Goal: Task Accomplishment & Management: Use online tool/utility

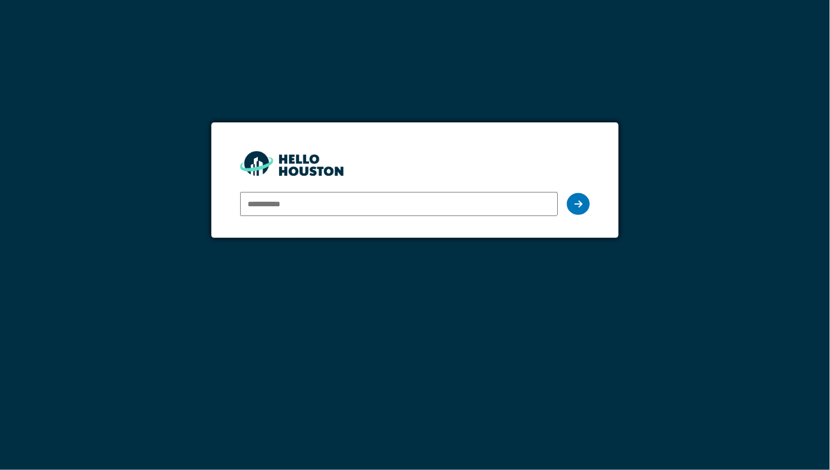
paste input "**********"
type input "**********"
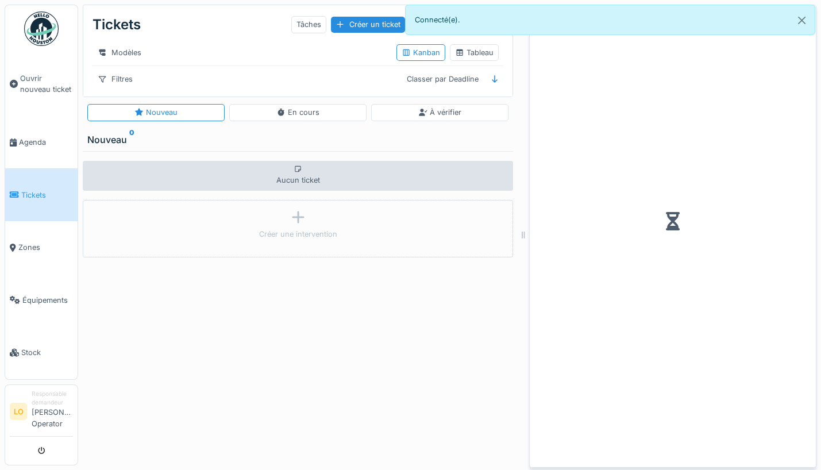
click at [33, 32] on img at bounding box center [41, 28] width 34 height 34
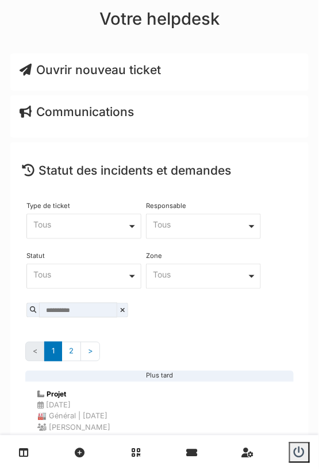
click at [242, 25] on div "Votre helpdesk" at bounding box center [159, 20] width 319 height 41
click at [130, 66] on span "Ouvrir nouveau ticket" at bounding box center [90, 70] width 141 height 14
click at [141, 70] on span "Ouvrir nouveau ticket" at bounding box center [90, 70] width 141 height 14
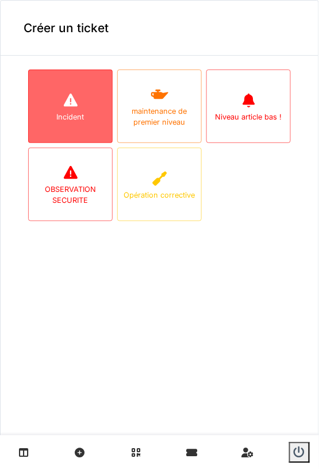
click at [65, 97] on icon at bounding box center [70, 100] width 14 height 13
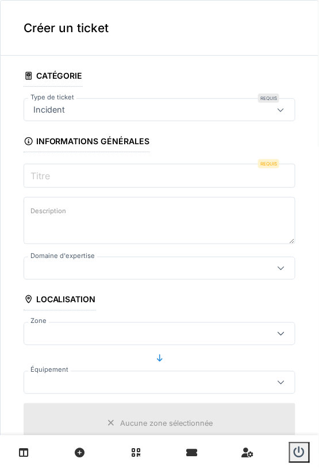
click at [102, 172] on input "Titre" at bounding box center [160, 176] width 272 height 24
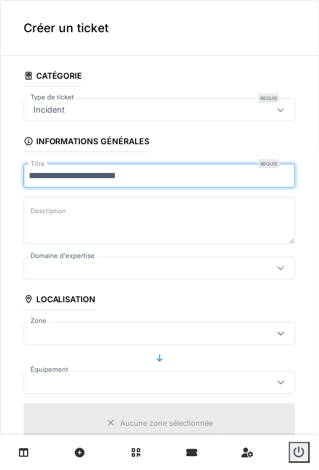
type input "**********"
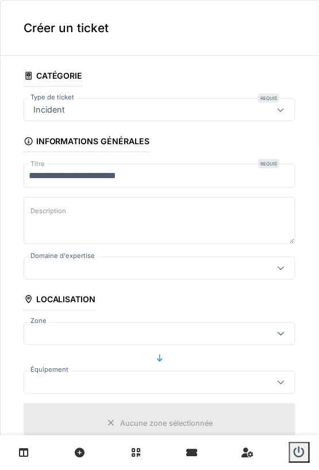
click at [47, 210] on label "Description" at bounding box center [48, 211] width 40 height 14
click at [47, 210] on textarea "Description" at bounding box center [160, 220] width 272 height 47
click at [64, 262] on div at bounding box center [142, 268] width 226 height 13
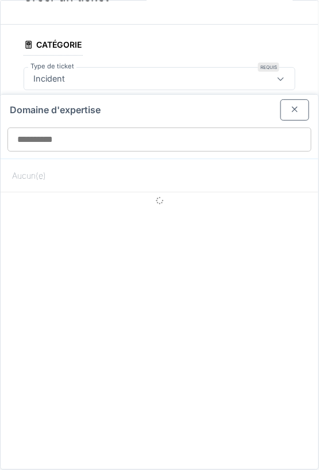
scroll to position [38, 0]
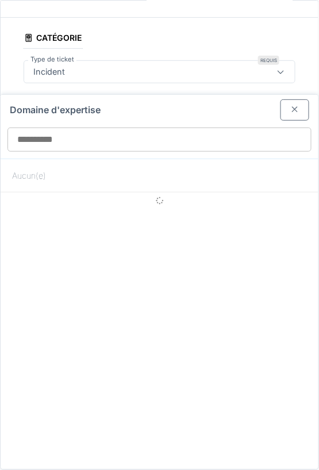
click at [280, 110] on div at bounding box center [294, 109] width 29 height 21
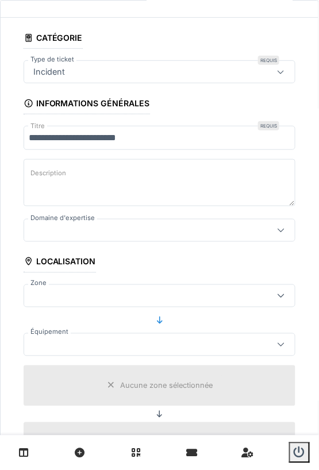
click at [126, 234] on div at bounding box center [142, 230] width 226 height 13
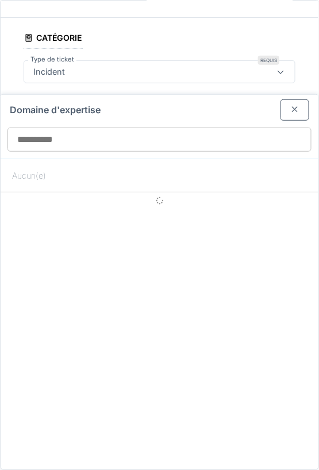
drag, startPoint x: 288, startPoint y: 111, endPoint x: 318, endPoint y: 72, distance: 49.2
click at [318, 72] on body "Ouvrir nouveau ticket Agenda Tickets Zones Équipements Stock LO Responsable dem…" at bounding box center [159, 235] width 319 height 470
click at [290, 105] on div at bounding box center [294, 110] width 9 height 11
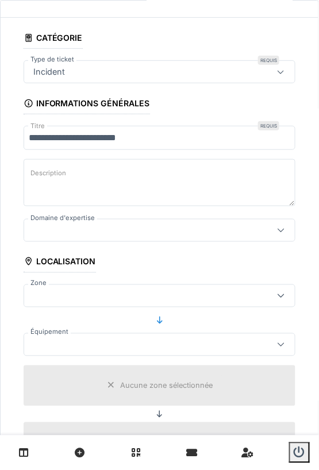
click at [130, 230] on div at bounding box center [142, 230] width 226 height 13
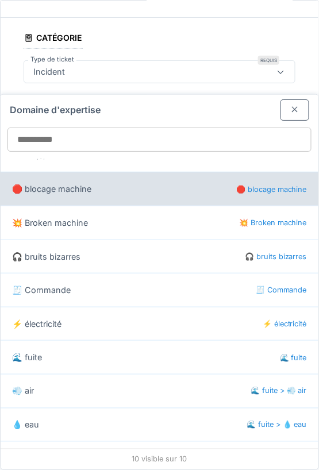
scroll to position [0, 0]
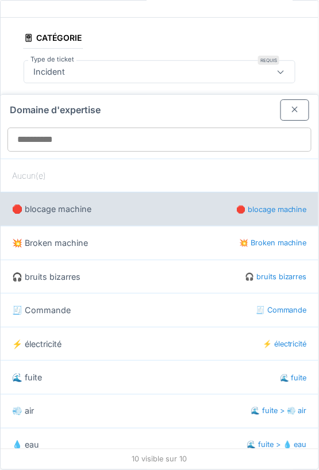
click at [113, 213] on div "🛑 blocage machine 🛑 blocage machine" at bounding box center [160, 209] width 318 height 34
type input "***"
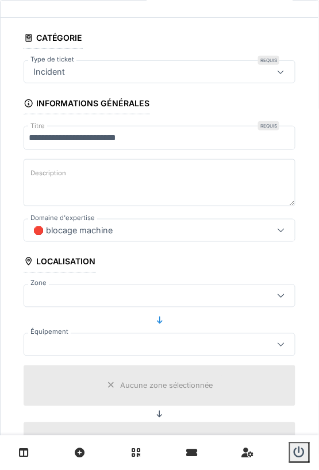
click at [85, 295] on div at bounding box center [142, 296] width 226 height 13
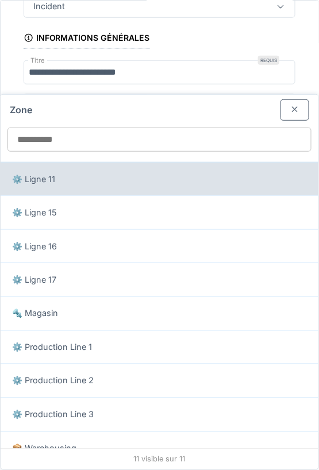
scroll to position [109, 0]
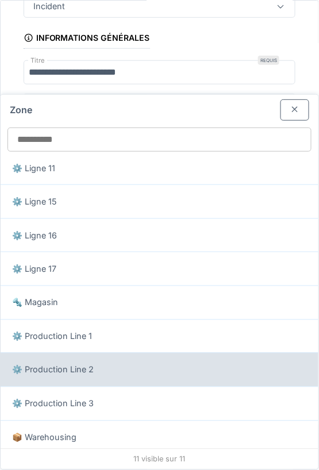
click at [110, 362] on div "⚙️ Production Line 2" at bounding box center [160, 370] width 318 height 34
type input "*****"
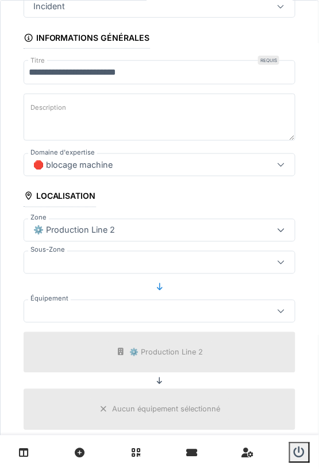
click at [110, 256] on div at bounding box center [142, 262] width 226 height 13
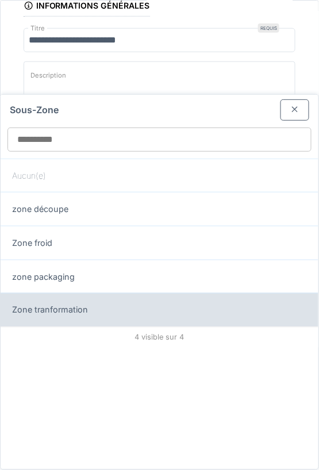
click at [99, 306] on div "Zone tranformation" at bounding box center [160, 310] width 318 height 34
type input "*****"
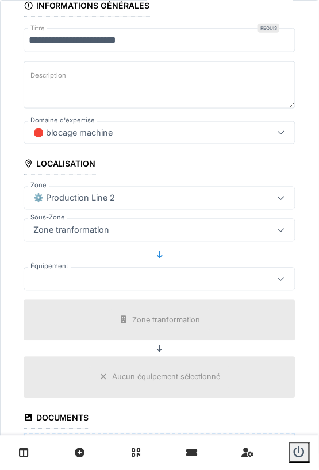
click at [124, 281] on div at bounding box center [142, 279] width 226 height 13
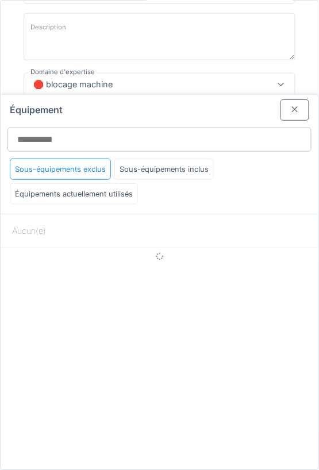
scroll to position [184, 0]
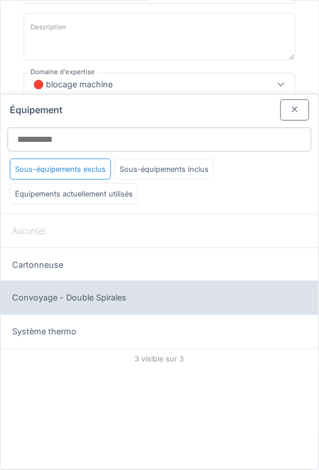
click at [119, 298] on div "Convoyage - Double Spirales" at bounding box center [160, 298] width 318 height 34
type input "******"
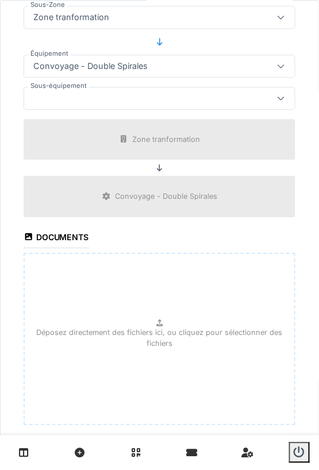
scroll to position [404, 0]
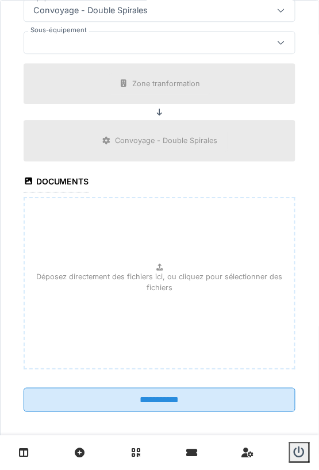
click at [156, 264] on icon at bounding box center [159, 267] width 6 height 7
type input "**********"
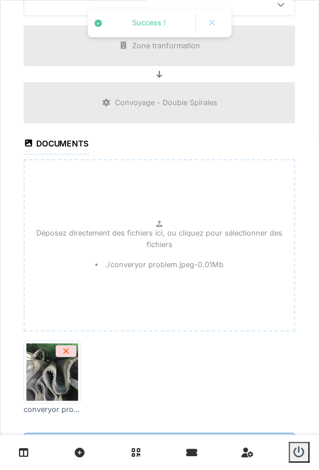
scroll to position [487, 0]
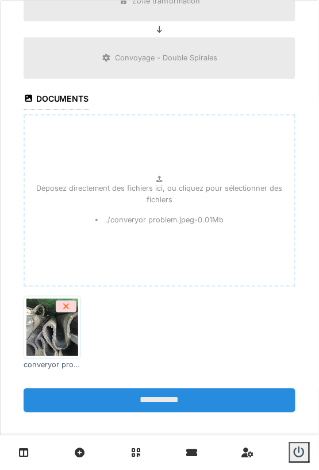
click at [136, 390] on input "**********" at bounding box center [160, 400] width 272 height 24
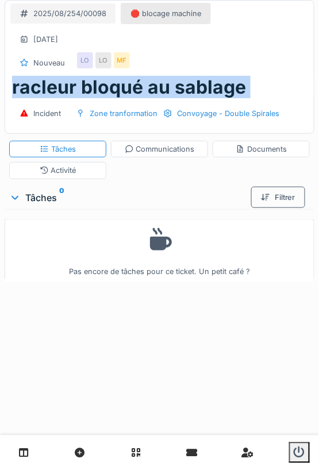
drag, startPoint x: 0, startPoint y: 0, endPoint x: 329, endPoint y: 213, distance: 391.6
click at [318, 213] on html "Ouvrir nouveau ticket Agenda Tickets Zones Équipements Stock LO Responsable dem…" at bounding box center [159, 235] width 319 height 470
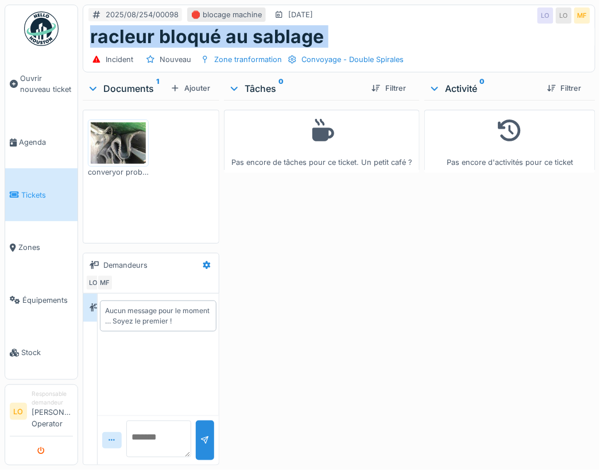
click at [44, 450] on icon "submit" at bounding box center [41, 450] width 7 height 7
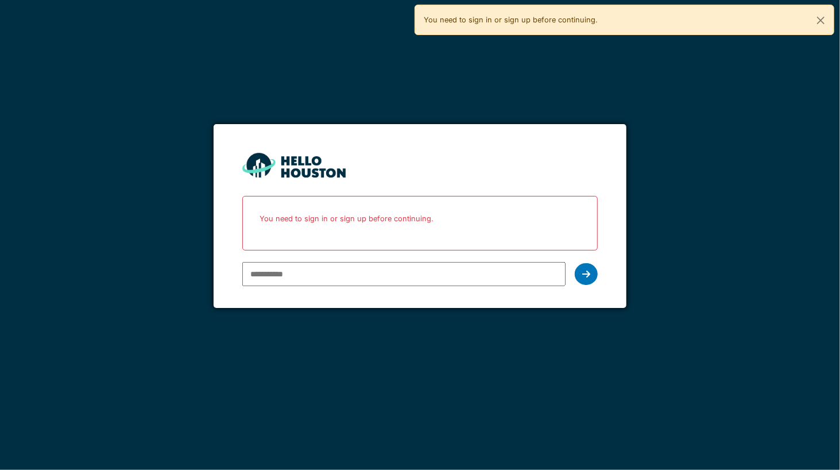
click at [263, 277] on input "email" at bounding box center [403, 274] width 323 height 24
type input "**********"
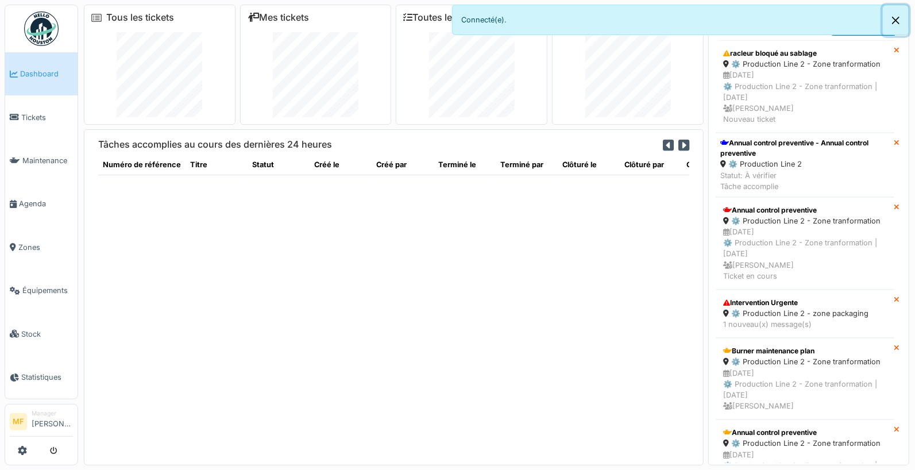
click at [830, 18] on button "Close" at bounding box center [896, 20] width 26 height 30
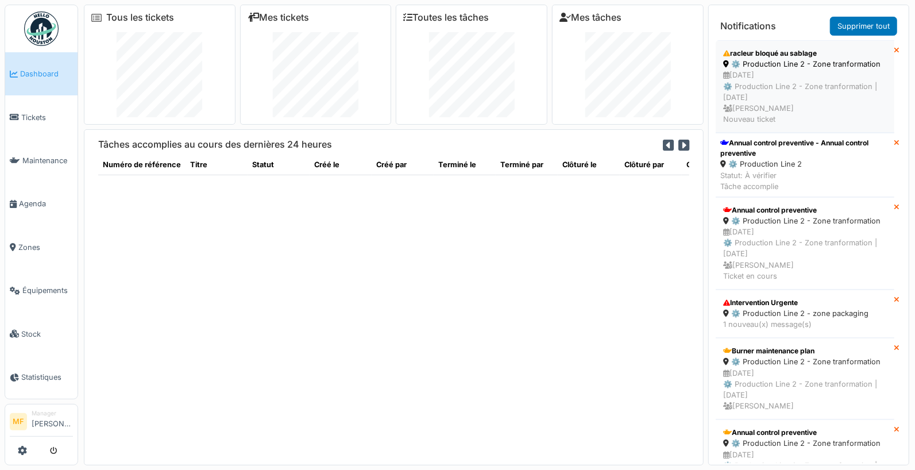
click at [768, 70] on div "[DATE] ⚙️ Production Line 2 - Zone tranformation | [DATE] [PERSON_NAME] Nouveau…" at bounding box center [805, 97] width 164 height 55
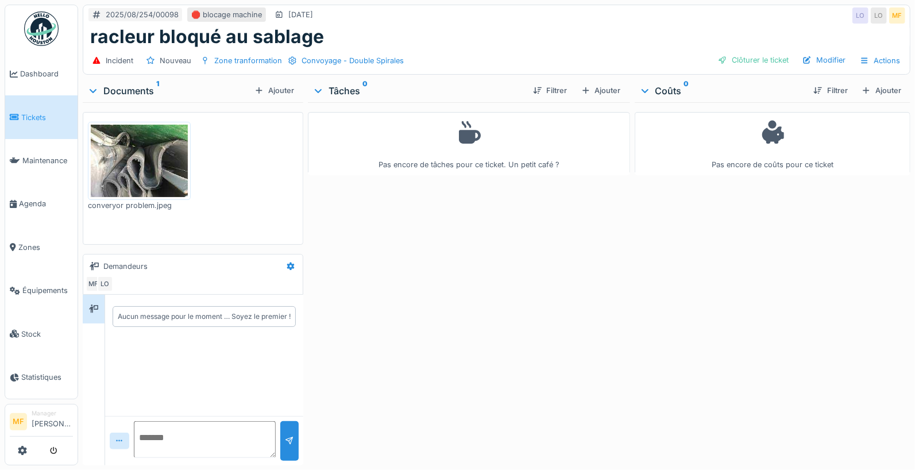
click at [174, 152] on img at bounding box center [139, 161] width 97 height 73
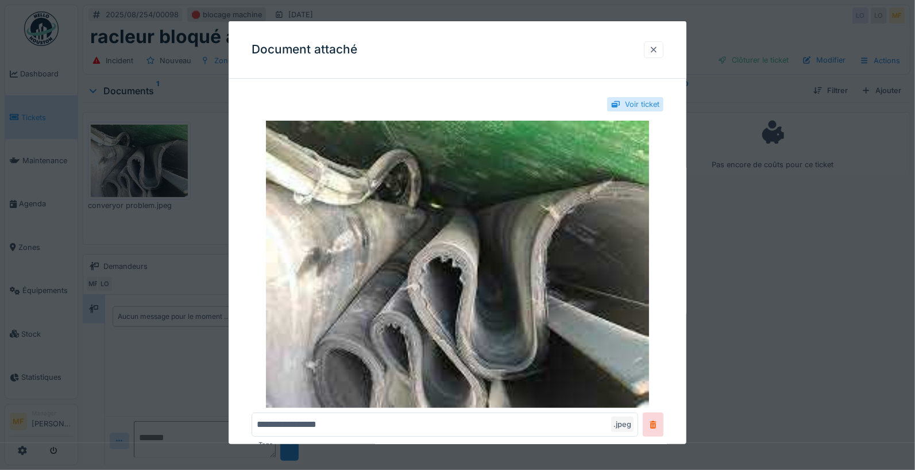
click at [658, 49] on div at bounding box center [653, 49] width 9 height 11
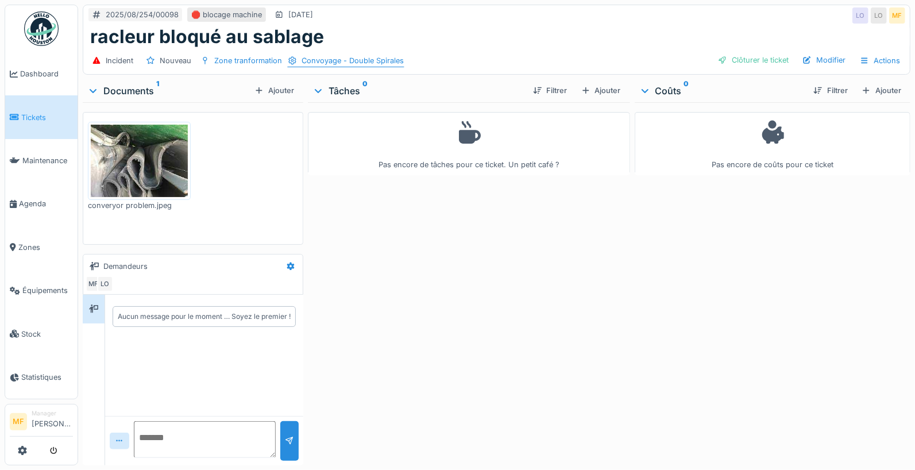
click at [332, 59] on div "Convoyage - Double Spirales" at bounding box center [353, 60] width 102 height 11
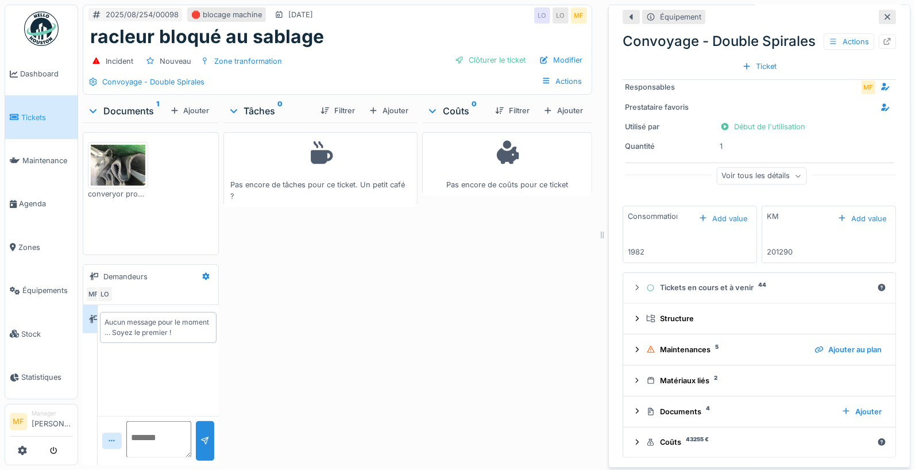
scroll to position [2, 0]
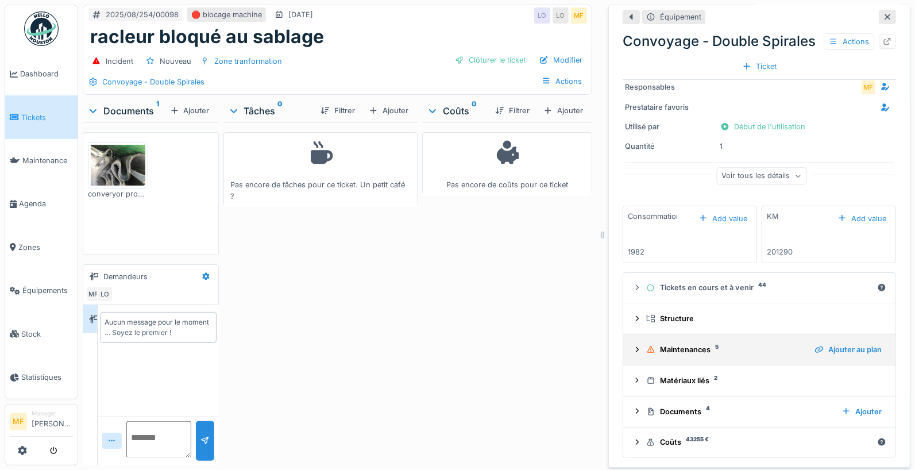
click at [663, 346] on div "Maintenances 5" at bounding box center [725, 349] width 159 height 11
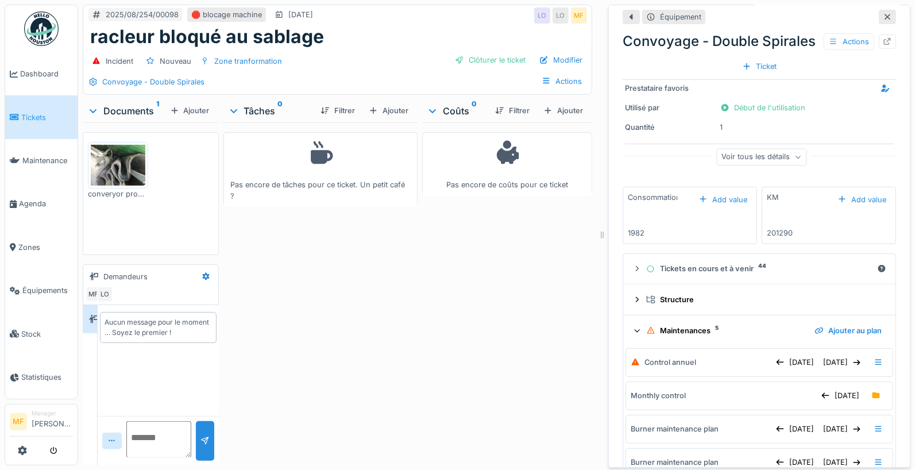
scroll to position [190, 0]
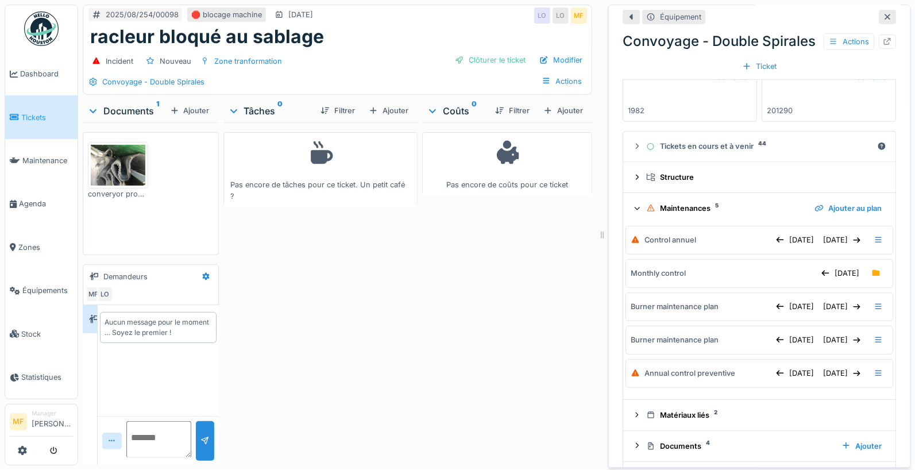
click at [634, 213] on icon at bounding box center [637, 208] width 7 height 9
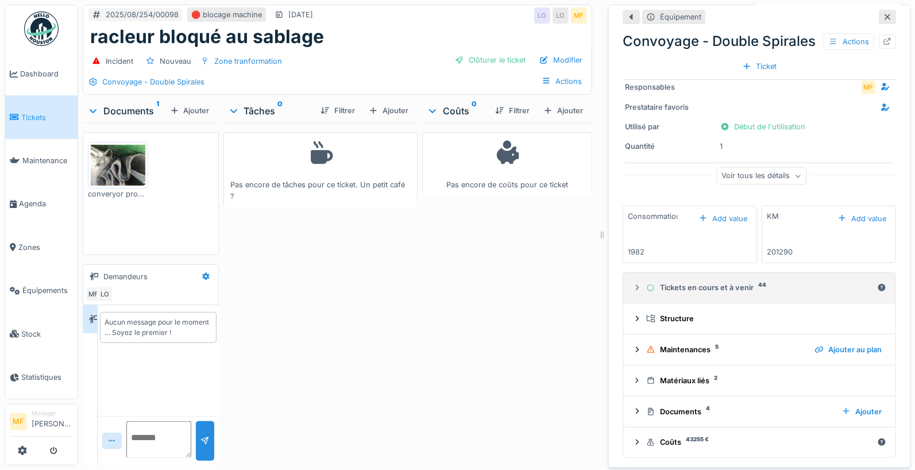
click at [632, 284] on icon at bounding box center [636, 287] width 9 height 7
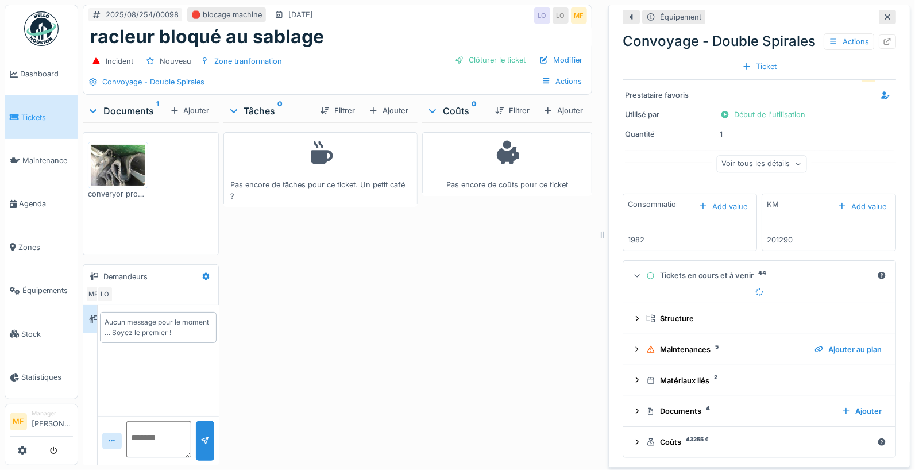
click at [634, 280] on icon at bounding box center [637, 275] width 7 height 9
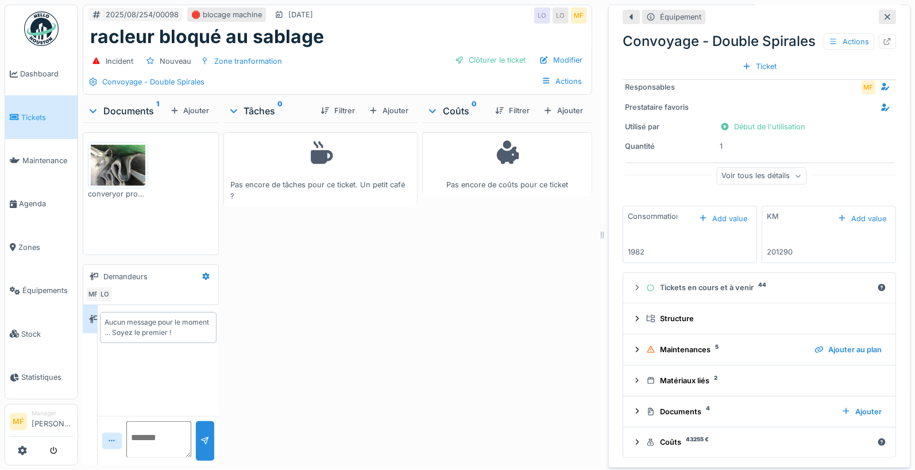
click at [883, 13] on icon at bounding box center [887, 16] width 9 height 7
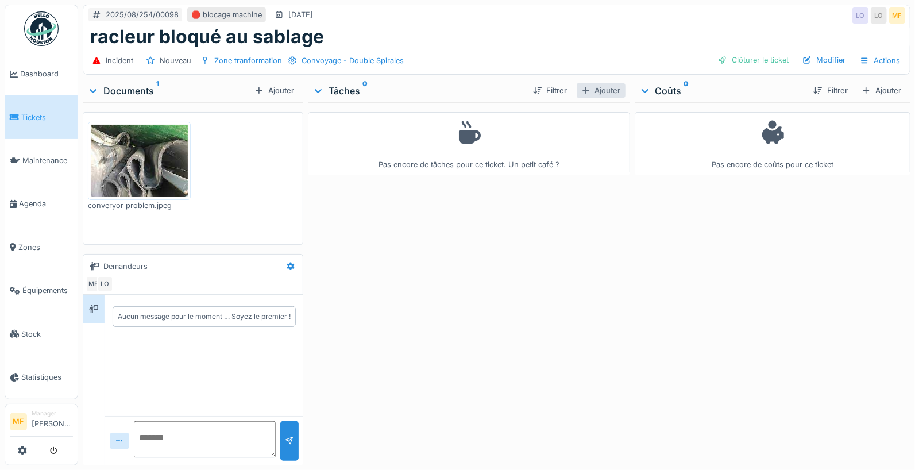
click at [594, 90] on div "Ajouter" at bounding box center [601, 91] width 49 height 16
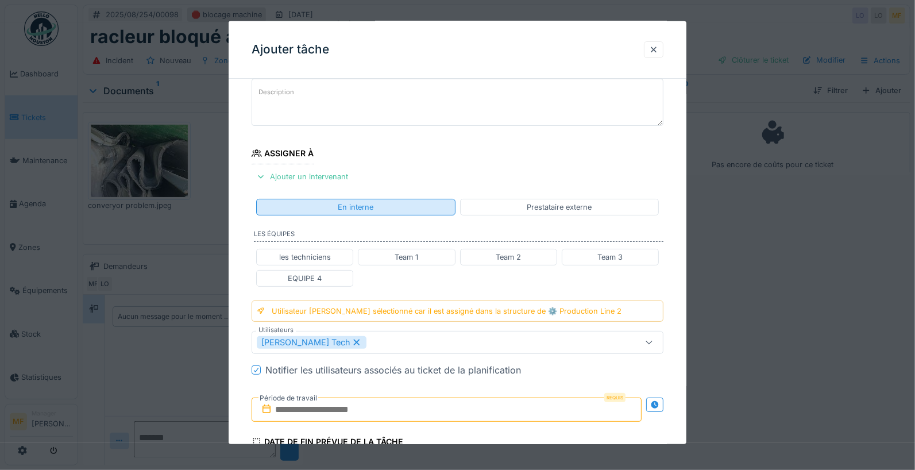
scroll to position [76, 0]
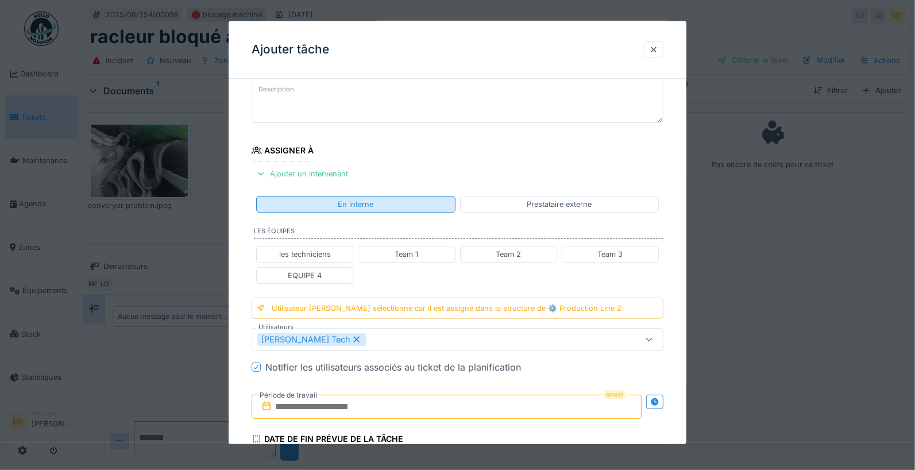
click at [368, 202] on div "En interne" at bounding box center [356, 203] width 36 height 11
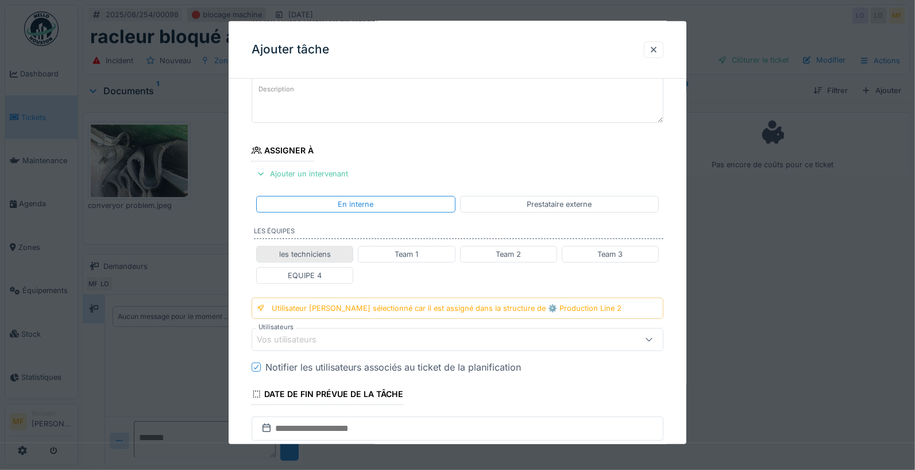
click at [325, 253] on div "les techniciens" at bounding box center [305, 253] width 52 height 11
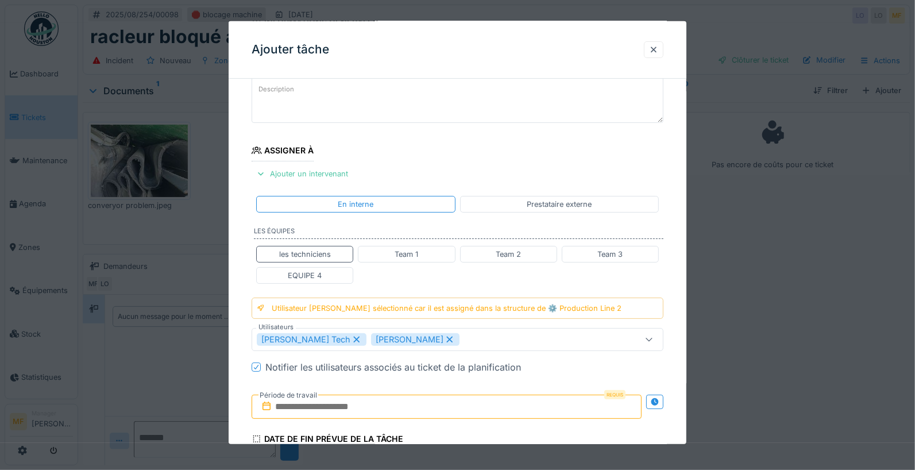
click at [445, 335] on icon at bounding box center [450, 339] width 10 height 8
type input "****"
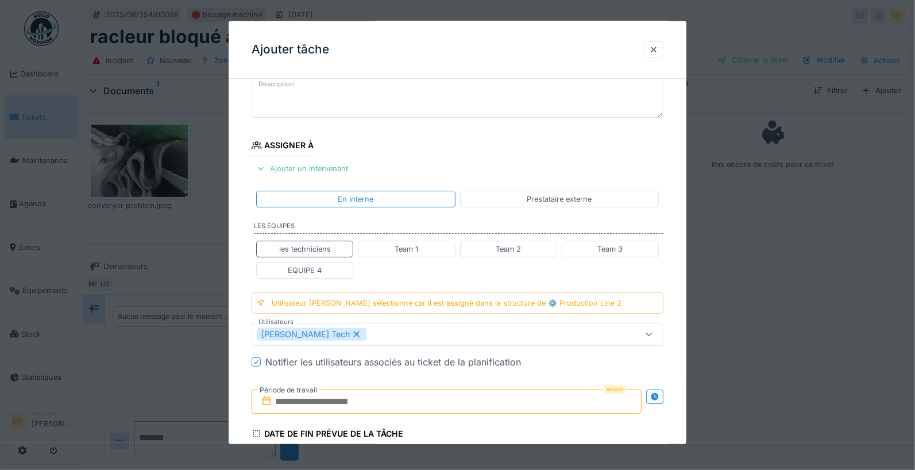
scroll to position [280, 0]
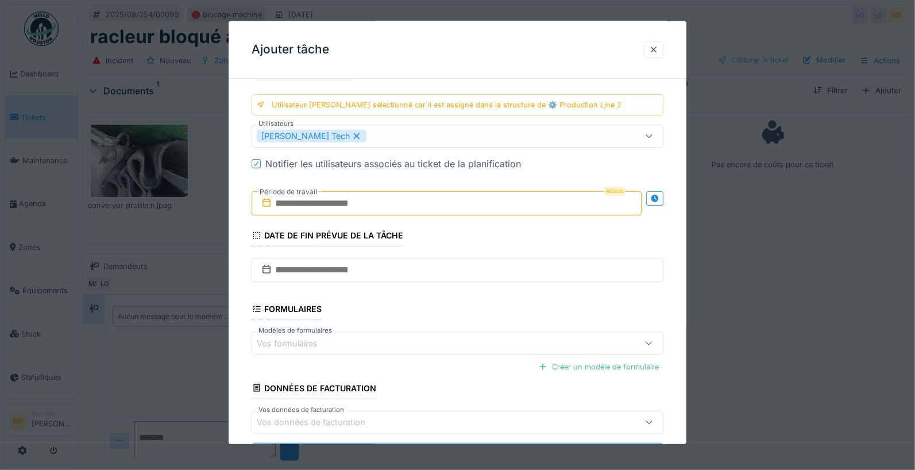
click at [386, 205] on input "text" at bounding box center [447, 203] width 390 height 24
click at [515, 183] on div "Requis Période de travail" at bounding box center [458, 203] width 412 height 43
click at [312, 201] on input "text" at bounding box center [447, 203] width 390 height 24
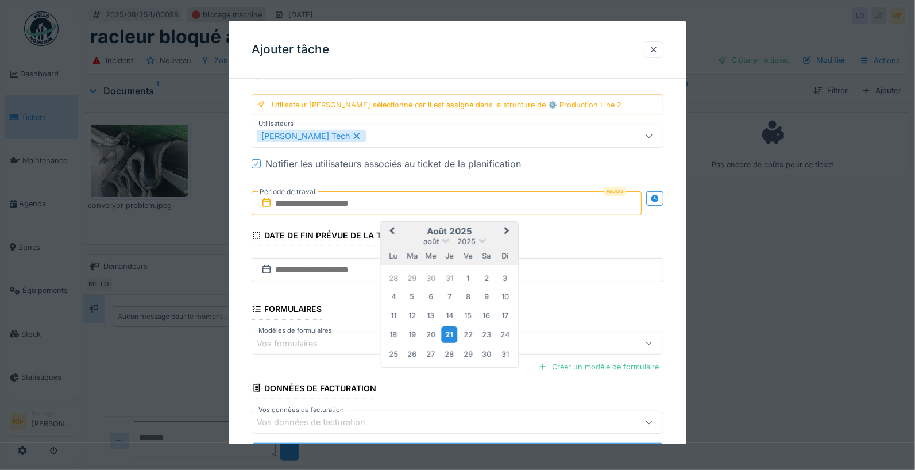
click at [452, 328] on div "21" at bounding box center [450, 334] width 16 height 17
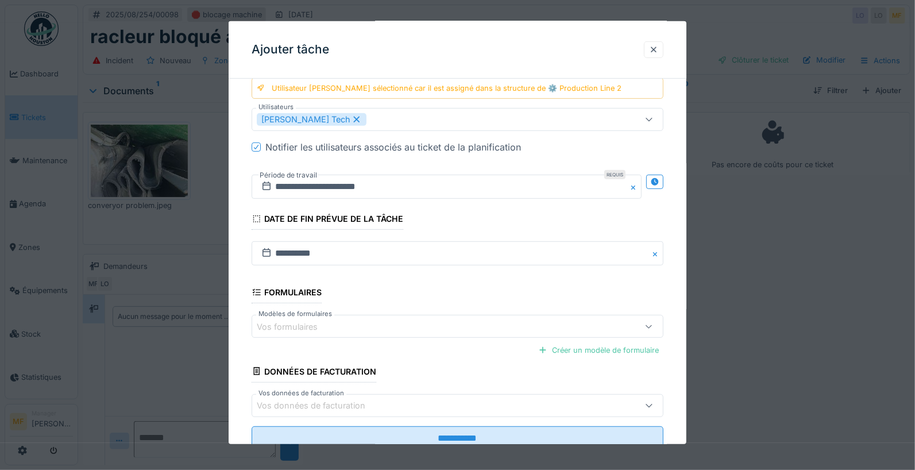
scroll to position [328, 0]
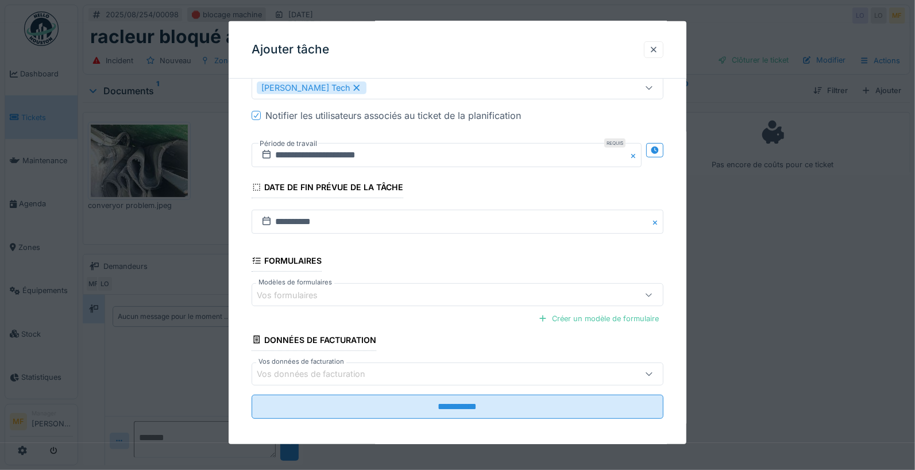
click at [500, 294] on div "Vos formulaires" at bounding box center [433, 294] width 352 height 13
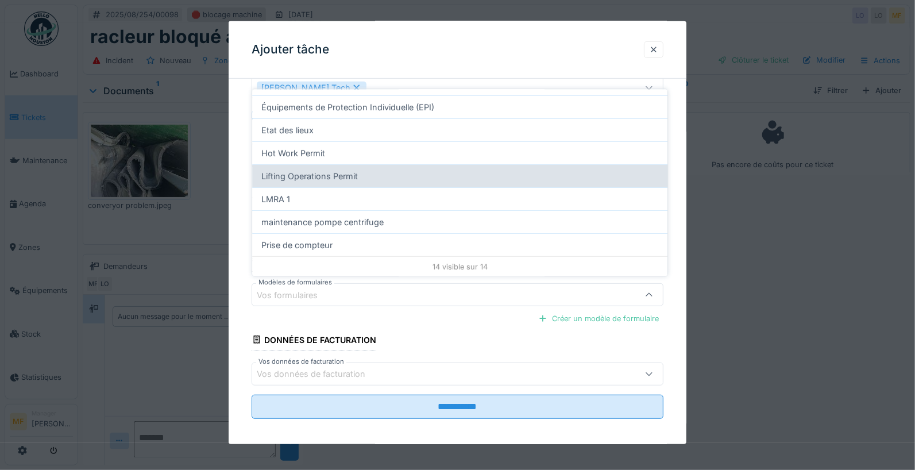
scroll to position [190, 0]
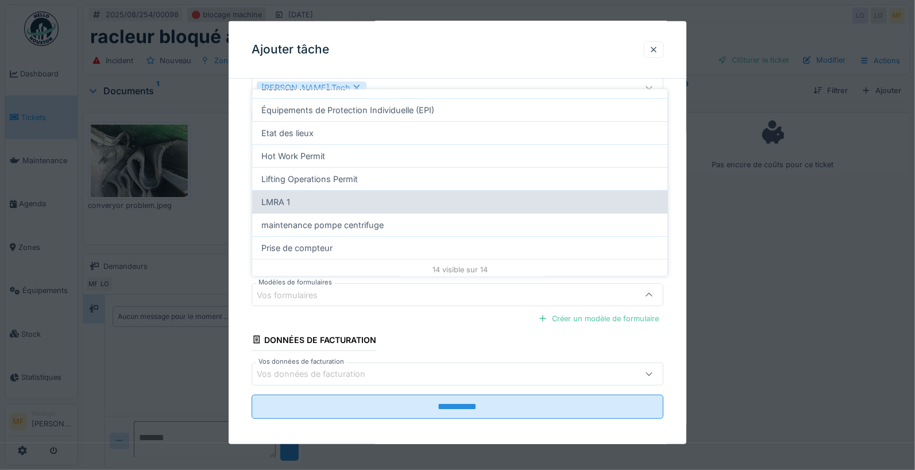
click at [400, 203] on div "LMRA 1" at bounding box center [459, 201] width 415 height 23
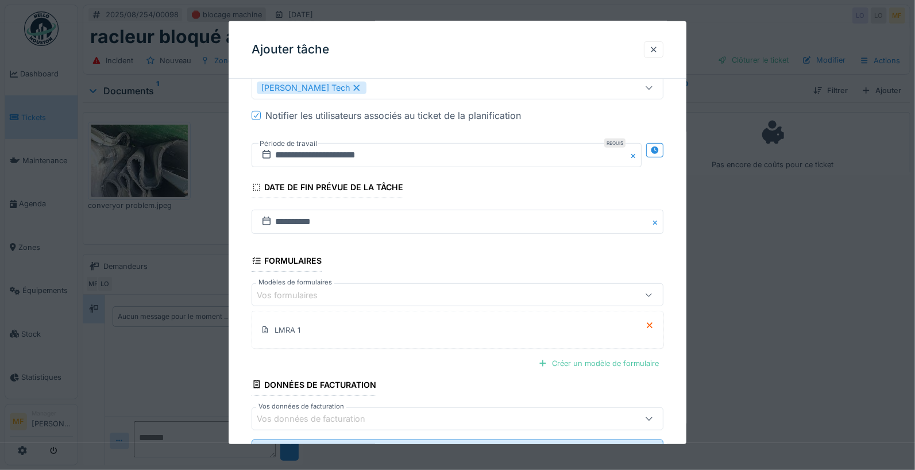
click at [520, 292] on div "Vos formulaires" at bounding box center [433, 294] width 352 height 13
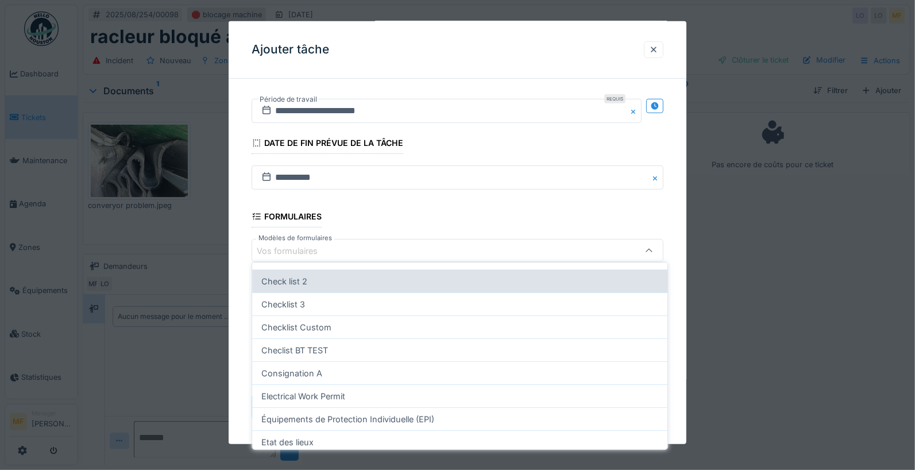
scroll to position [192, 0]
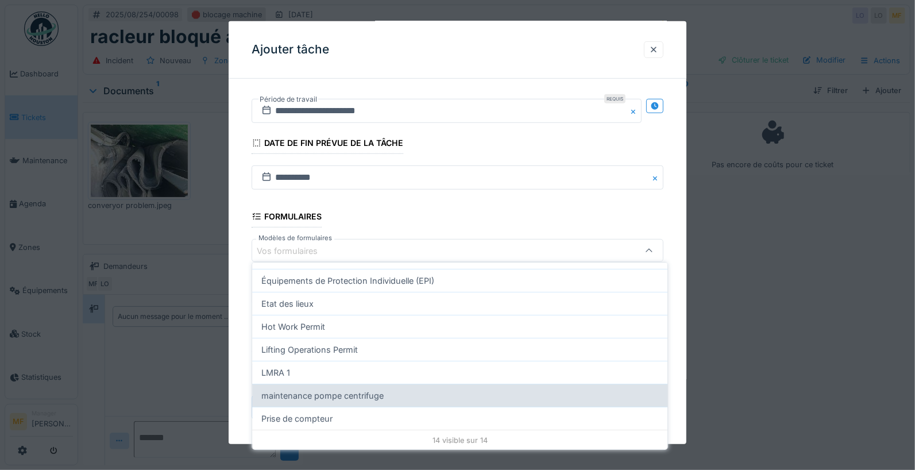
click at [356, 387] on div "maintenance pompe centrifuge" at bounding box center [459, 395] width 415 height 23
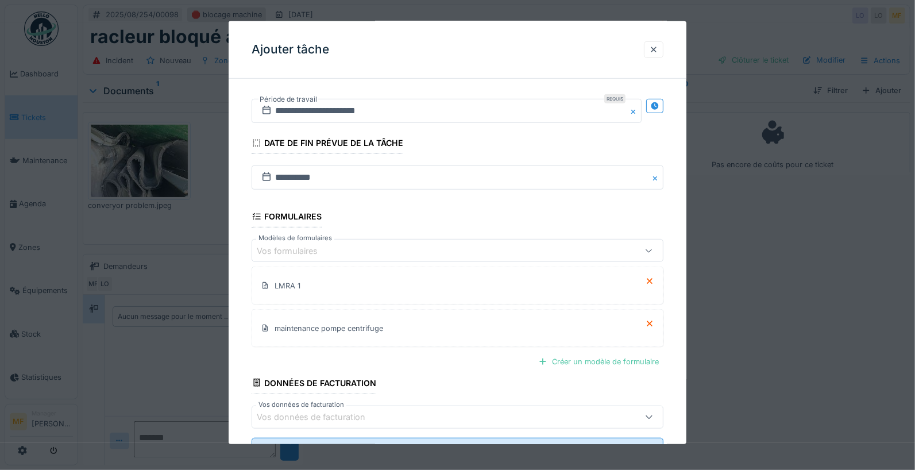
click at [504, 244] on div "Vos formulaires" at bounding box center [433, 250] width 352 height 13
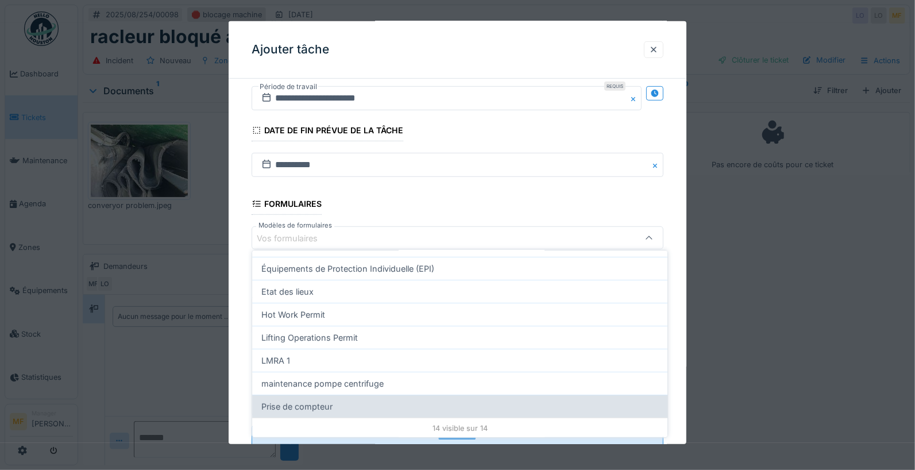
scroll to position [9, 0]
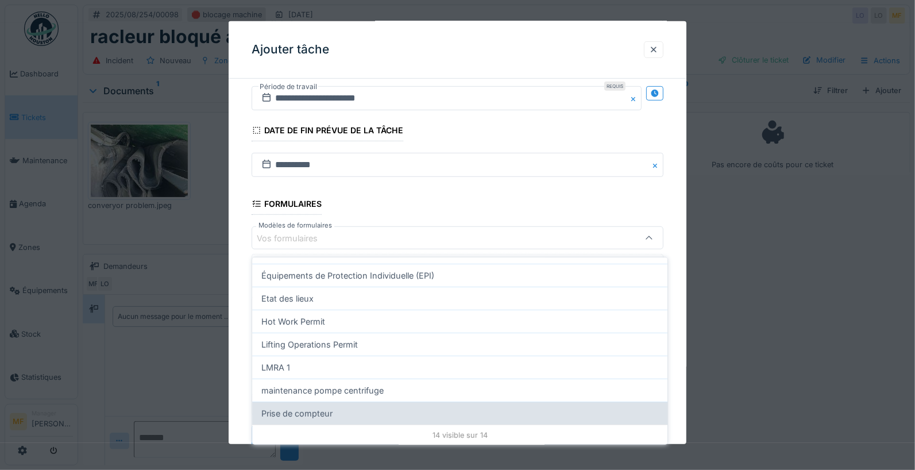
click at [320, 411] on div "Prise de compteur" at bounding box center [459, 413] width 415 height 23
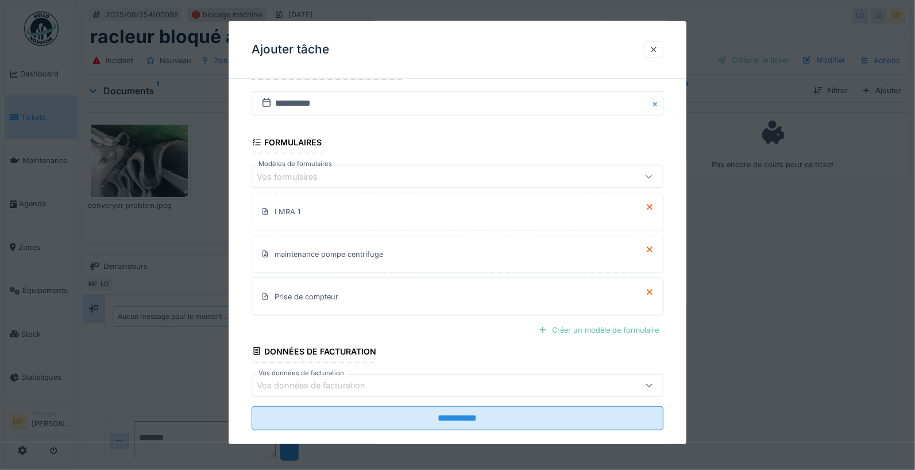
scroll to position [457, 0]
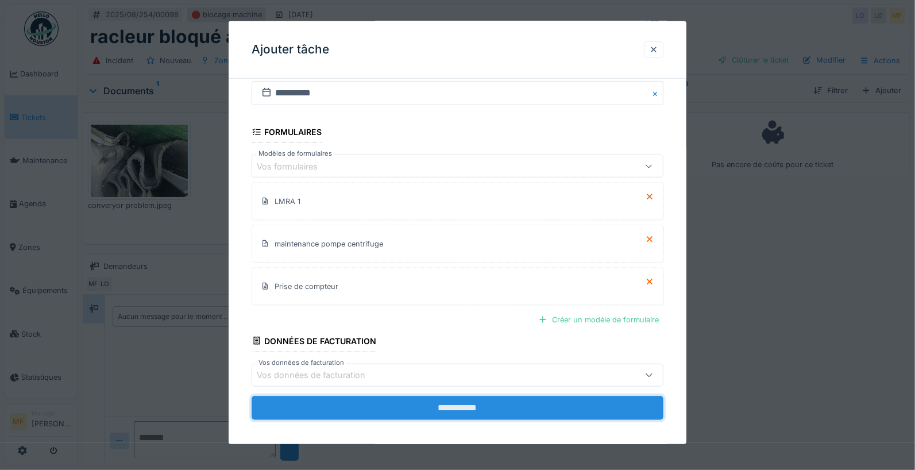
click at [467, 399] on input "**********" at bounding box center [458, 407] width 412 height 24
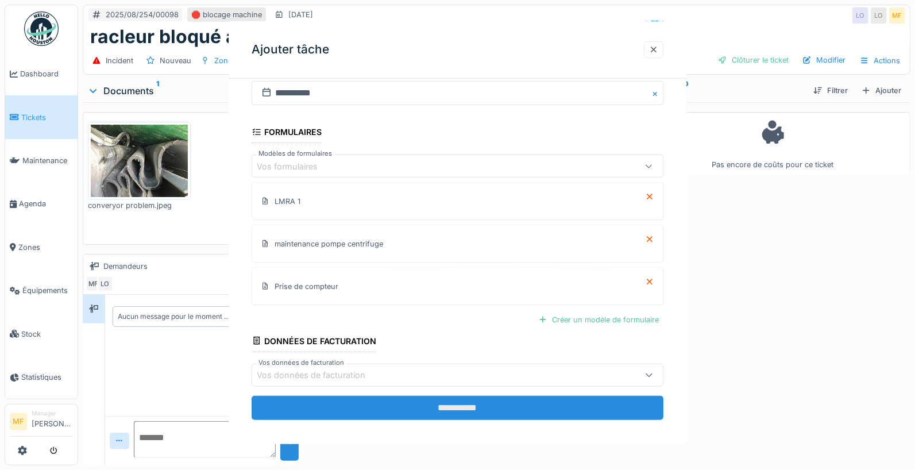
scroll to position [0, 0]
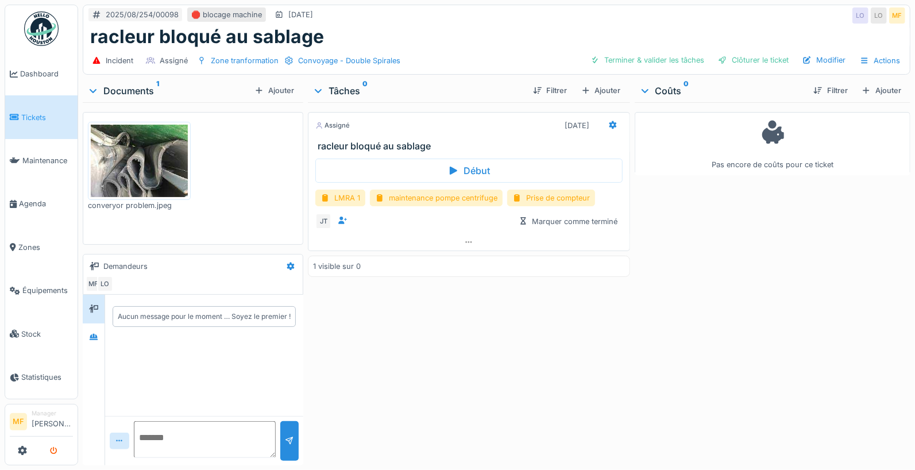
click at [53, 449] on icon "submit" at bounding box center [53, 450] width 7 height 7
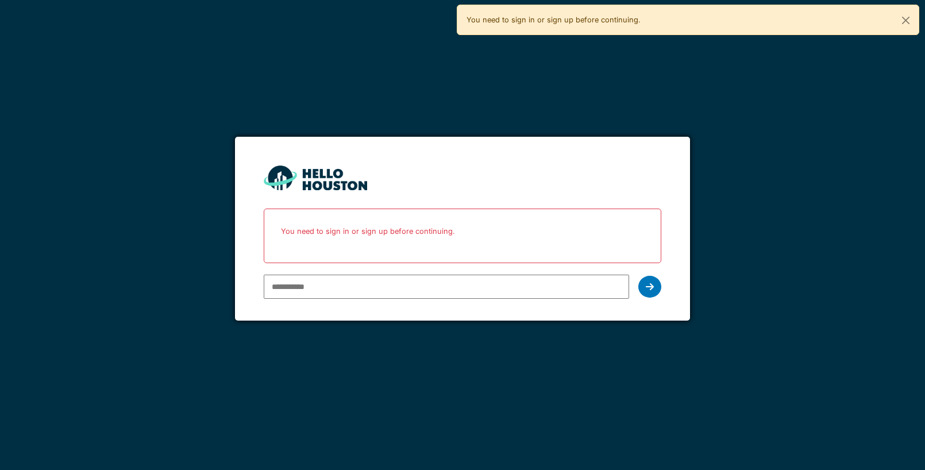
type input "**********"
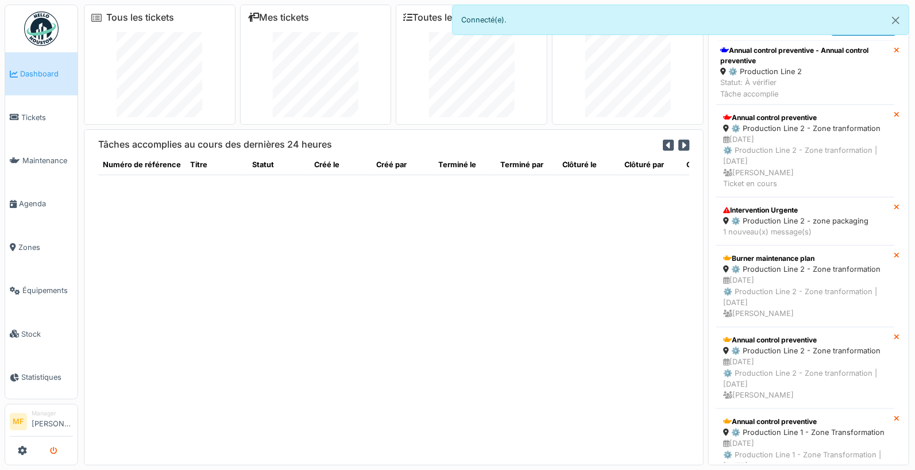
click at [56, 453] on icon "submit" at bounding box center [53, 450] width 7 height 7
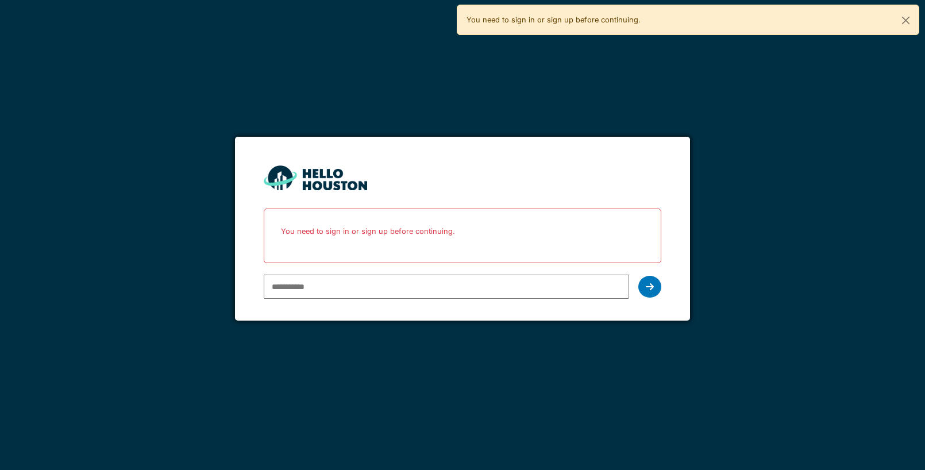
click at [287, 288] on input "email" at bounding box center [446, 287] width 365 height 24
type input "**********"
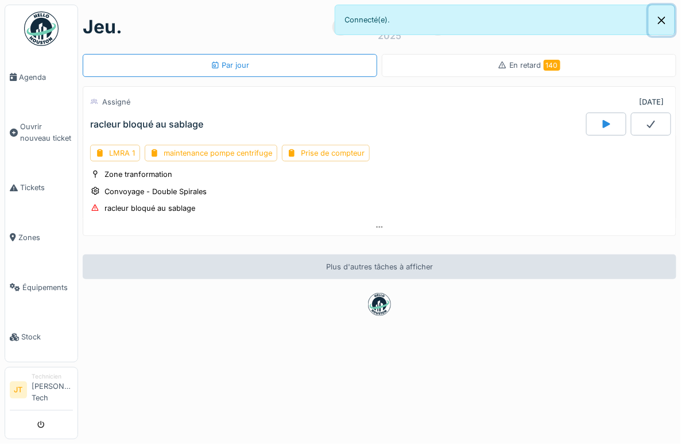
click at [663, 16] on button "Close" at bounding box center [662, 20] width 26 height 30
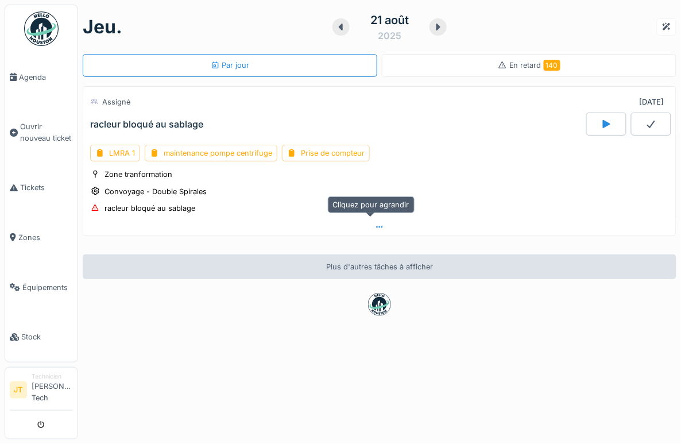
click at [375, 226] on icon at bounding box center [379, 226] width 9 height 7
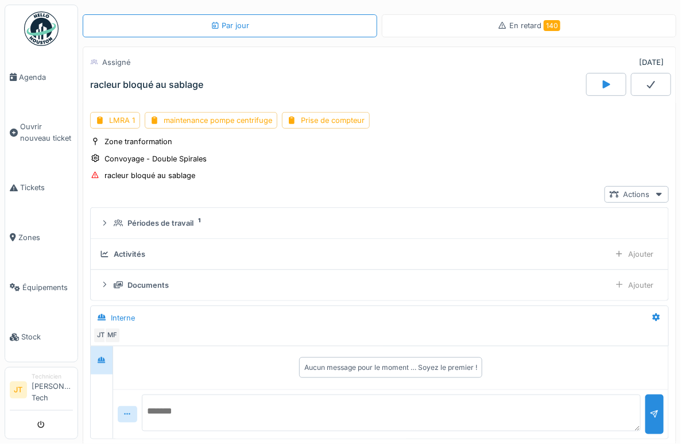
scroll to position [40, 0]
click at [146, 153] on div "Convoyage - Double Spirales" at bounding box center [156, 158] width 102 height 11
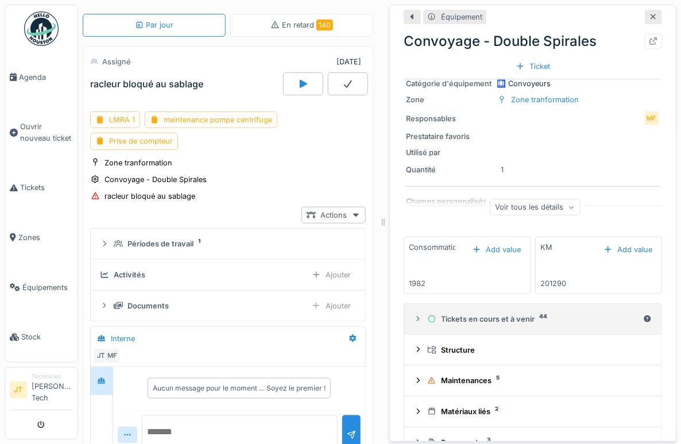
scroll to position [72, 0]
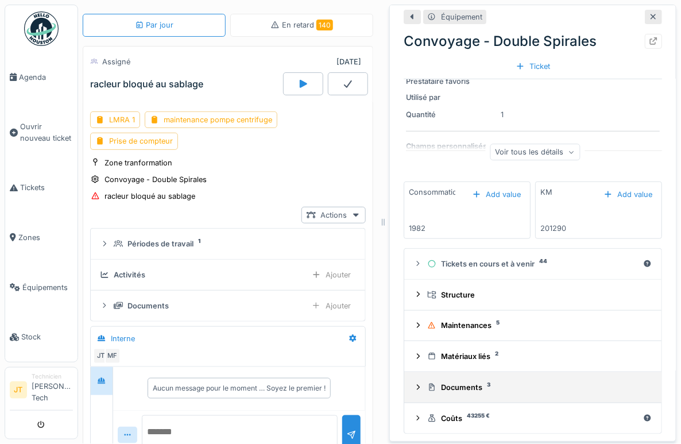
click at [454, 382] on div "Documents 3" at bounding box center [537, 387] width 221 height 11
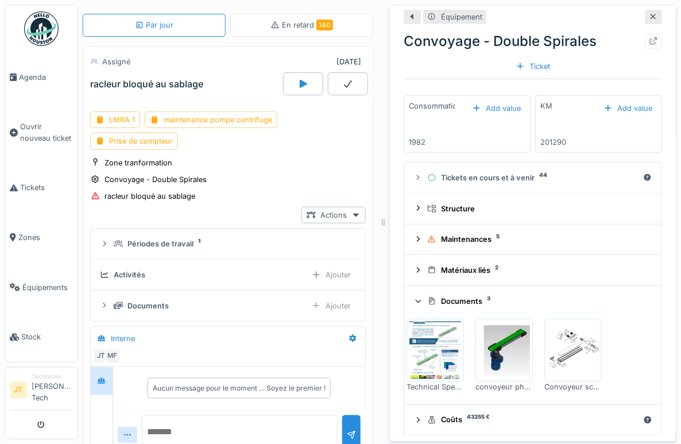
scroll to position [160, 0]
click at [434, 325] on img at bounding box center [436, 349] width 52 height 57
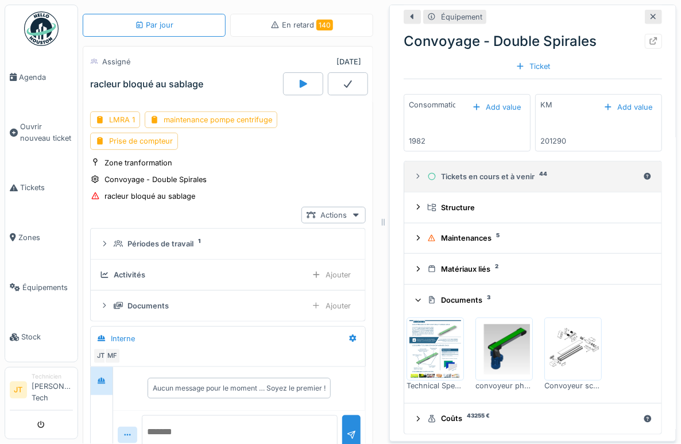
click at [409, 166] on summary "Tickets en cours et à venir 44" at bounding box center [533, 176] width 248 height 21
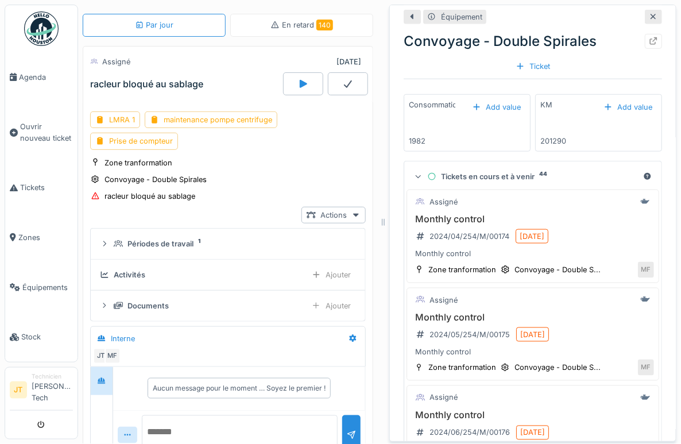
click at [415, 172] on icon at bounding box center [418, 176] width 7 height 9
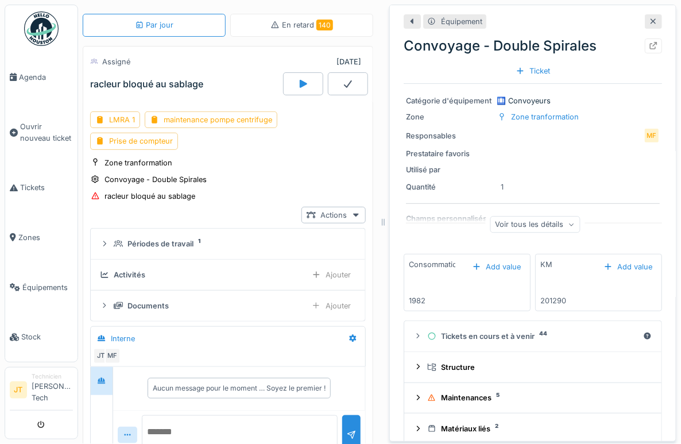
scroll to position [7, 0]
click at [649, 18] on icon at bounding box center [653, 21] width 9 height 7
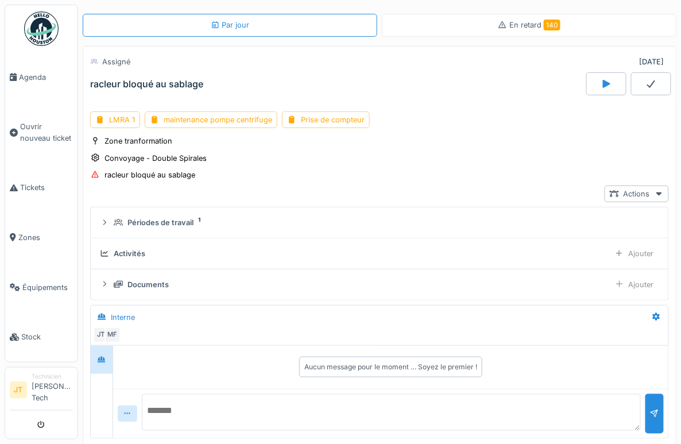
click at [587, 76] on div at bounding box center [607, 83] width 40 height 23
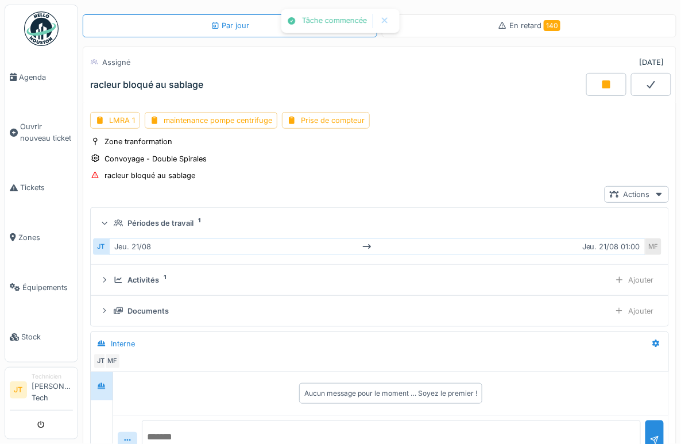
scroll to position [40, 0]
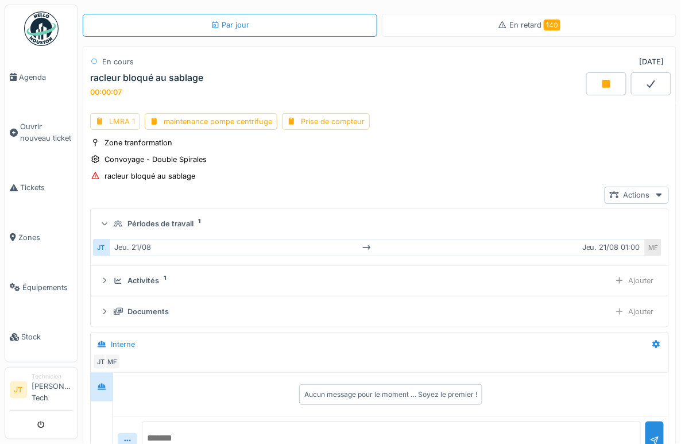
click at [121, 119] on div "LMRA 1" at bounding box center [115, 121] width 50 height 17
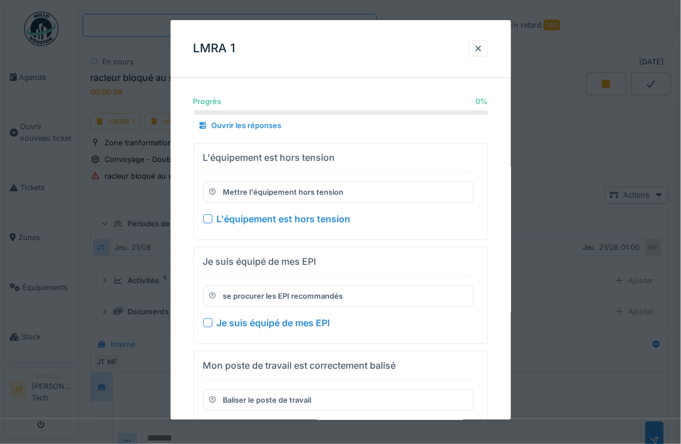
click at [210, 218] on div at bounding box center [207, 218] width 9 height 9
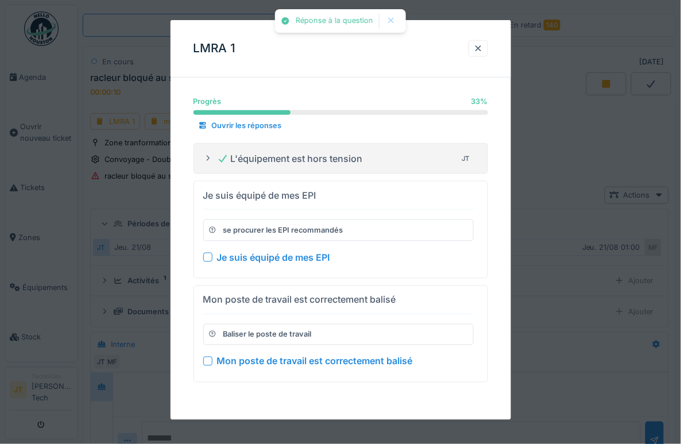
click at [211, 257] on div at bounding box center [207, 256] width 9 height 9
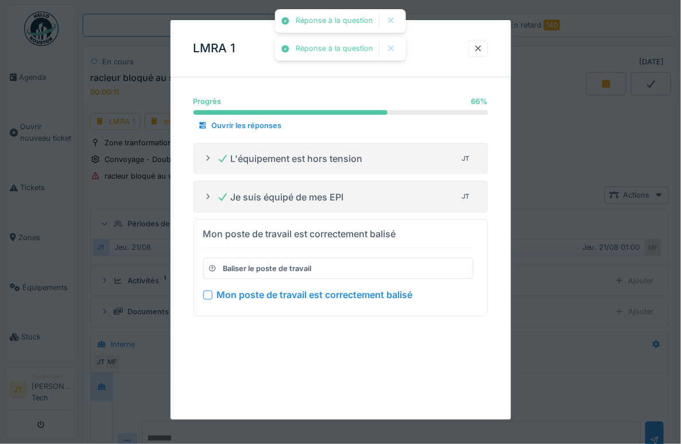
click at [209, 291] on div at bounding box center [207, 295] width 9 height 9
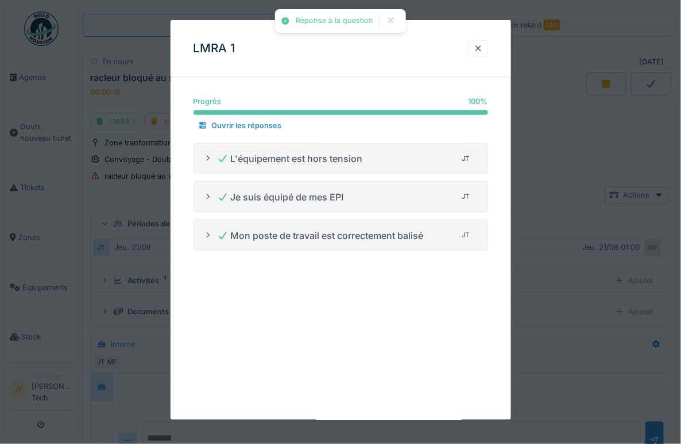
click at [483, 48] on div at bounding box center [478, 48] width 9 height 11
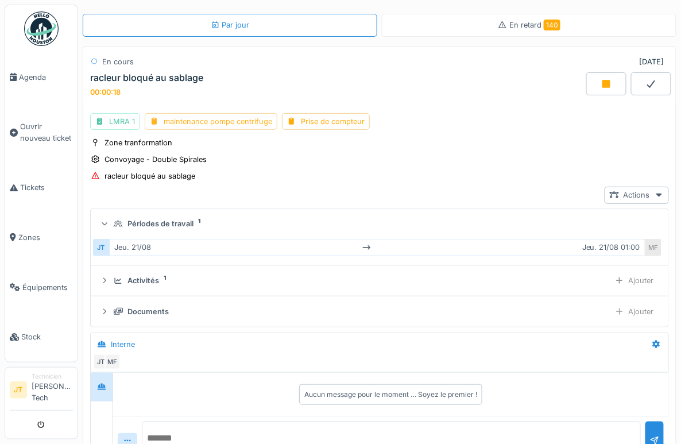
click at [221, 121] on div "maintenance pompe centrifuge" at bounding box center [211, 121] width 133 height 17
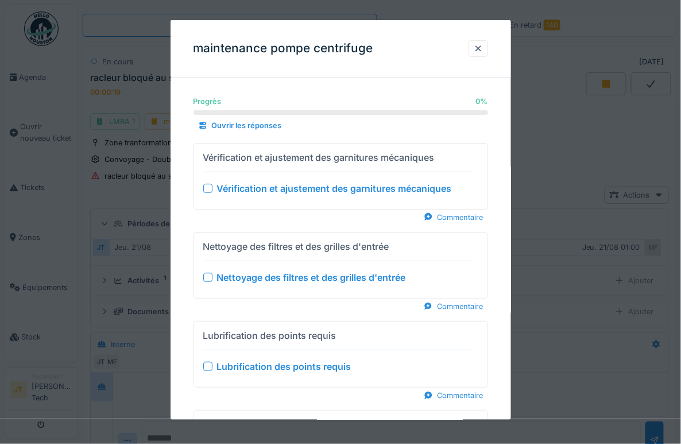
click at [212, 189] on div at bounding box center [207, 187] width 9 height 9
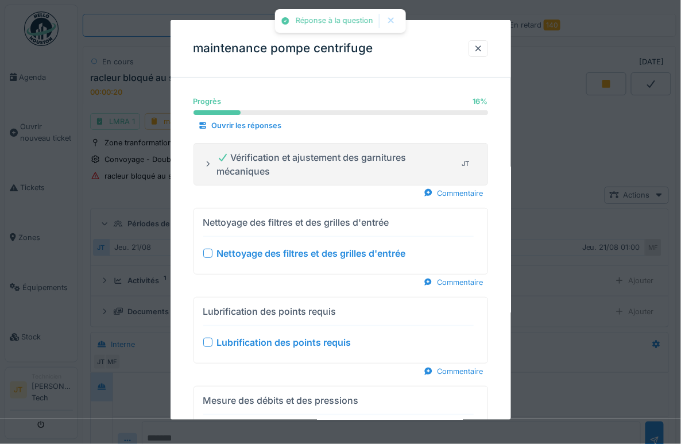
click at [209, 252] on div at bounding box center [207, 253] width 9 height 9
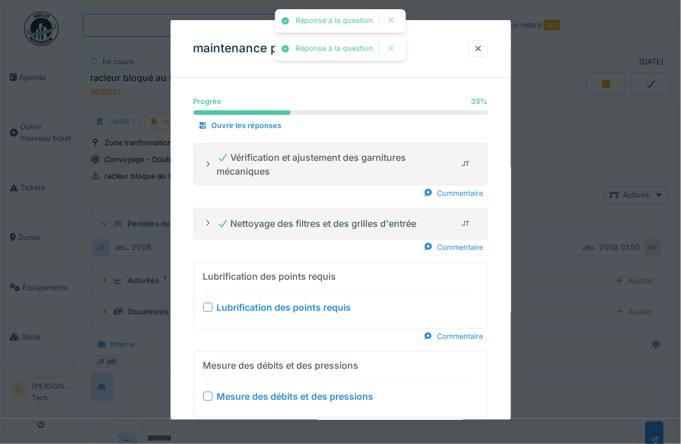
click at [209, 306] on div at bounding box center [207, 307] width 9 height 9
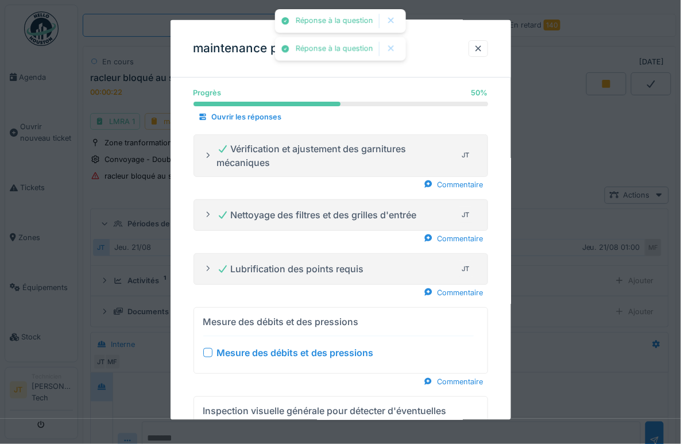
click at [207, 353] on div at bounding box center [207, 352] width 9 height 9
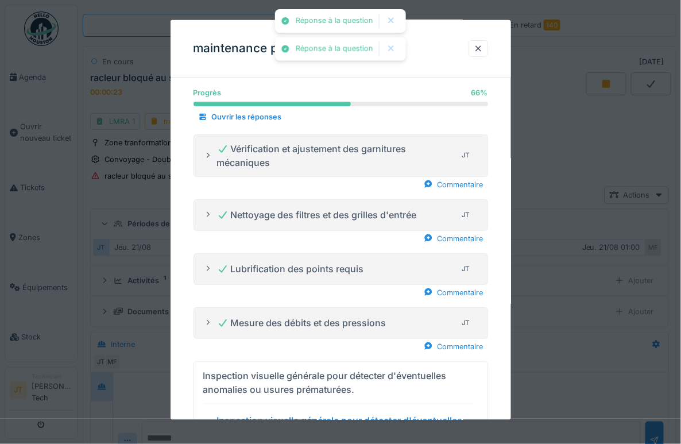
scroll to position [174, 0]
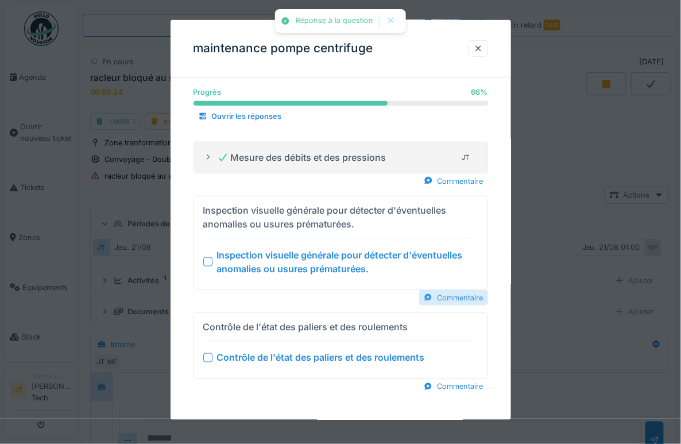
click at [456, 295] on div "Commentaire" at bounding box center [453, 298] width 69 height 16
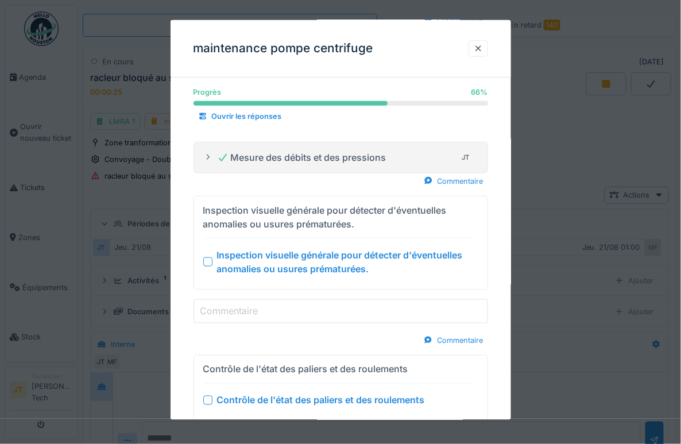
click at [261, 303] on input "Commentaire" at bounding box center [341, 311] width 295 height 24
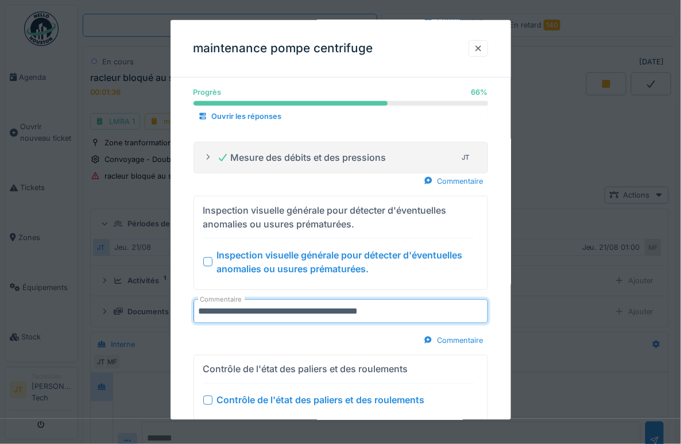
type input "**********"
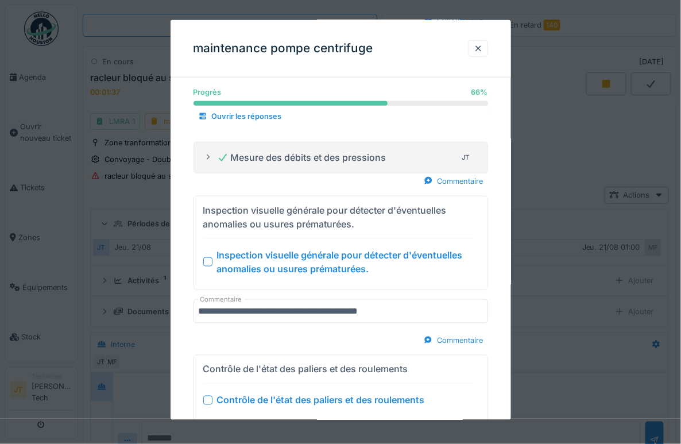
click at [206, 257] on div at bounding box center [207, 261] width 9 height 9
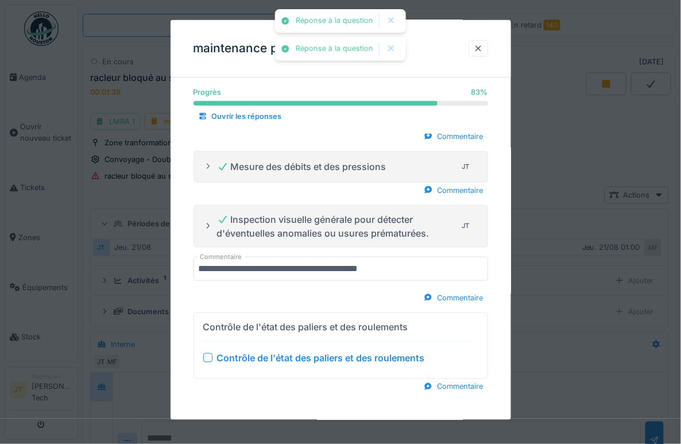
click at [206, 351] on div "Contrôle de l'état des paliers et des roulements" at bounding box center [338, 358] width 271 height 14
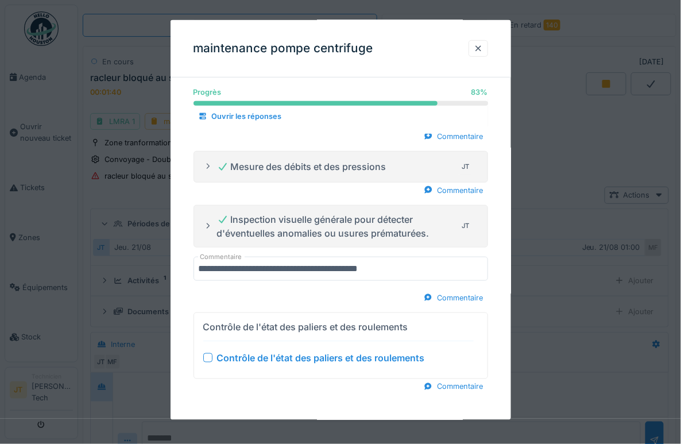
click at [209, 353] on div at bounding box center [207, 357] width 9 height 9
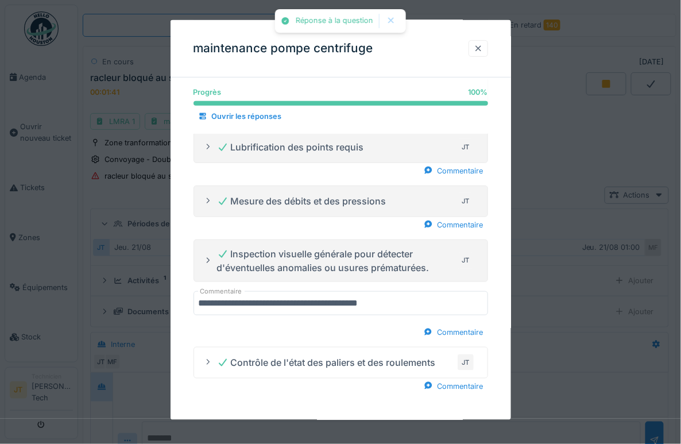
click at [483, 46] on div at bounding box center [478, 48] width 9 height 11
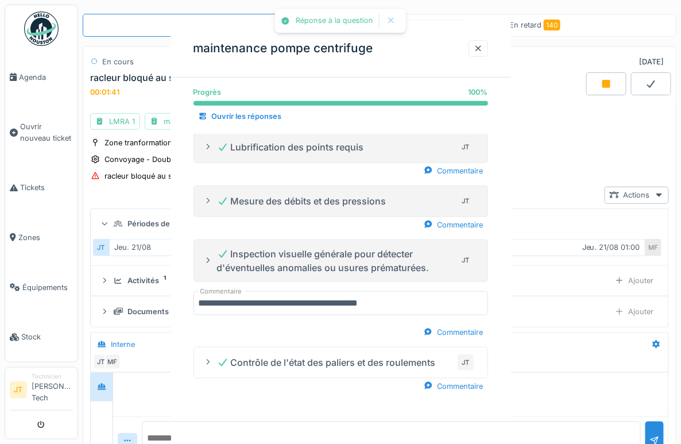
scroll to position [0, 0]
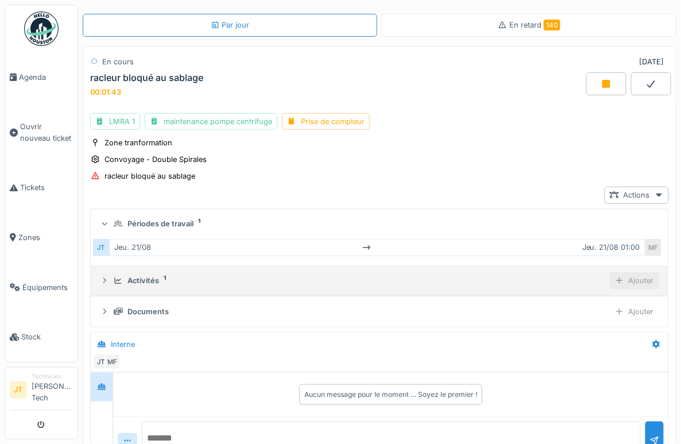
click at [615, 281] on div at bounding box center [619, 280] width 9 height 11
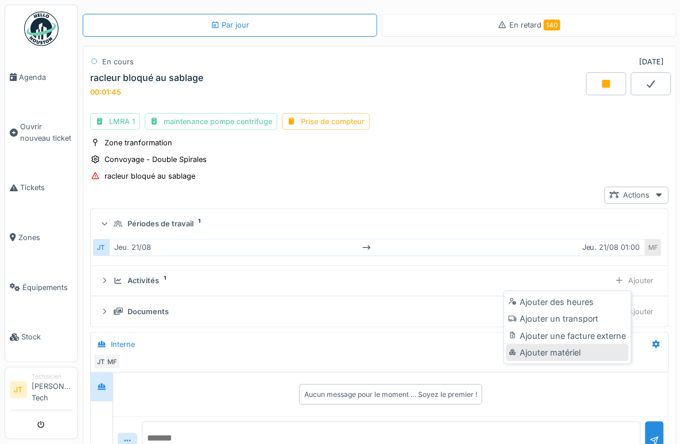
click at [554, 346] on div "Ajouter matériel" at bounding box center [568, 352] width 122 height 17
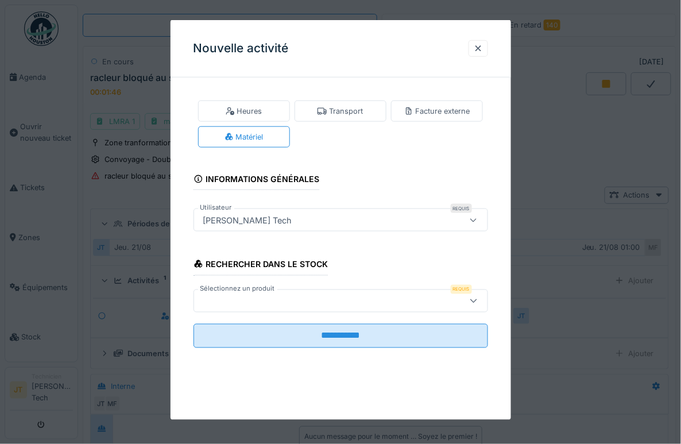
click at [312, 302] on div at bounding box center [322, 300] width 247 height 13
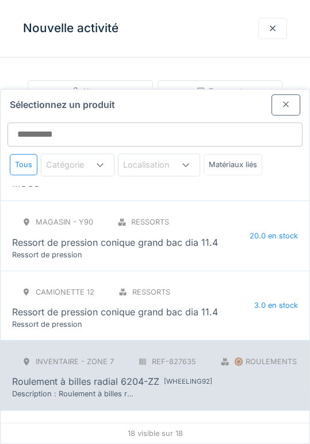
scroll to position [628, 0]
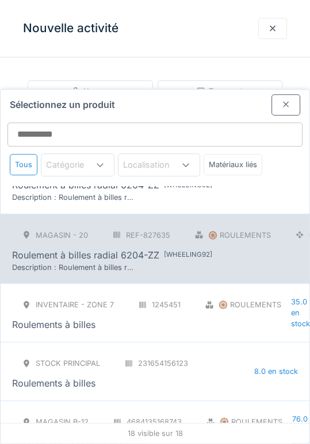
drag, startPoint x: 266, startPoint y: 91, endPoint x: 212, endPoint y: 193, distance: 115.6
click at [230, 101] on div "Sélectionnez un produit" at bounding box center [155, 103] width 308 height 26
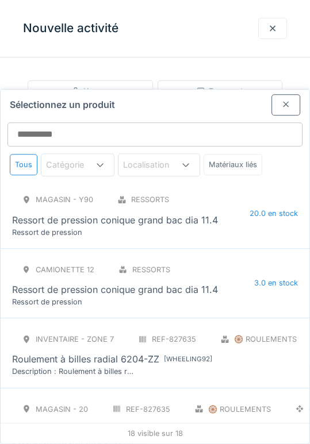
scroll to position [453, 0]
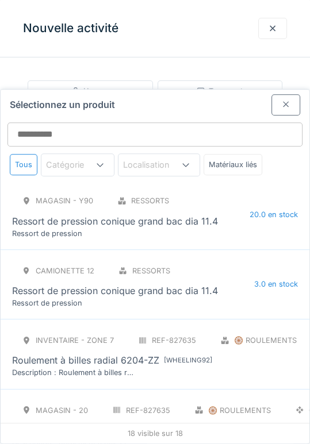
click at [281, 99] on div at bounding box center [285, 104] width 9 height 11
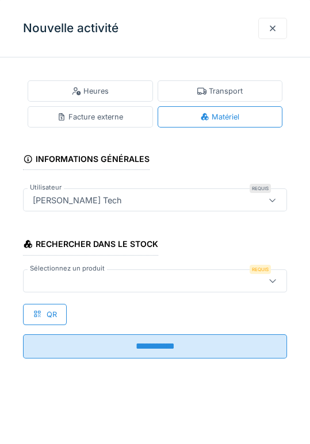
click at [97, 278] on div at bounding box center [137, 281] width 219 height 13
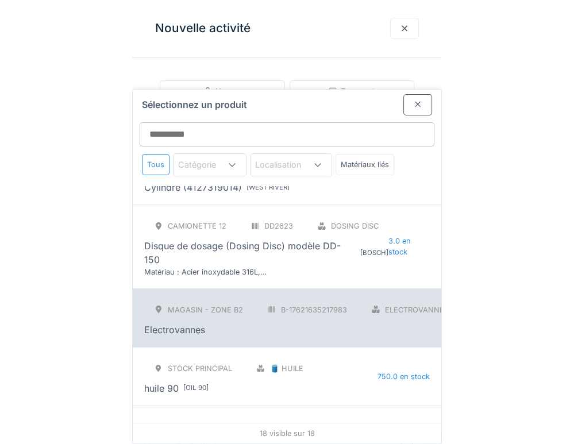
scroll to position [103, 0]
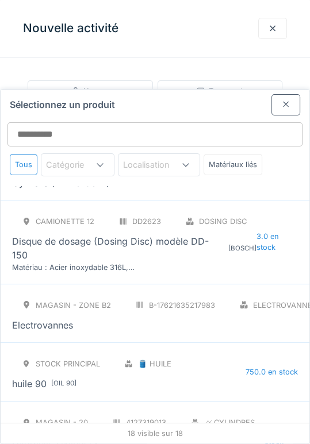
drag, startPoint x: 114, startPoint y: 299, endPoint x: 214, endPoint y: 281, distance: 101.4
click at [114, 318] on div "Electrovannes" at bounding box center [169, 325] width 314 height 14
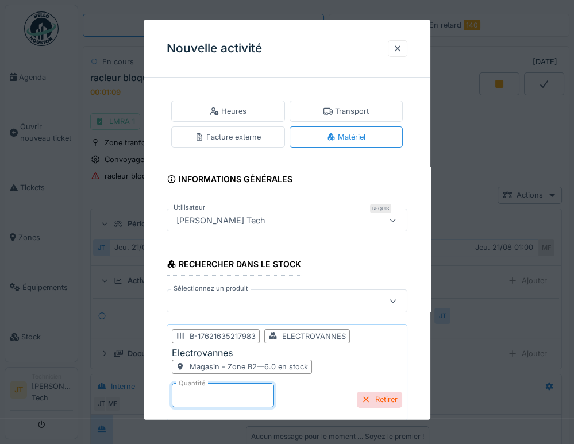
click at [187, 397] on input "*" at bounding box center [223, 395] width 102 height 24
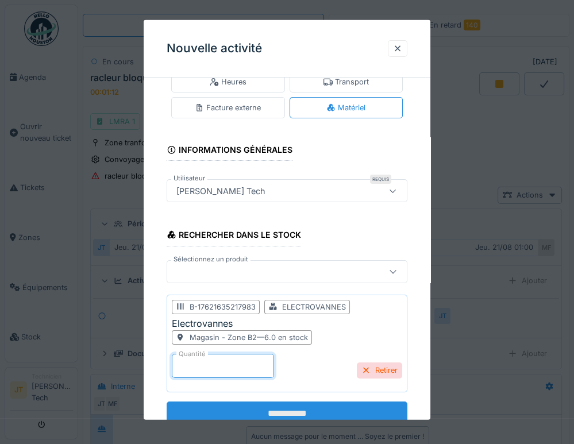
scroll to position [63, 0]
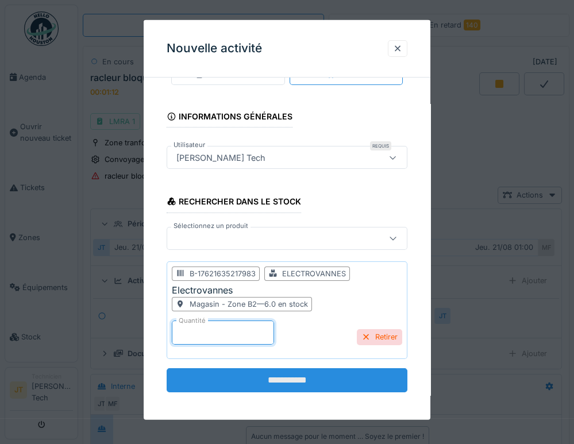
type input "*"
click at [337, 377] on input "**********" at bounding box center [287, 380] width 241 height 24
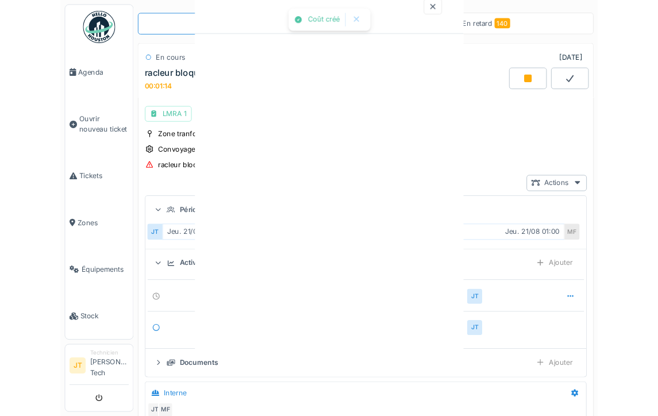
scroll to position [0, 0]
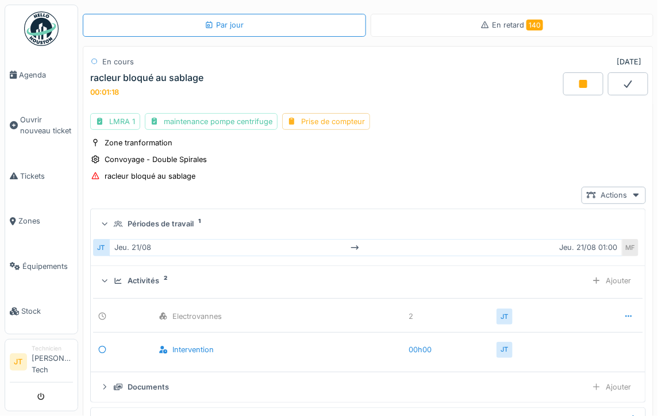
click at [322, 115] on div "Prise de compteur" at bounding box center [326, 121] width 88 height 17
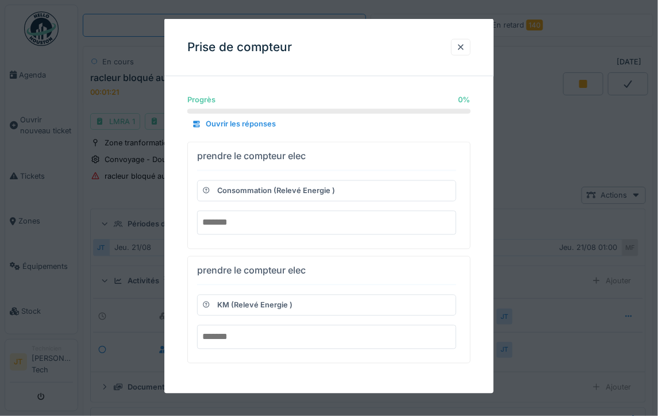
click at [236, 216] on input "text" at bounding box center [326, 222] width 259 height 24
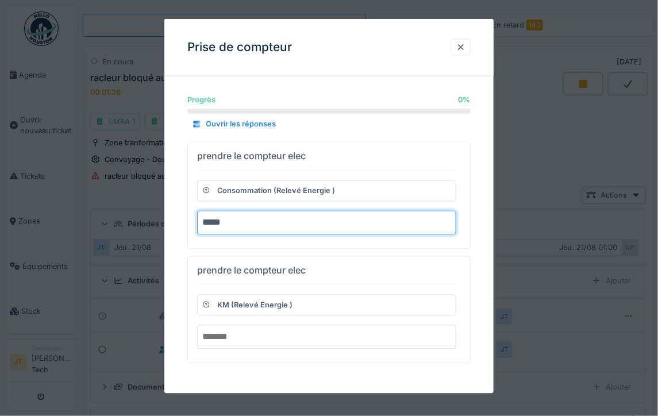
type input "*****"
click at [211, 333] on input "text" at bounding box center [326, 337] width 259 height 24
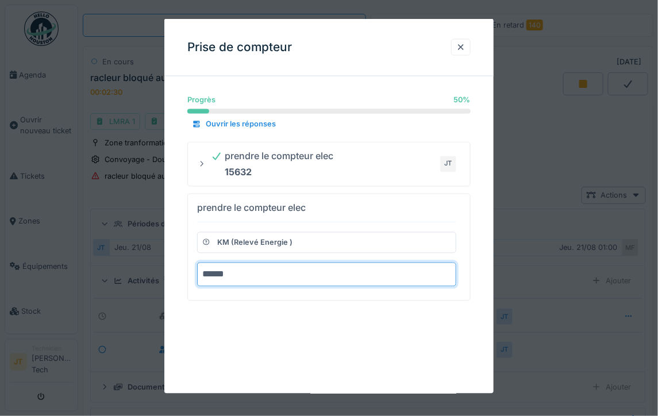
type input "******"
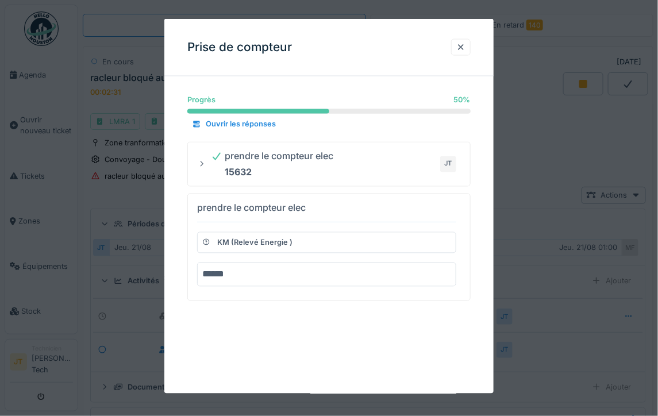
click at [264, 327] on div "Progrès 50 % 50 % Ouvrir les réponses prendre le compteur elec 15632 JT prendre…" at bounding box center [328, 208] width 329 height 245
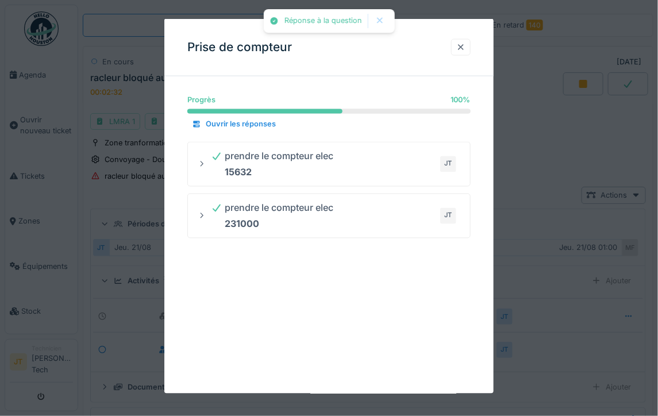
click at [465, 47] on div at bounding box center [460, 46] width 9 height 11
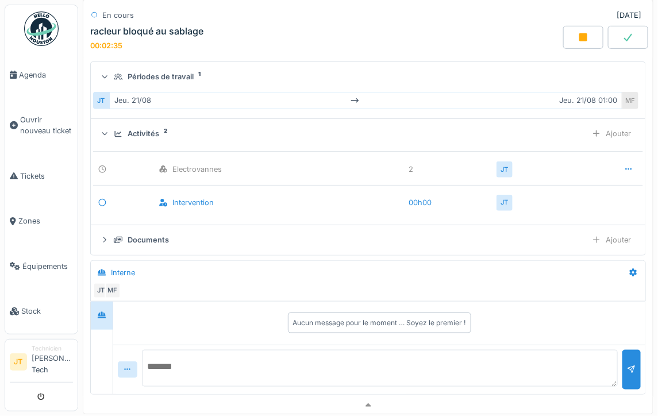
scroll to position [188, 0]
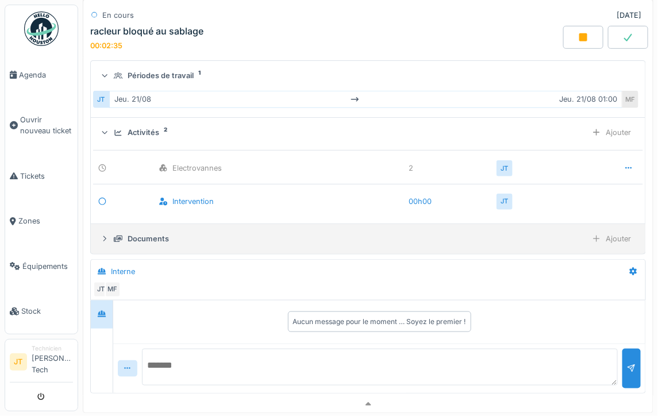
click at [213, 233] on summary "Documents Ajouter" at bounding box center [367, 239] width 545 height 21
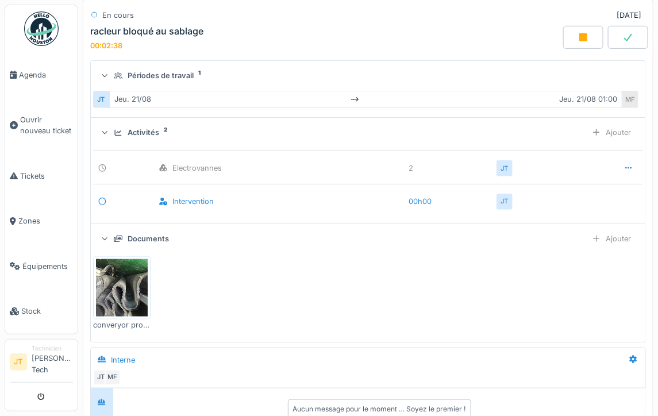
click at [624, 34] on icon at bounding box center [628, 37] width 8 height 7
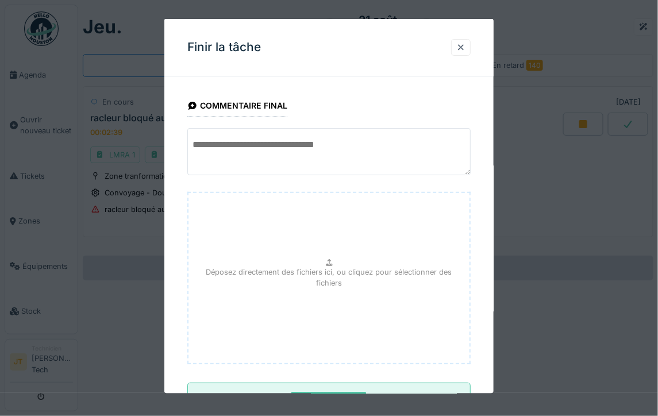
click at [315, 274] on p "Déposez directement des fichiers ici, ou cliquez pour sélectionner des fichiers" at bounding box center [329, 277] width 263 height 22
type input "**********"
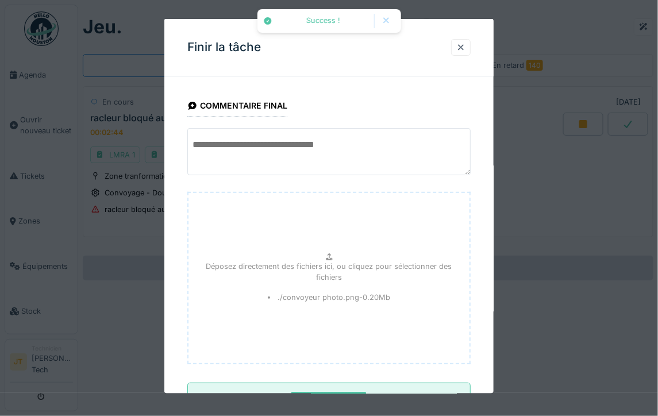
click at [244, 159] on textarea at bounding box center [328, 151] width 283 height 47
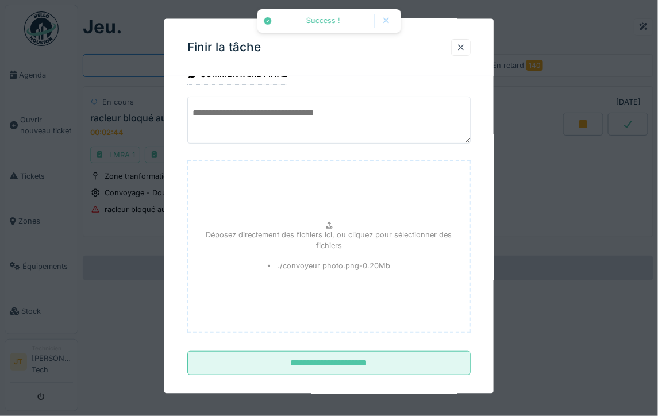
scroll to position [44, 0]
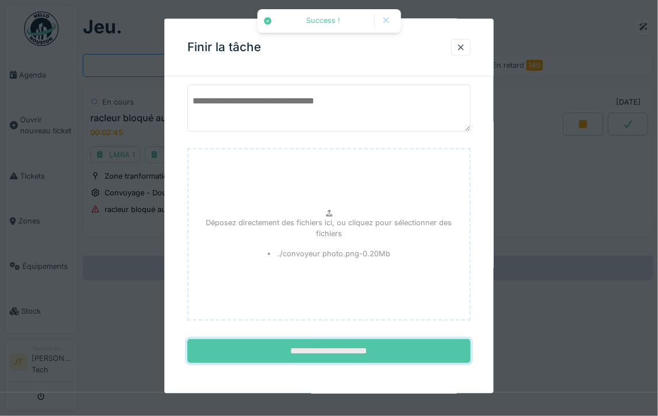
click at [328, 343] on input "**********" at bounding box center [328, 351] width 283 height 24
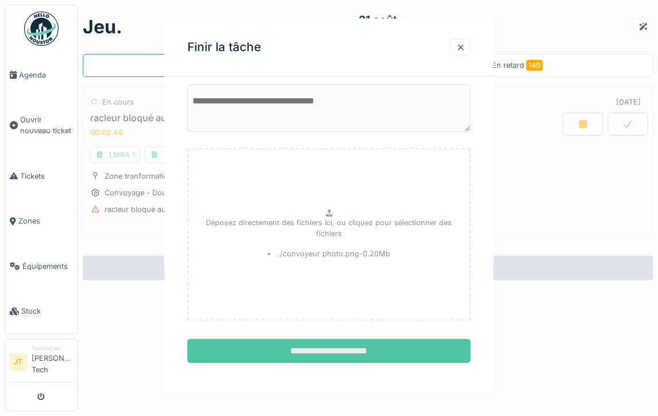
scroll to position [0, 0]
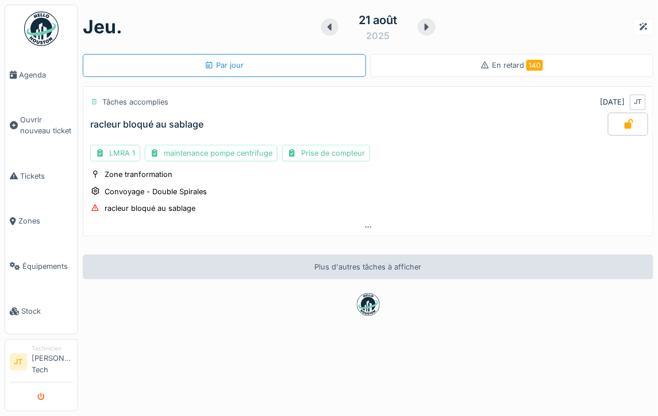
click at [40, 392] on button "submit" at bounding box center [41, 396] width 22 height 19
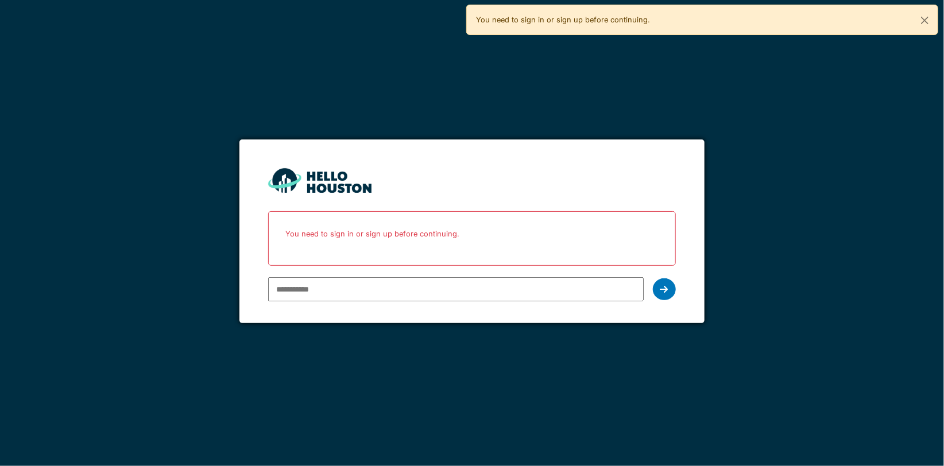
click at [328, 296] on input "email" at bounding box center [455, 289] width 375 height 24
type input "**********"
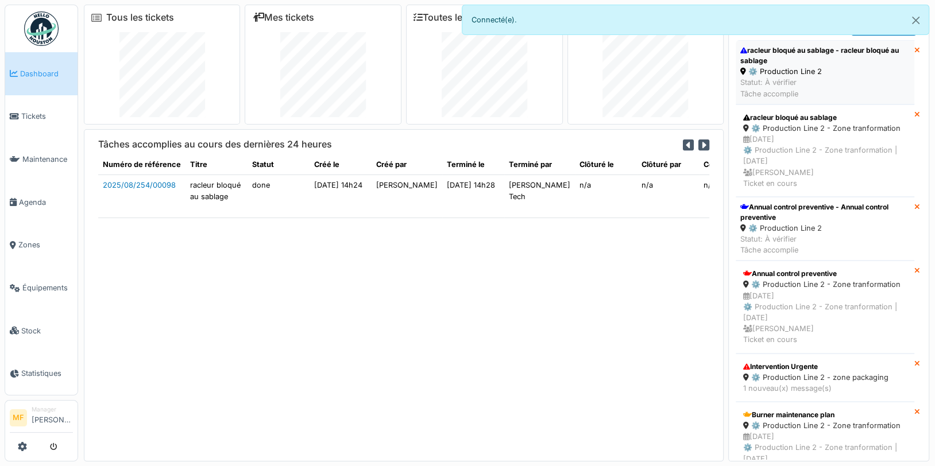
click at [790, 61] on div "racleur bloqué au sablage - racleur bloqué au sablage" at bounding box center [824, 55] width 169 height 21
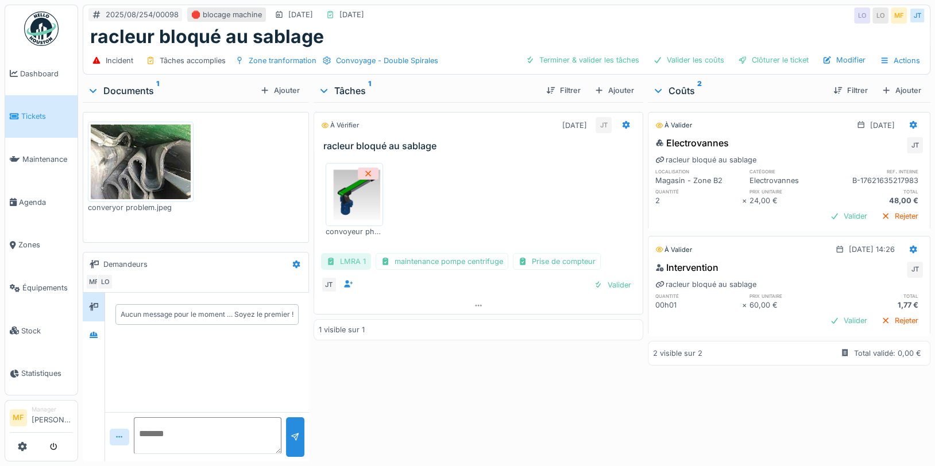
click at [361, 261] on div "LMRA 1" at bounding box center [346, 261] width 50 height 17
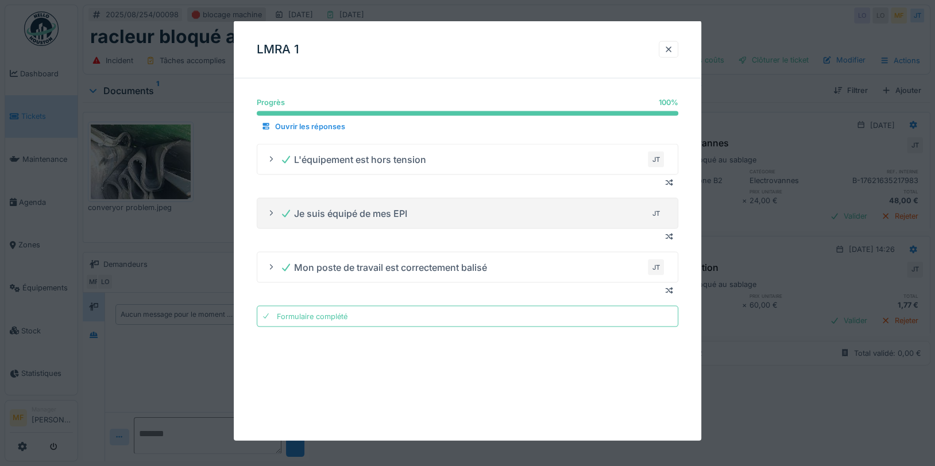
scroll to position [2, 0]
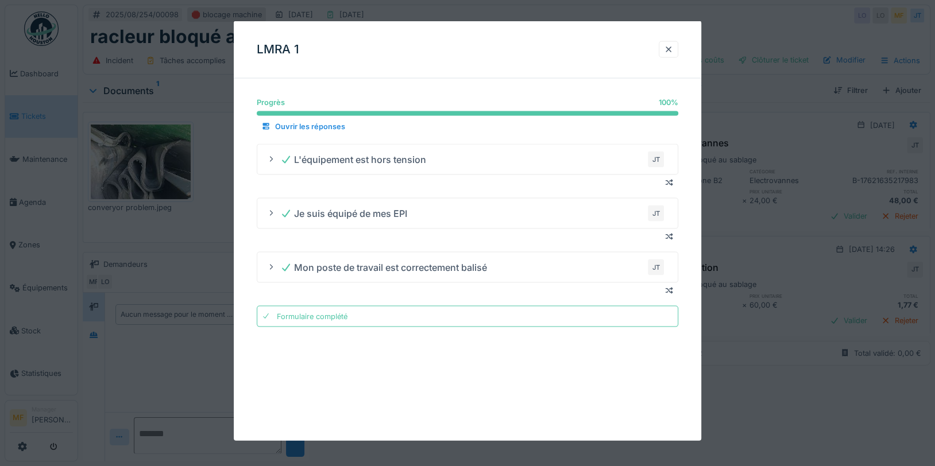
drag, startPoint x: 677, startPoint y: 47, endPoint x: 674, endPoint y: 54, distance: 7.7
click at [673, 47] on div at bounding box center [668, 49] width 9 height 11
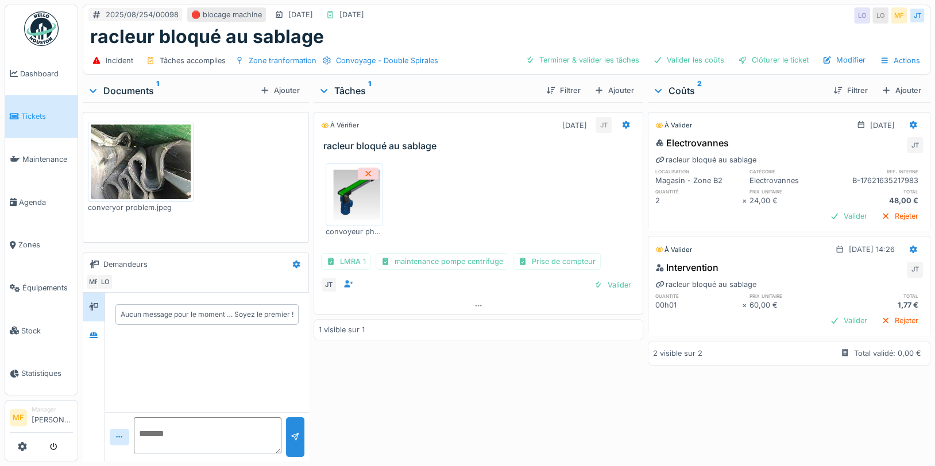
drag, startPoint x: 436, startPoint y: 258, endPoint x: 449, endPoint y: 258, distance: 13.2
click at [437, 258] on div "maintenance pompe centrifuge" at bounding box center [442, 261] width 133 height 17
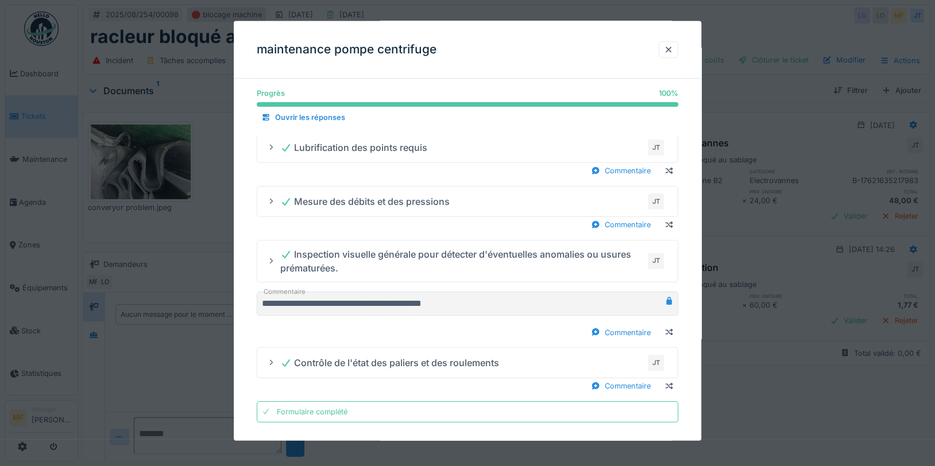
scroll to position [5, 0]
click at [674, 329] on div at bounding box center [669, 332] width 9 height 11
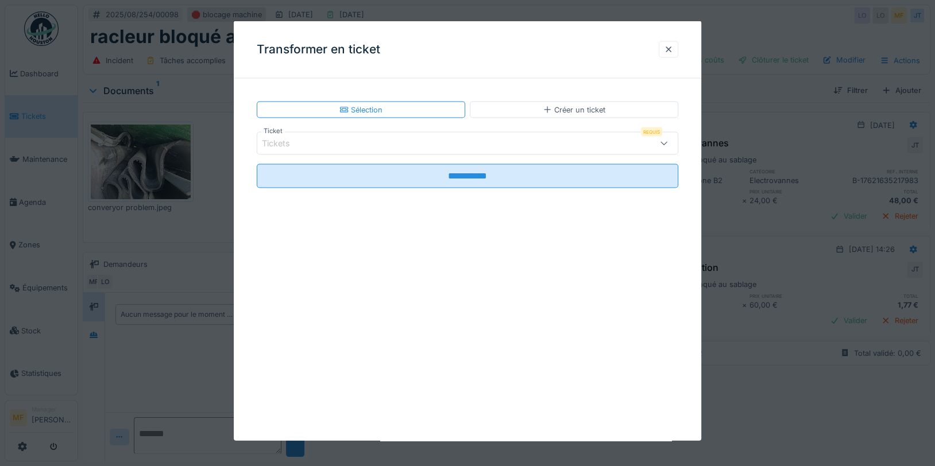
click at [295, 138] on div "Tickets" at bounding box center [284, 143] width 44 height 13
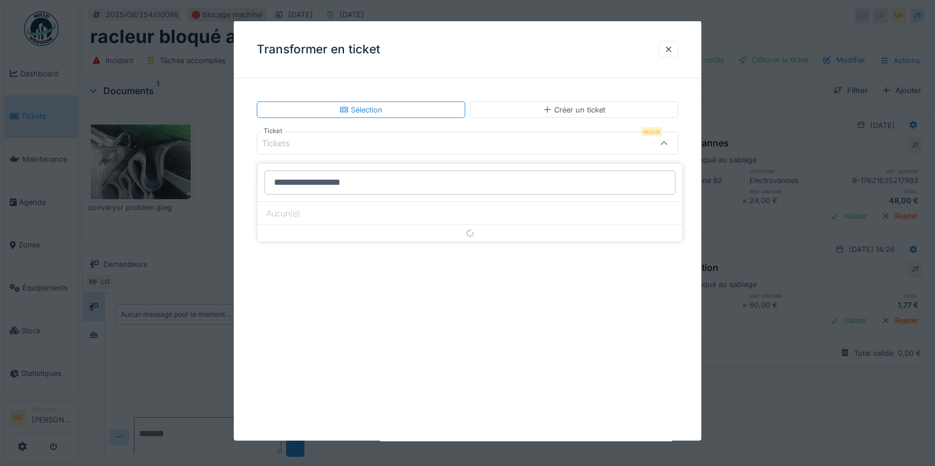
type input "**********"
click at [673, 48] on div at bounding box center [668, 49] width 9 height 11
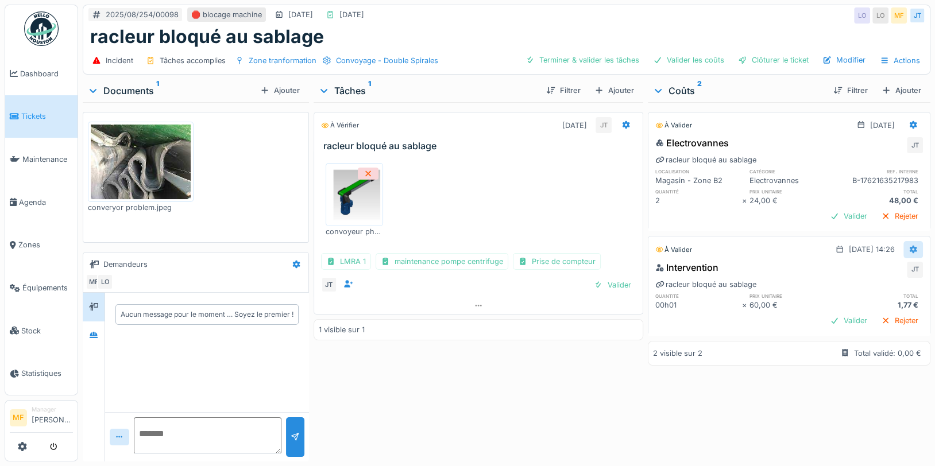
click at [909, 246] on icon at bounding box center [913, 249] width 9 height 7
click at [873, 264] on div "Modifier" at bounding box center [854, 272] width 56 height 17
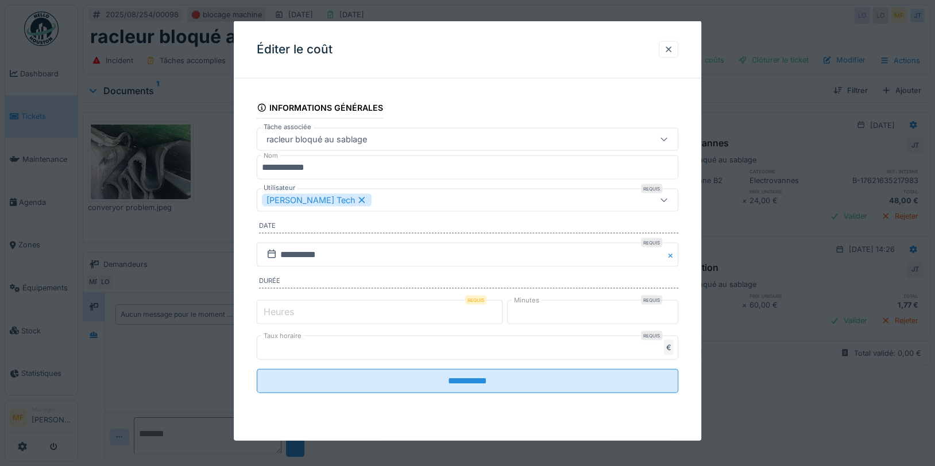
click at [275, 315] on label "Heures" at bounding box center [278, 311] width 35 height 14
click at [275, 315] on input "*" at bounding box center [380, 312] width 246 height 24
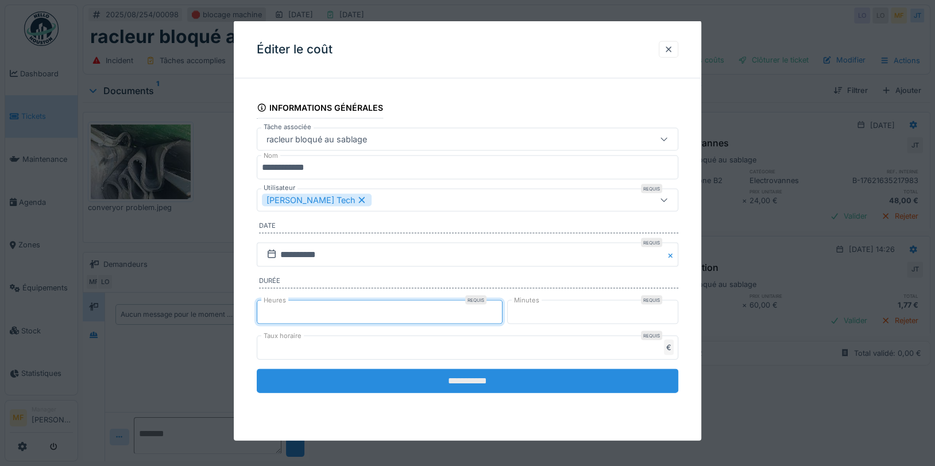
type input "*"
click at [452, 373] on input "**********" at bounding box center [468, 381] width 422 height 24
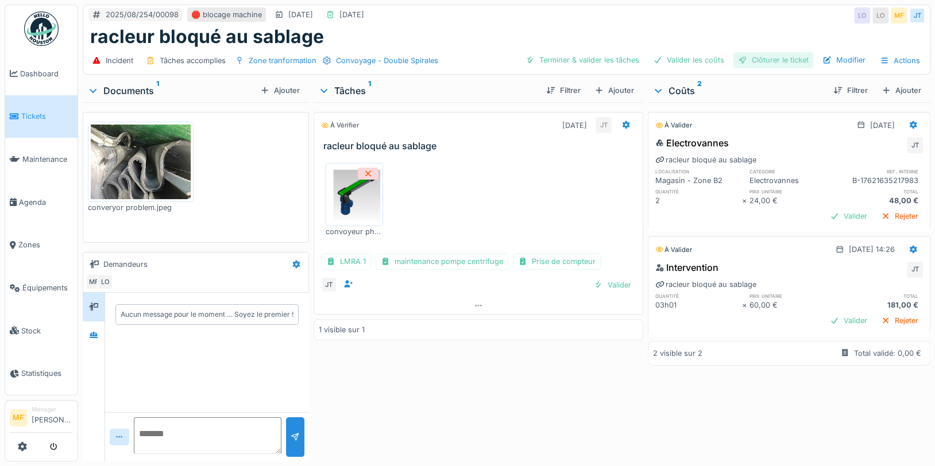
click at [773, 53] on div "Clôturer le ticket" at bounding box center [774, 60] width 80 height 16
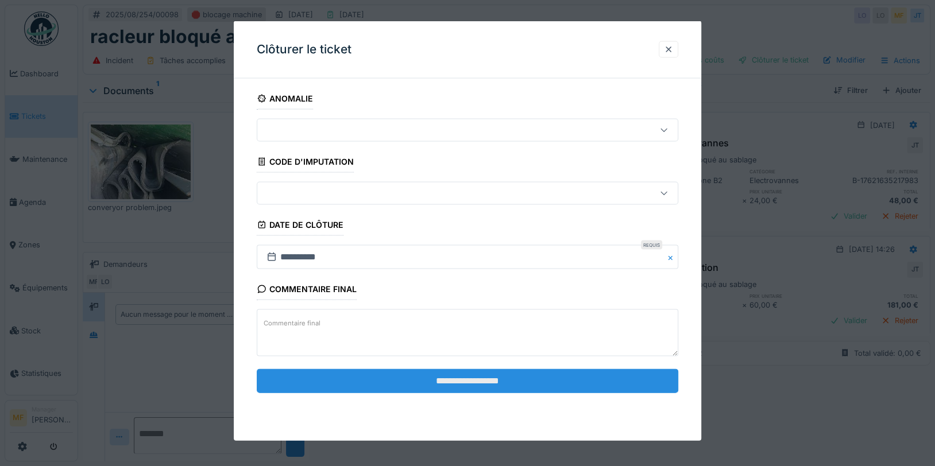
click at [458, 389] on input "**********" at bounding box center [468, 381] width 422 height 24
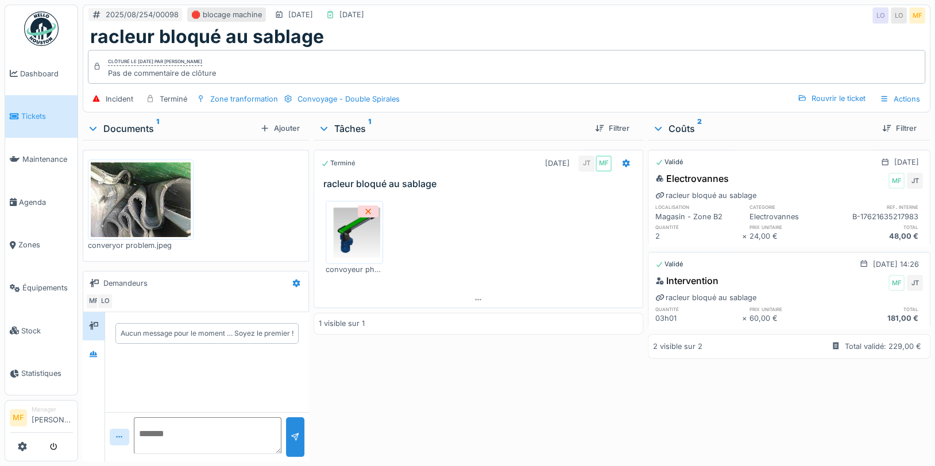
click at [32, 119] on span "Tickets" at bounding box center [47, 116] width 52 height 11
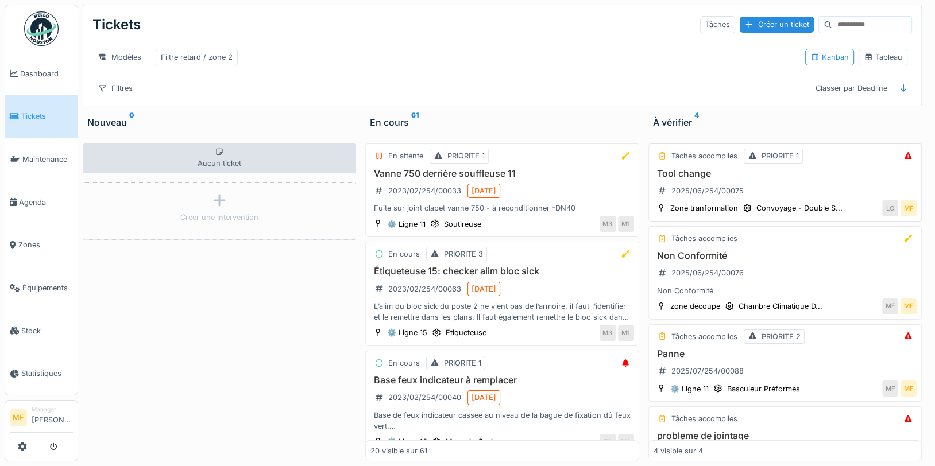
click at [690, 179] on h3 "Tool change" at bounding box center [785, 173] width 263 height 11
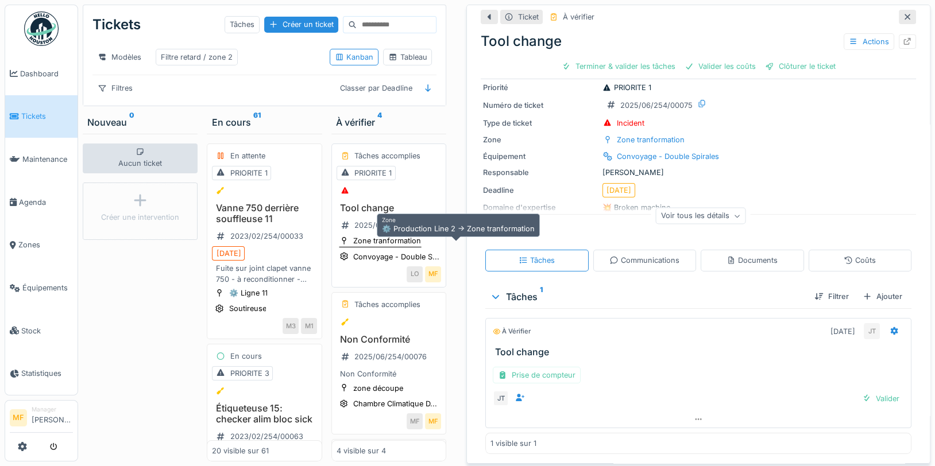
scroll to position [24, 0]
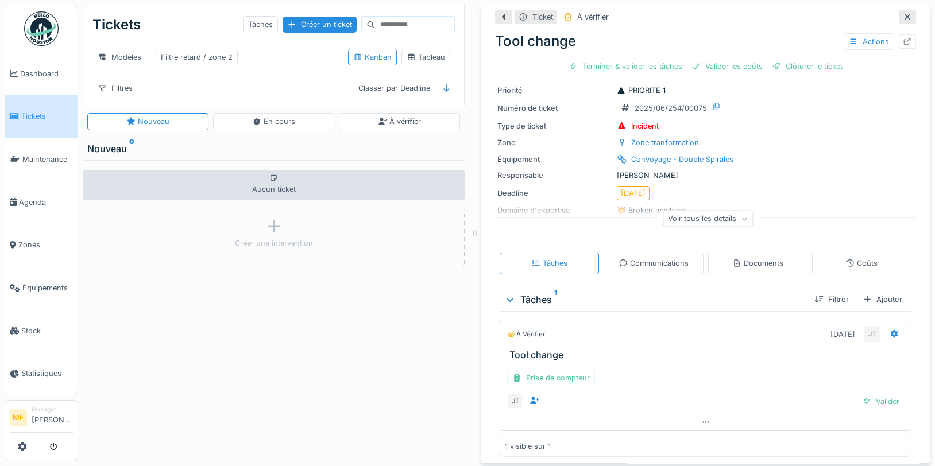
drag, startPoint x: 615, startPoint y: 231, endPoint x: 467, endPoint y: 242, distance: 148.6
click at [469, 242] on div at bounding box center [474, 233] width 11 height 466
click at [797, 65] on div "Clôturer le ticket" at bounding box center [807, 67] width 80 height 16
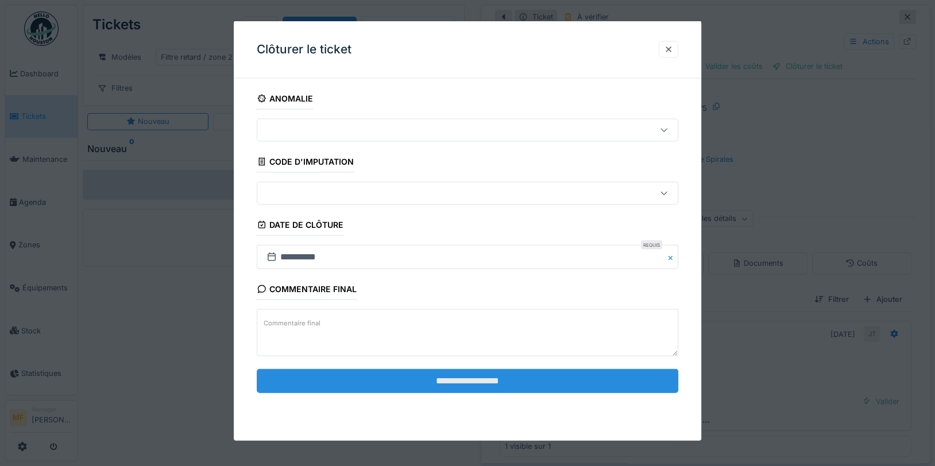
click at [499, 379] on input "**********" at bounding box center [468, 381] width 422 height 24
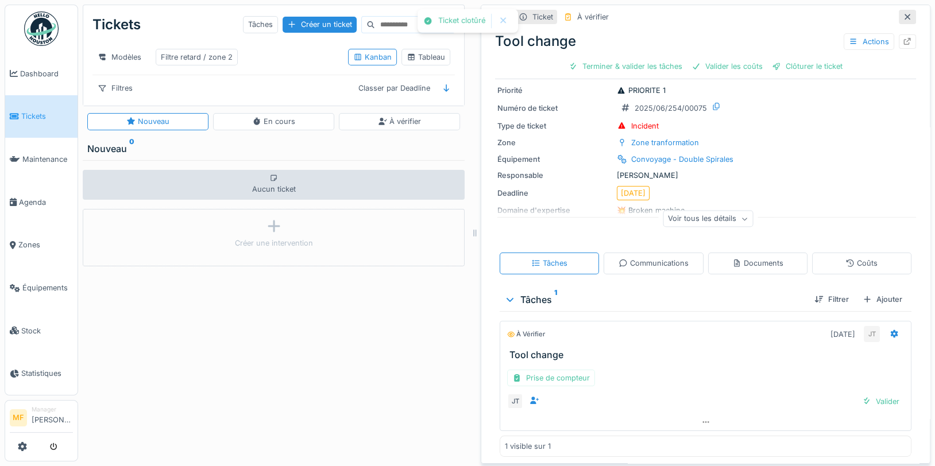
scroll to position [16, 0]
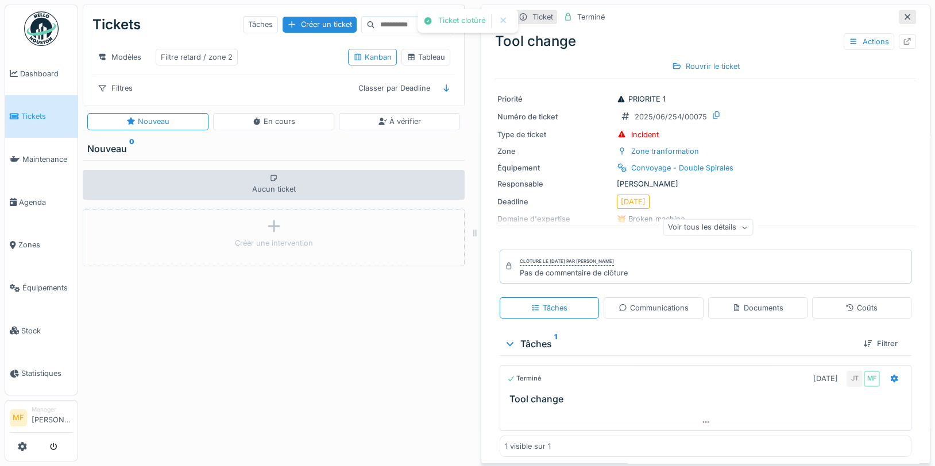
click at [903, 13] on icon at bounding box center [907, 16] width 9 height 7
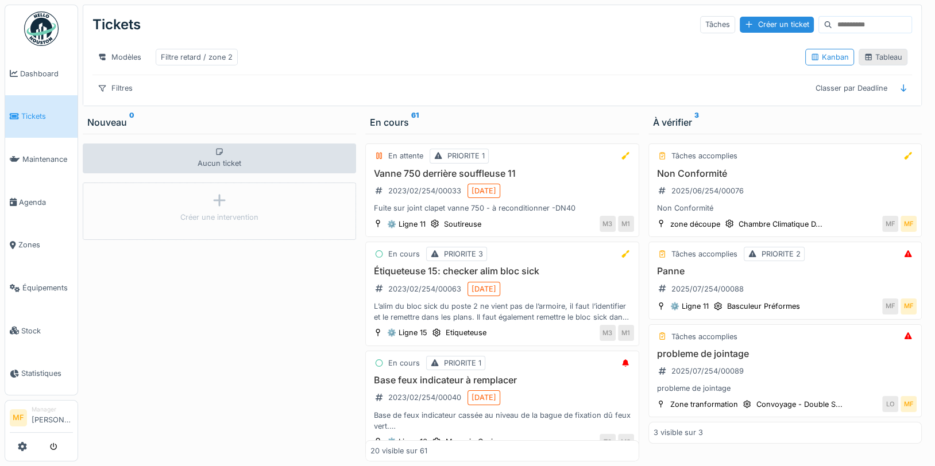
click at [870, 63] on div "Tableau" at bounding box center [883, 57] width 38 height 11
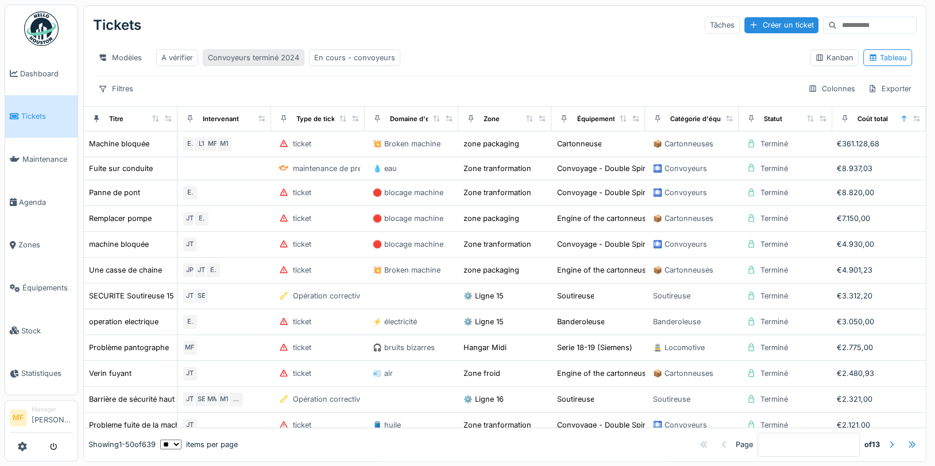
click at [285, 56] on div "Convoyeurs terminé 2024" at bounding box center [253, 57] width 91 height 11
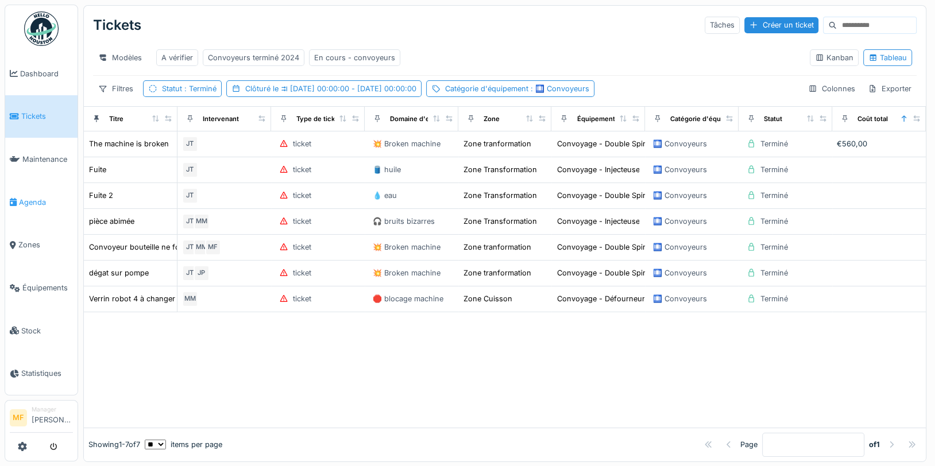
click at [41, 191] on link "Agenda" at bounding box center [41, 202] width 72 height 43
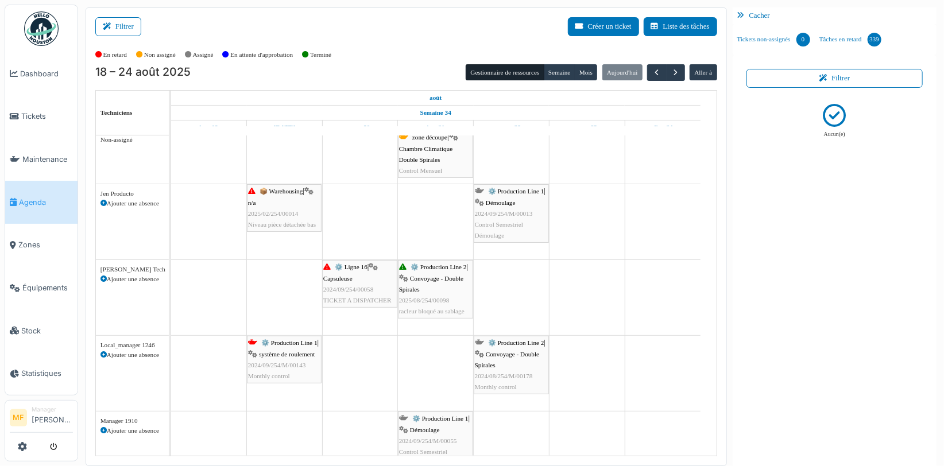
scroll to position [9, 0]
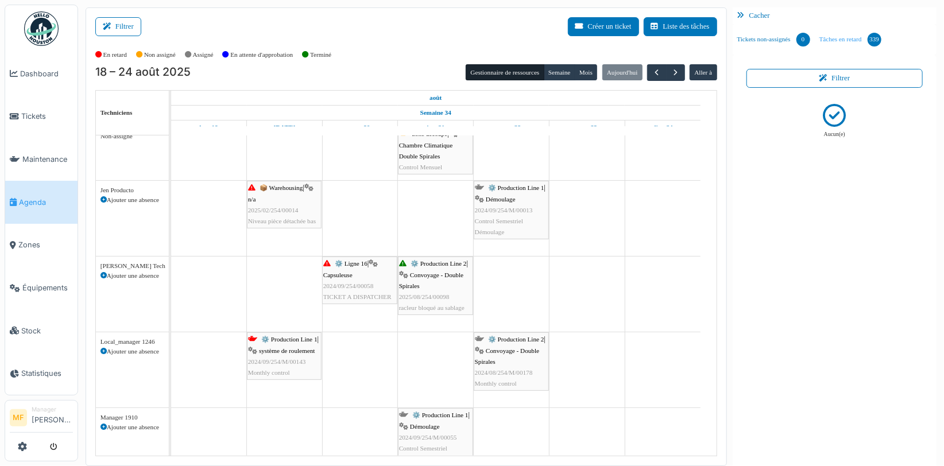
click at [827, 44] on link "Tâches en retard 339" at bounding box center [850, 39] width 71 height 31
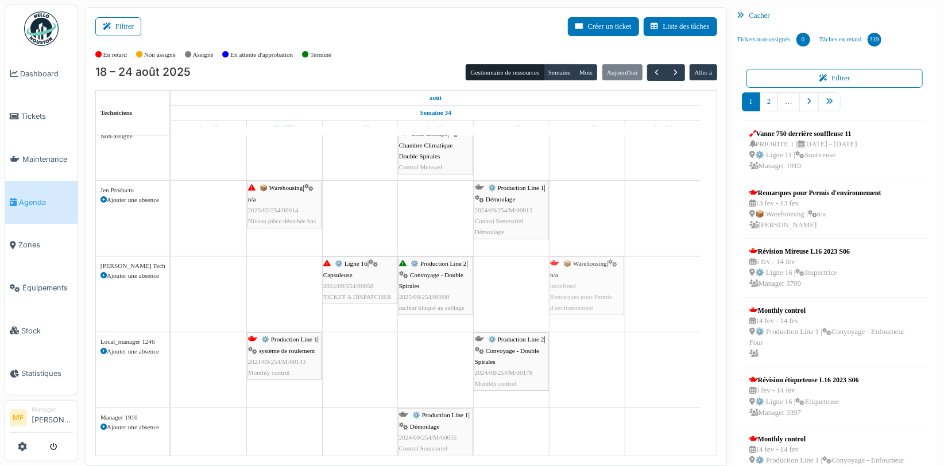
drag, startPoint x: 806, startPoint y: 204, endPoint x: 622, endPoint y: 272, distance: 195.9
click at [594, 272] on div "Filtrer Créer un ticket Liste des tâches Afficher les tâches non assignées *** …" at bounding box center [511, 236] width 863 height 459
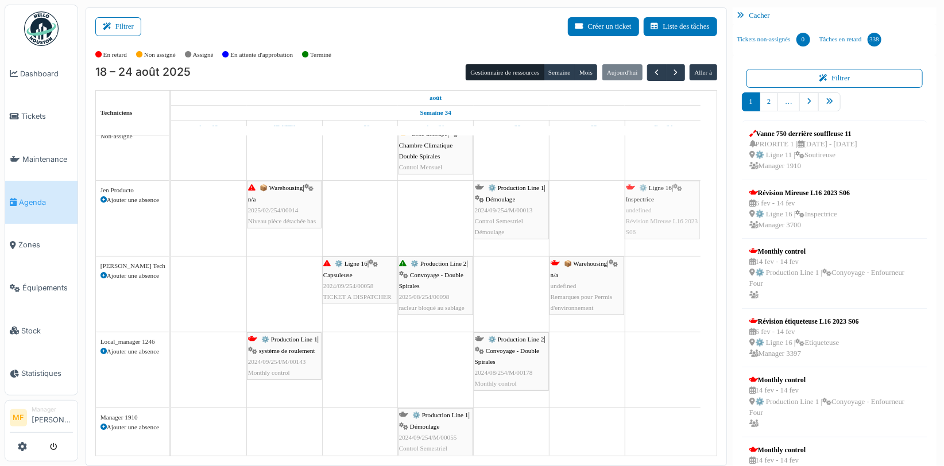
drag, startPoint x: 835, startPoint y: 215, endPoint x: 699, endPoint y: 210, distance: 135.6
click at [699, 210] on div "Filtrer Créer un ticket Liste des tâches Afficher les tâches non assignées *** …" at bounding box center [511, 236] width 863 height 459
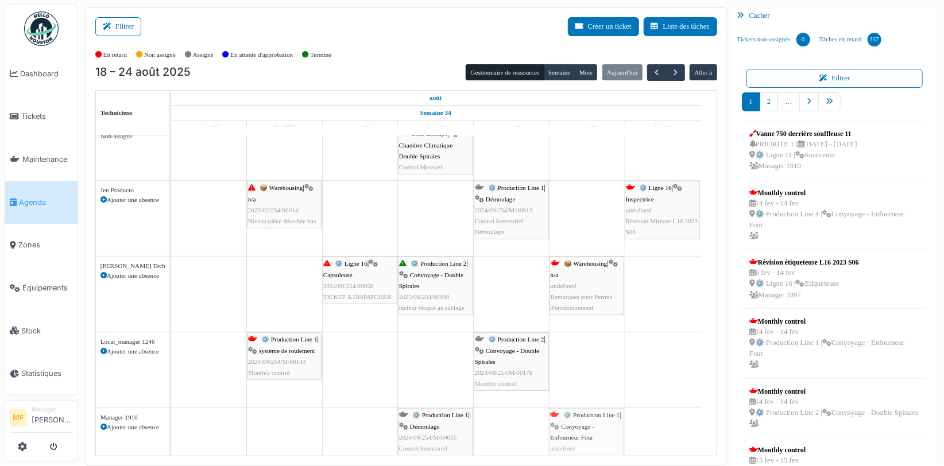
drag, startPoint x: 727, startPoint y: 260, endPoint x: 567, endPoint y: 407, distance: 217.5
click at [569, 421] on div "Filtrer Créer un ticket Liste des tâches Afficher les tâches non assignées *** …" at bounding box center [511, 236] width 863 height 459
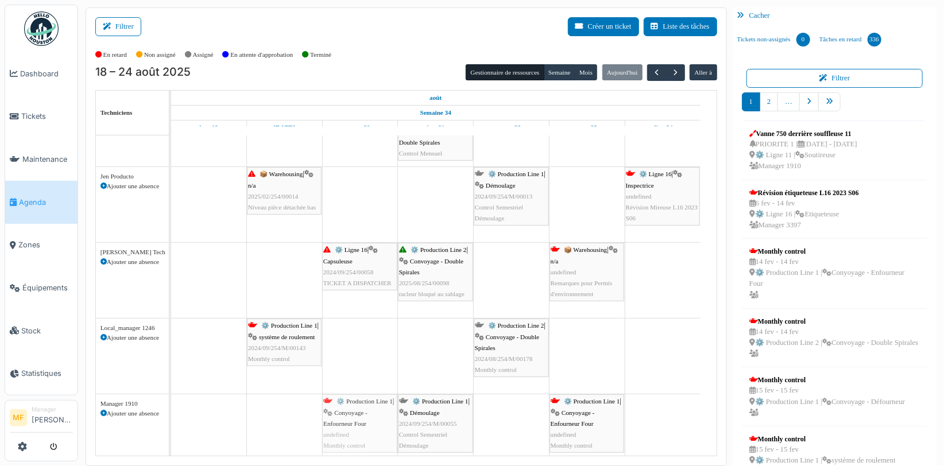
scroll to position [25, 0]
drag, startPoint x: 796, startPoint y: 252, endPoint x: 288, endPoint y: 402, distance: 529.9
click at [288, 402] on div "Filtrer Créer un ticket Liste des tâches Afficher les tâches non assignées *** …" at bounding box center [511, 236] width 863 height 459
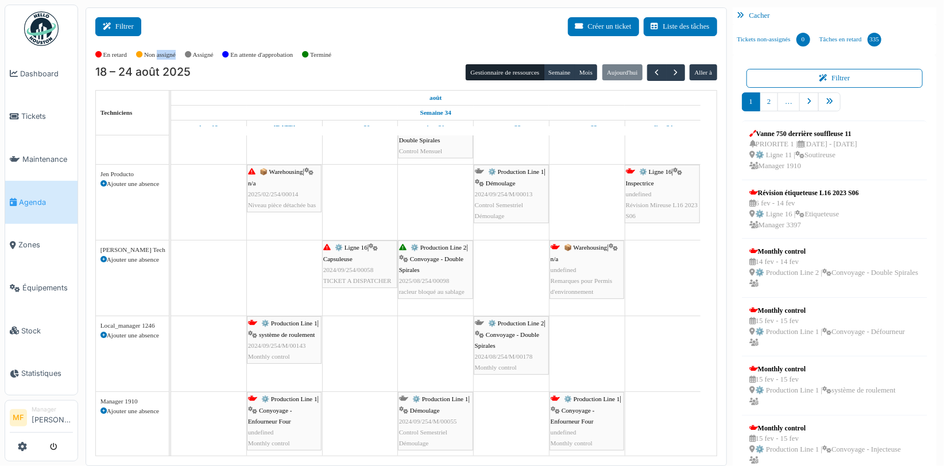
click at [121, 20] on button "Filtrer" at bounding box center [118, 26] width 46 height 19
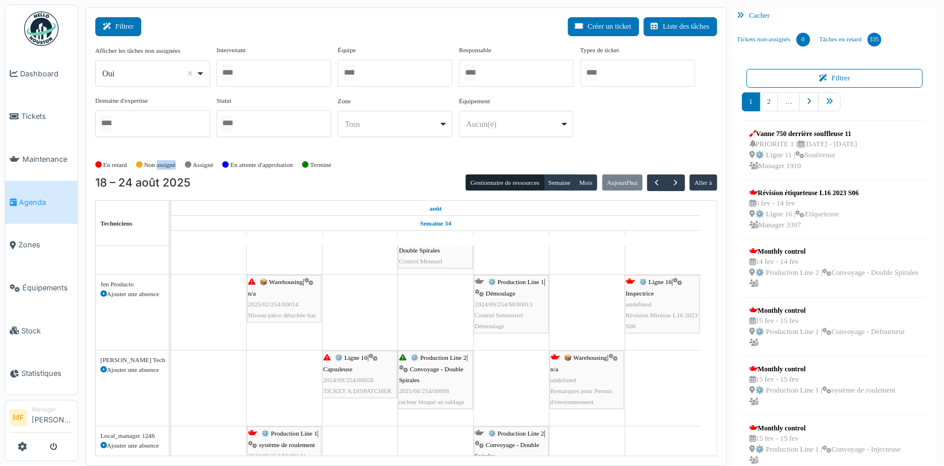
click at [118, 28] on button "Filtrer" at bounding box center [118, 26] width 46 height 19
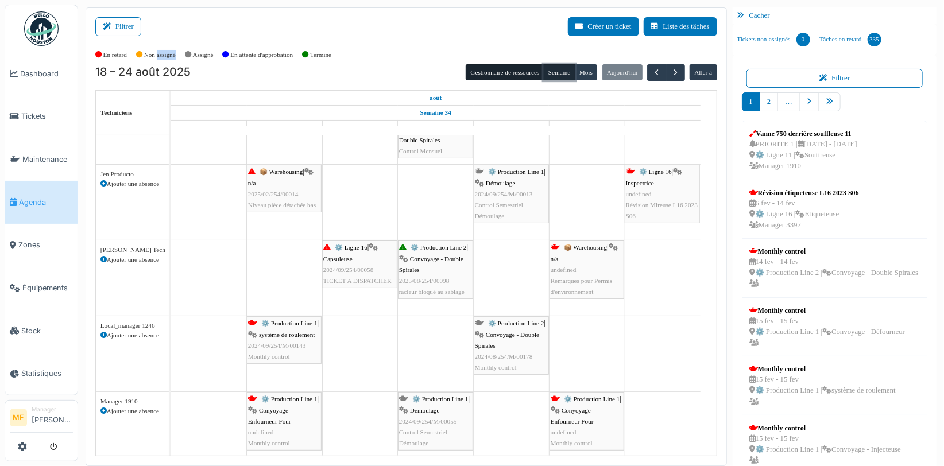
click at [547, 72] on button "Semaine" at bounding box center [560, 72] width 32 height 16
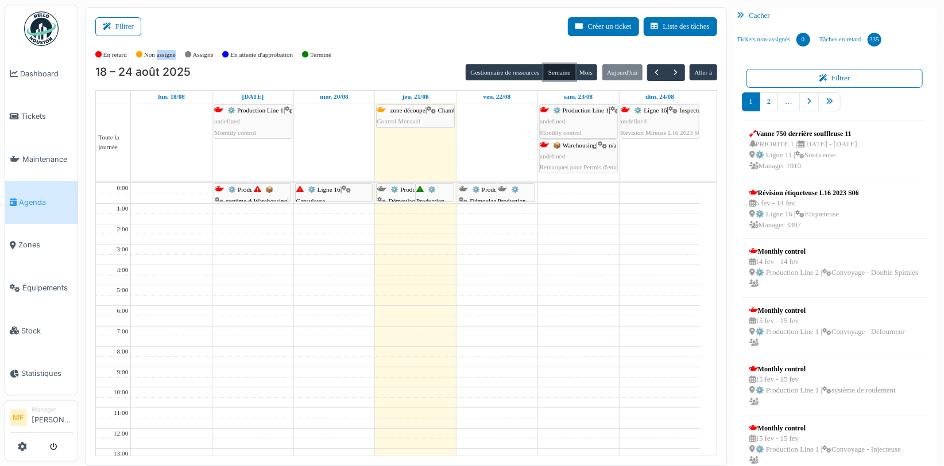
scroll to position [119, 0]
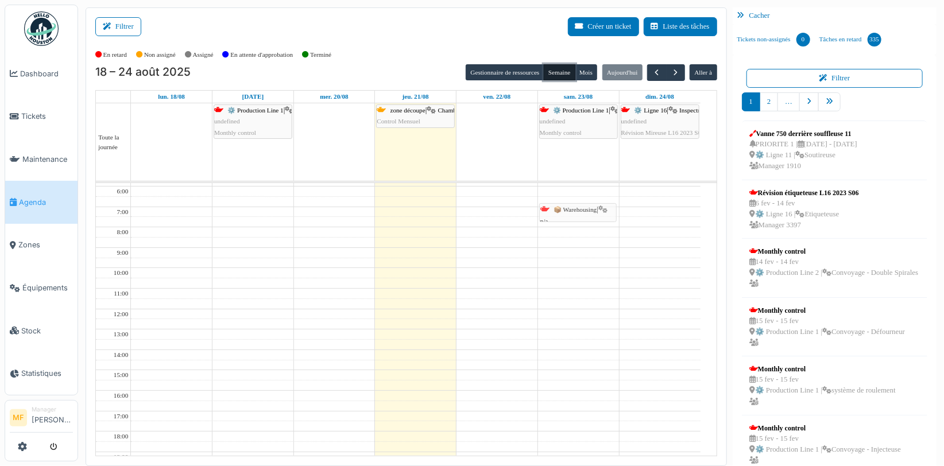
drag, startPoint x: 570, startPoint y: 156, endPoint x: 572, endPoint y: 183, distance: 26.5
click at [570, 211] on tbody "Toute la journée ⚙️ Production Line 1 | Conyoyage - Enfourneur Four undefined M…" at bounding box center [407, 279] width 622 height 353
drag, startPoint x: 573, startPoint y: 183, endPoint x: 579, endPoint y: 318, distance: 134.6
click at [581, 333] on div "📦 Warehousing | n/a undefined Remarques pour Permis d'environnement 📦 Warehousi…" at bounding box center [578, 274] width 81 height 490
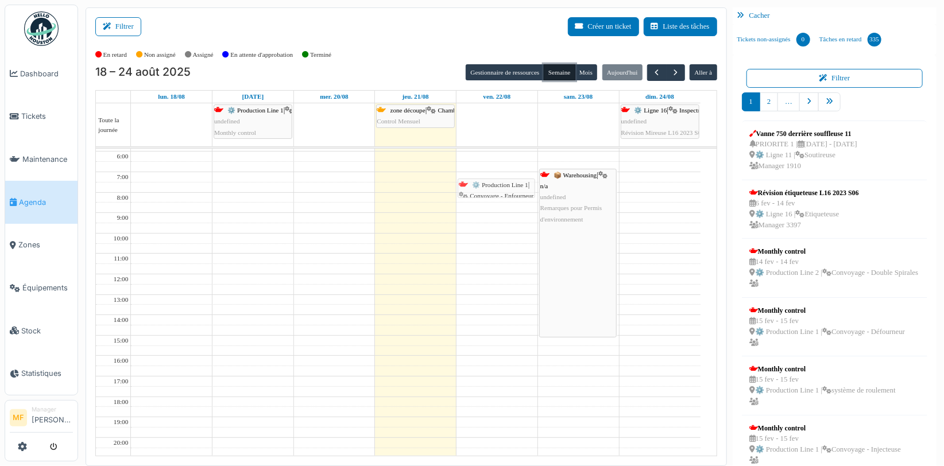
drag, startPoint x: 558, startPoint y: 124, endPoint x: 516, endPoint y: 165, distance: 58.9
click at [503, 189] on tbody "Toute la journée ⚙️ Production Line 1 | Conyoyage - Enfourneur Four undefined M…" at bounding box center [407, 279] width 622 height 353
drag, startPoint x: 497, startPoint y: 193, endPoint x: 511, endPoint y: 358, distance: 166.0
click at [511, 358] on div "⚙️ Production Line 1 | Démoulage 2024/09/254/M/00013 Control Semestriel Démoula…" at bounding box center [497, 274] width 81 height 490
drag, startPoint x: 393, startPoint y: 127, endPoint x: 337, endPoint y: 218, distance: 107.6
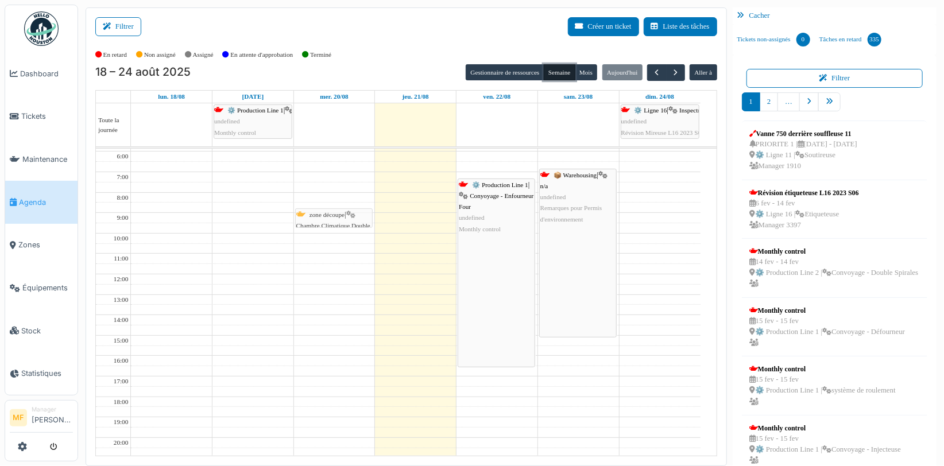
click at [337, 218] on tbody "Toute la journée ⚙️ Production Line 1 | Conyoyage - Enfourneur Four undefined M…" at bounding box center [407, 279] width 622 height 353
click at [416, 213] on tbody "Toute la journée ⚙️ Production Line 1 | Conyoyage - Enfourneur Four undefined M…" at bounding box center [407, 279] width 622 height 353
drag, startPoint x: 640, startPoint y: 144, endPoint x: 647, endPoint y: 210, distance: 66.4
click at [647, 210] on tbody "Toute la journée ⚙️ Production Line 1 | Conyoyage - Enfourneur Four undefined M…" at bounding box center [407, 279] width 622 height 353
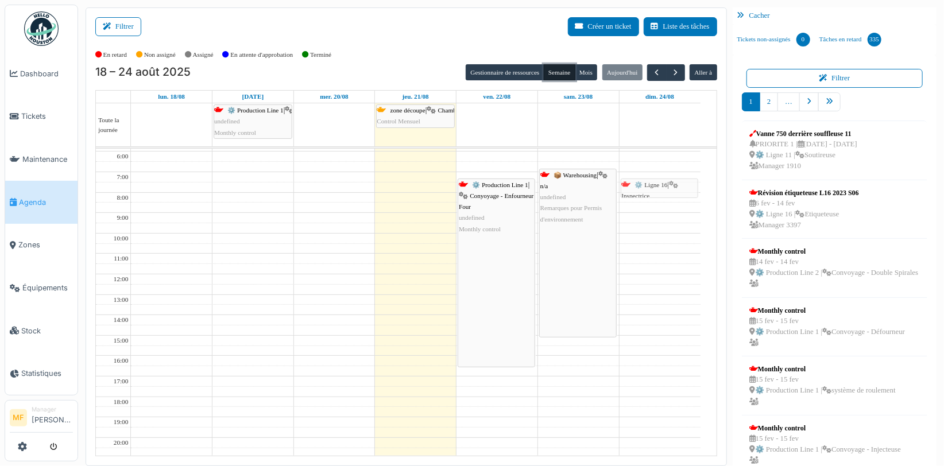
drag, startPoint x: 649, startPoint y: 124, endPoint x: 654, endPoint y: 154, distance: 30.9
click at [655, 183] on tbody "Toute la journée ⚙️ Production Line 1 | Conyoyage - Enfourneur Four undefined M…" at bounding box center [407, 279] width 622 height 353
drag, startPoint x: 648, startPoint y: 194, endPoint x: 665, endPoint y: 358, distance: 165.7
click at [665, 360] on div "⚙️ Ligne 16 | Inspectrice undefined Révision Mireuse L16 2023 S06 ⚙️ Ligne 16 |…" at bounding box center [660, 274] width 81 height 490
click at [762, 41] on link "Tickets non-assignés 0" at bounding box center [774, 39] width 82 height 31
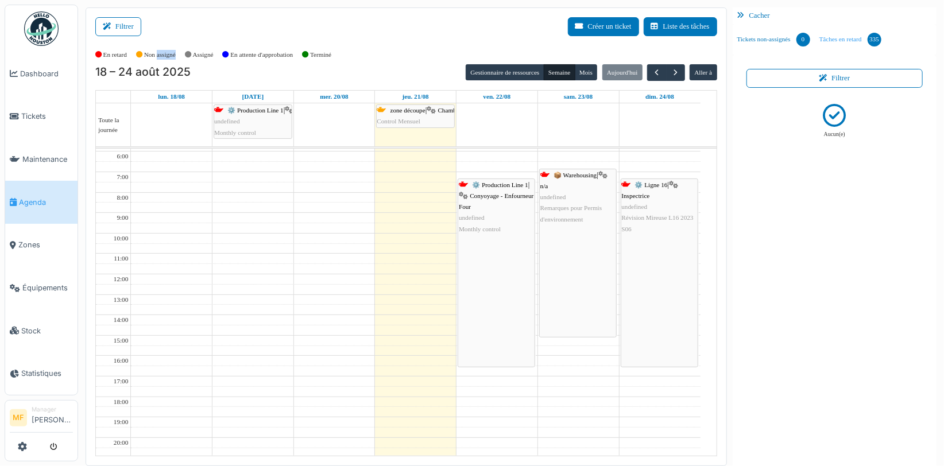
click at [838, 43] on link "Tâches en retard 335" at bounding box center [850, 39] width 71 height 31
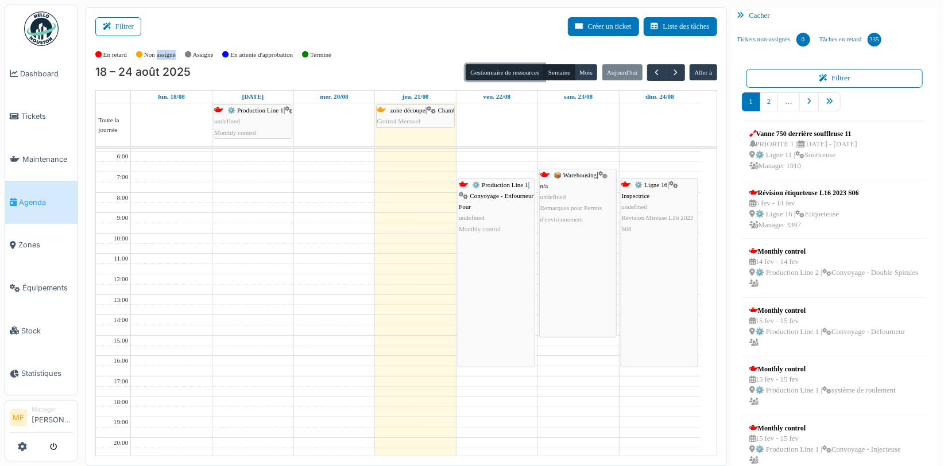
click at [466, 74] on button "Gestionnaire de ressources" at bounding box center [505, 72] width 78 height 16
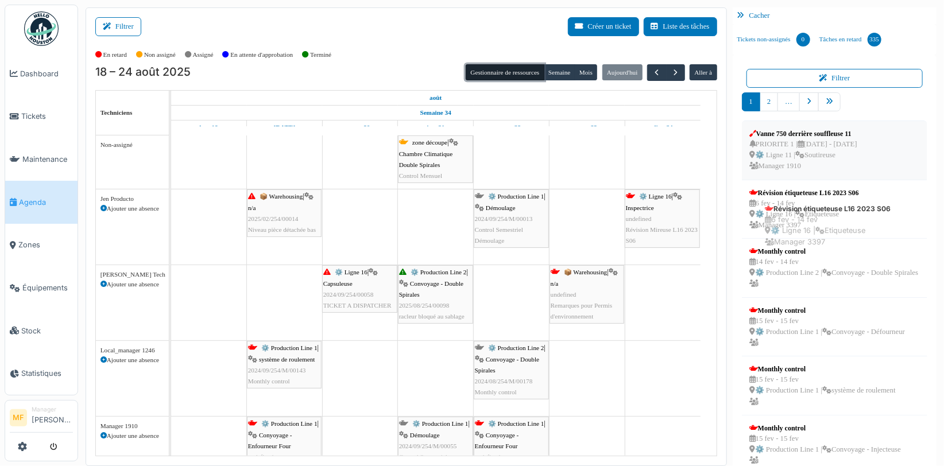
drag, startPoint x: 619, startPoint y: 264, endPoint x: 847, endPoint y: 177, distance: 243.5
click at [842, 217] on div "6 fev - 14 fev ⚙️ Ligne 16 | Etiqueteuse Manager 3397" at bounding box center [805, 214] width 110 height 33
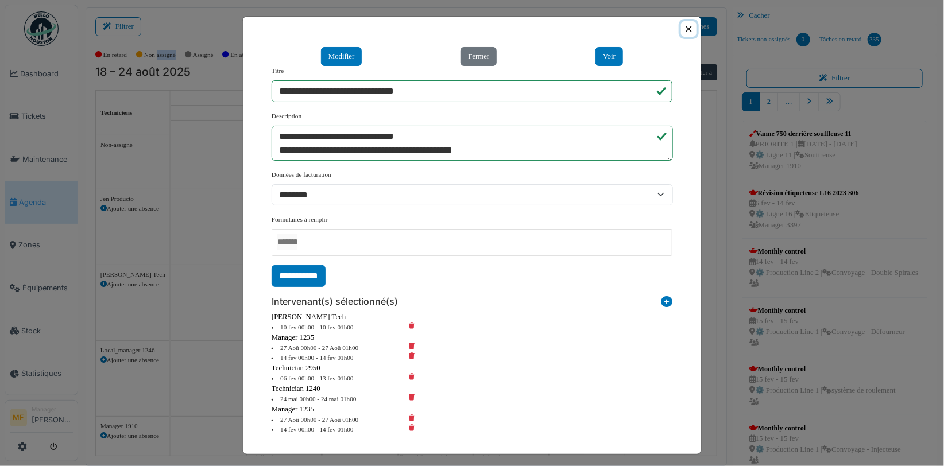
click at [684, 26] on button "Close" at bounding box center [689, 29] width 16 height 16
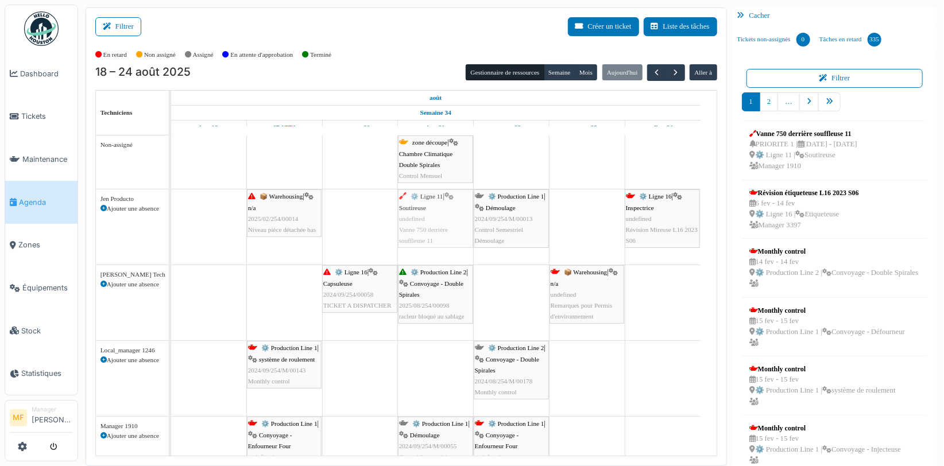
drag, startPoint x: 819, startPoint y: 141, endPoint x: 427, endPoint y: 218, distance: 398.7
click at [427, 218] on div "Filtrer Créer un ticket Liste des tâches Afficher les tâches non assignées *** …" at bounding box center [511, 236] width 863 height 459
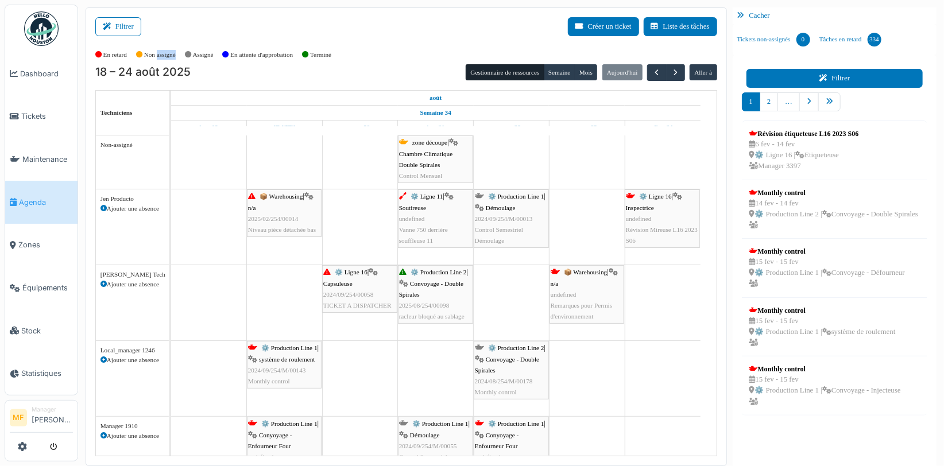
click at [834, 83] on button "Filtrer" at bounding box center [835, 78] width 177 height 19
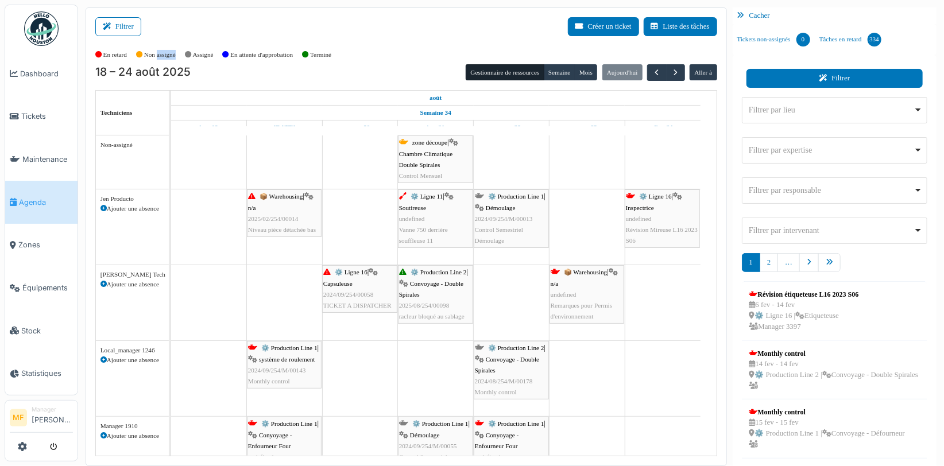
click at [845, 81] on button "Filtrer" at bounding box center [835, 78] width 177 height 19
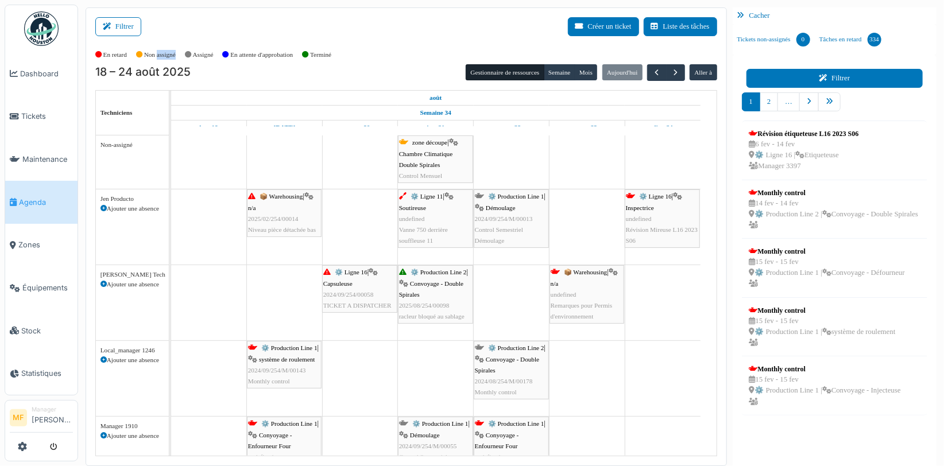
click at [833, 78] on button "Filtrer" at bounding box center [835, 78] width 177 height 19
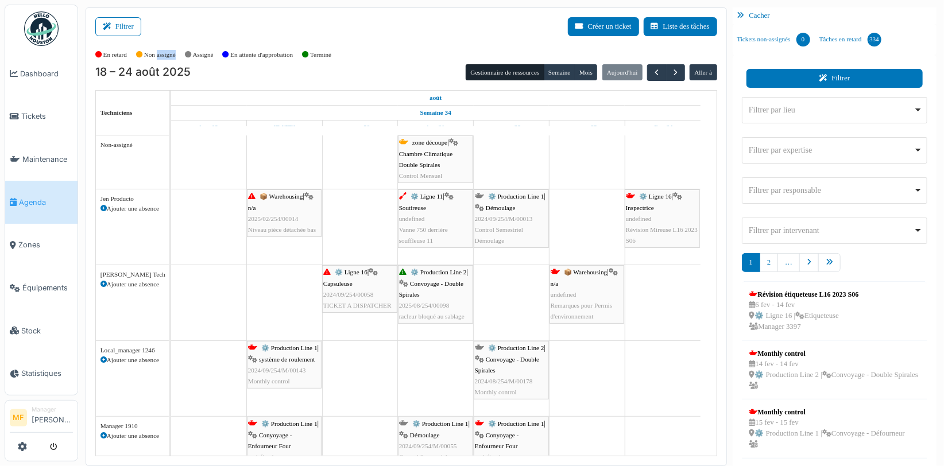
click at [838, 78] on button "Filtrer" at bounding box center [835, 78] width 177 height 19
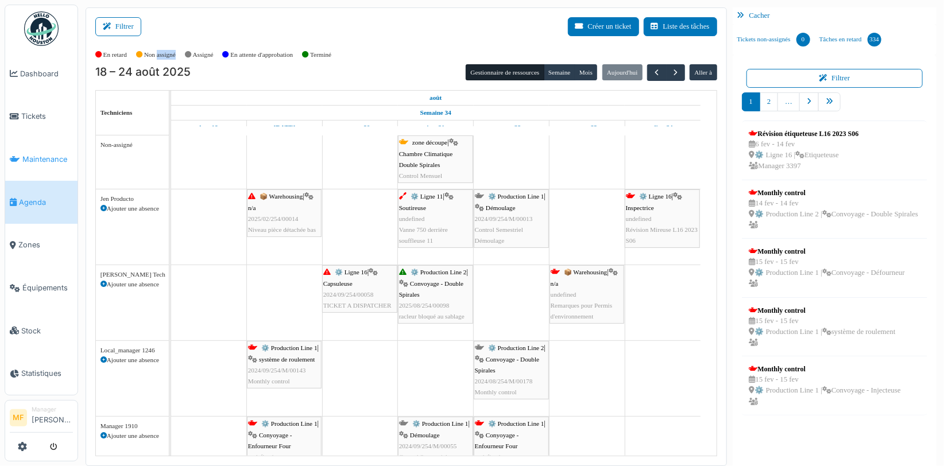
click at [40, 154] on span "Maintenance" at bounding box center [47, 159] width 51 height 11
click at [48, 156] on span "Maintenance" at bounding box center [47, 159] width 51 height 11
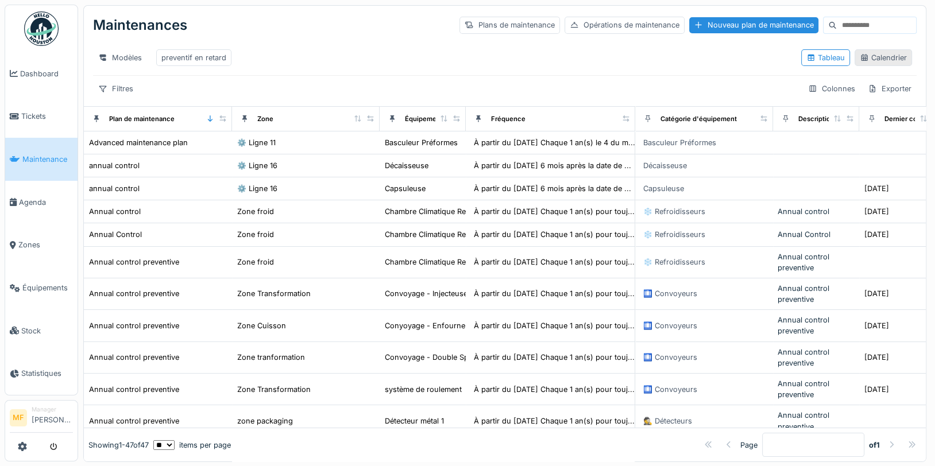
click at [869, 60] on div "Calendrier" at bounding box center [883, 57] width 47 height 11
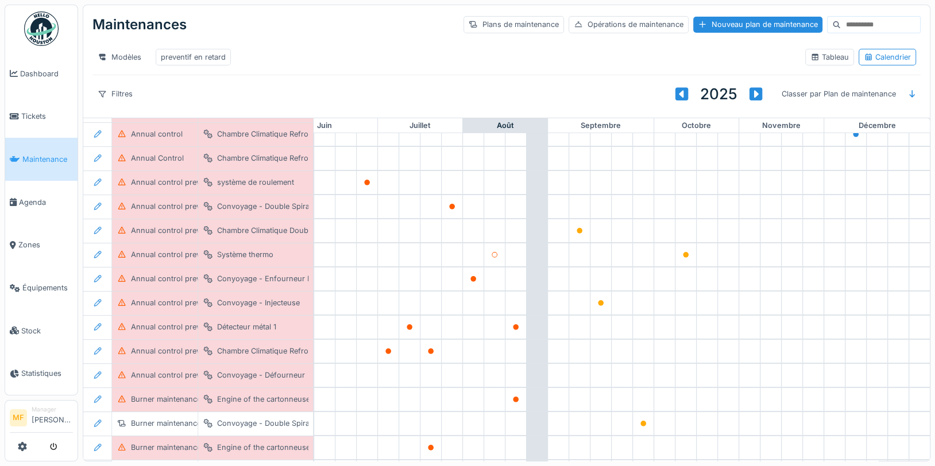
scroll to position [134, 537]
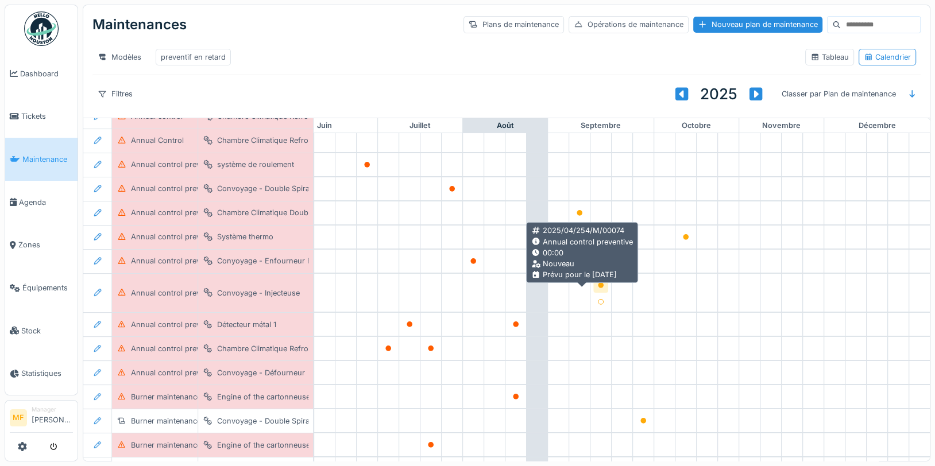
click at [598, 288] on icon at bounding box center [601, 286] width 6 height 6
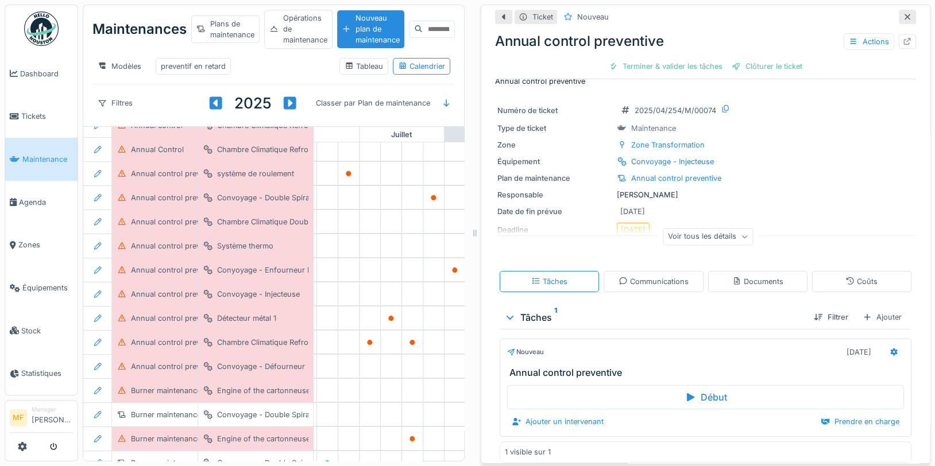
scroll to position [24, 0]
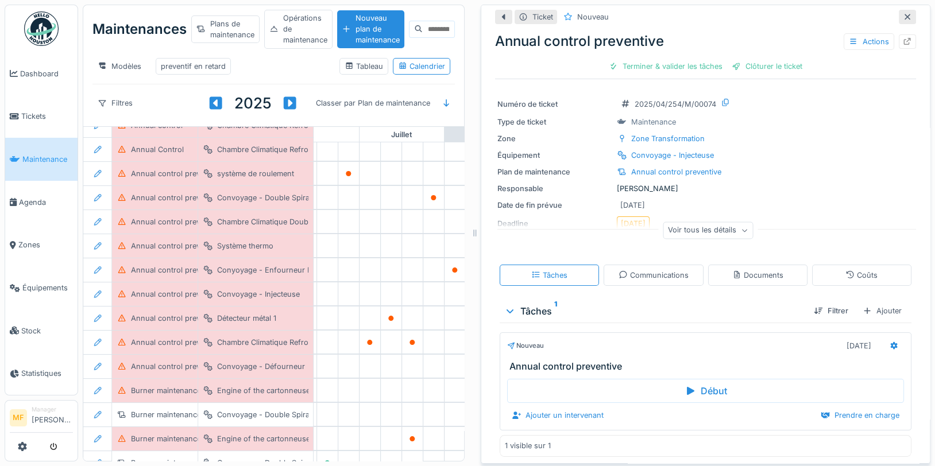
click at [715, 227] on div "Voir tous les détails" at bounding box center [708, 230] width 90 height 17
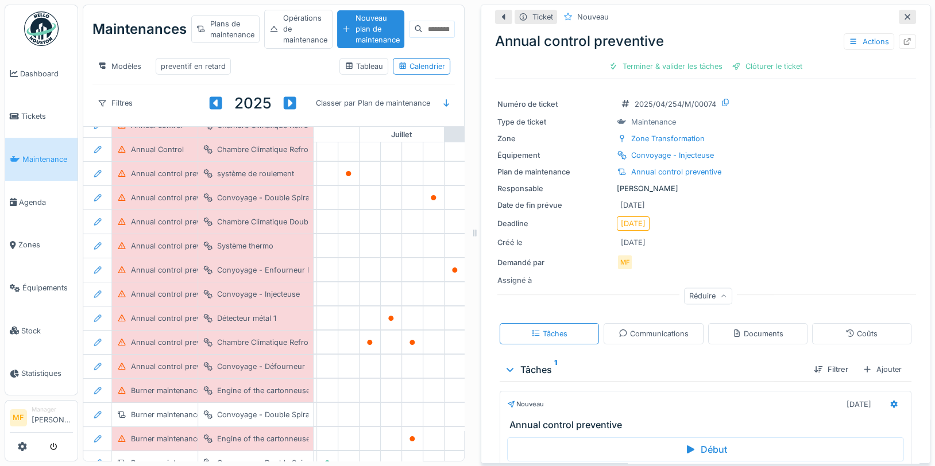
click at [905, 18] on icon at bounding box center [908, 17] width 6 height 6
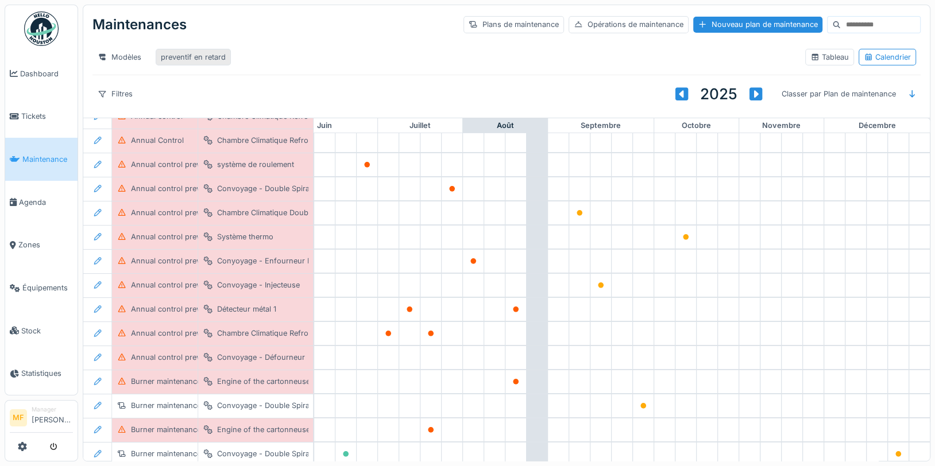
click at [196, 55] on div "preventif en retard" at bounding box center [193, 57] width 65 height 11
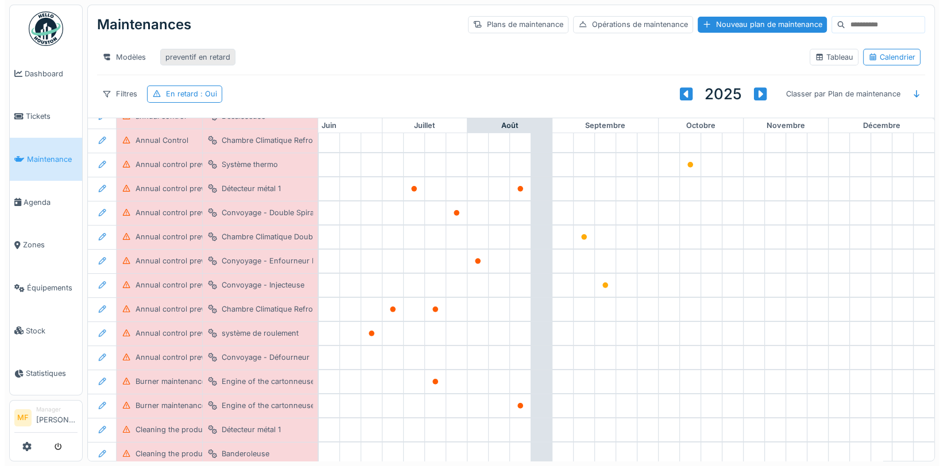
scroll to position [85, 537]
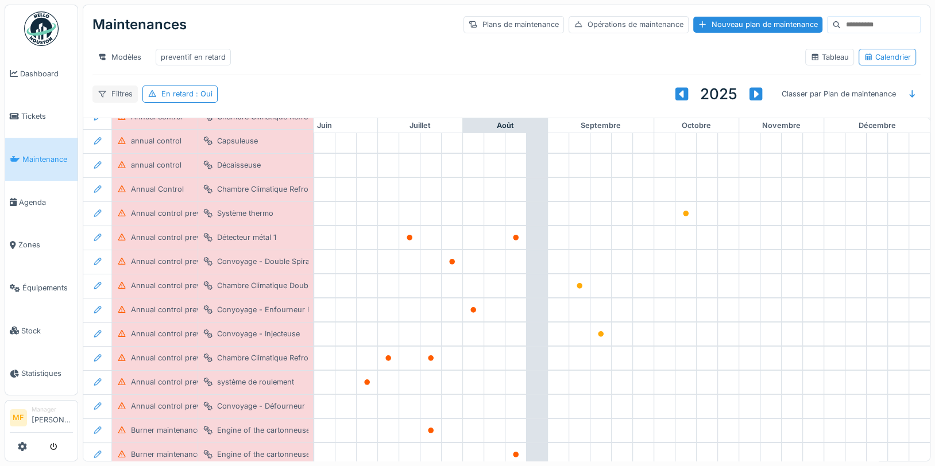
click at [120, 102] on div "Filtres" at bounding box center [114, 94] width 45 height 17
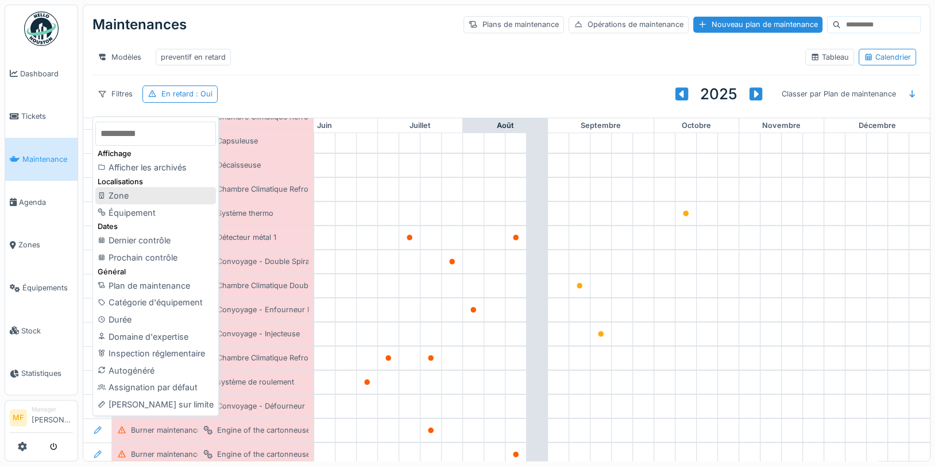
click at [159, 190] on div "Zone" at bounding box center [155, 195] width 121 height 17
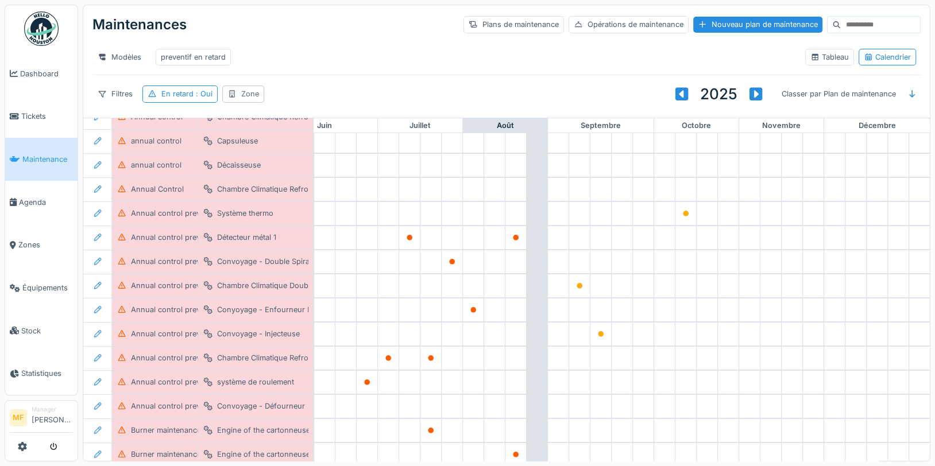
click at [253, 102] on div "Zone" at bounding box center [243, 94] width 42 height 17
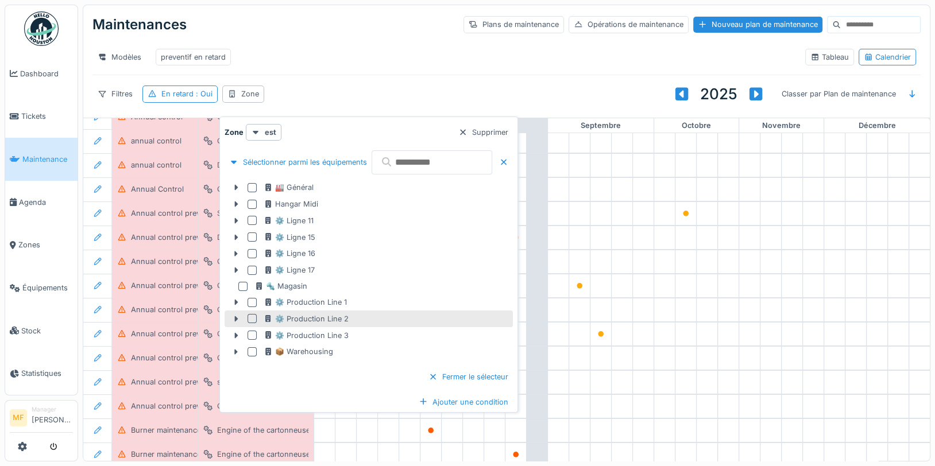
click at [249, 314] on div at bounding box center [252, 318] width 9 height 9
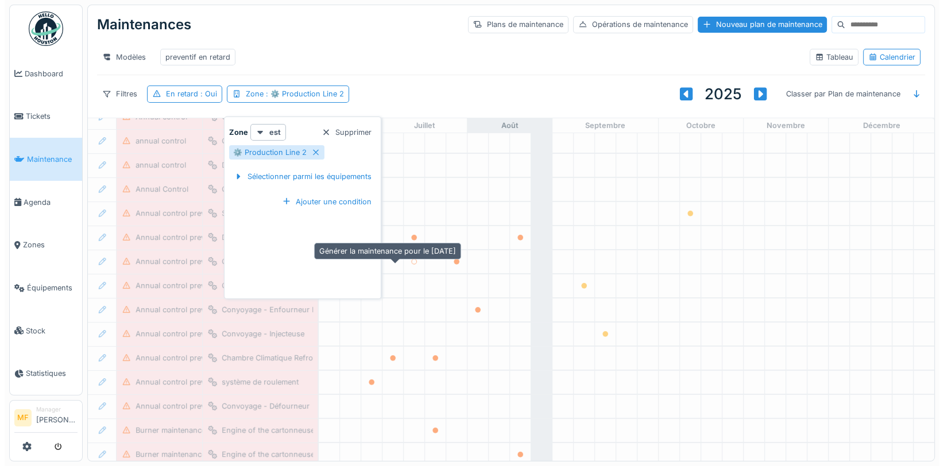
scroll to position [0, 537]
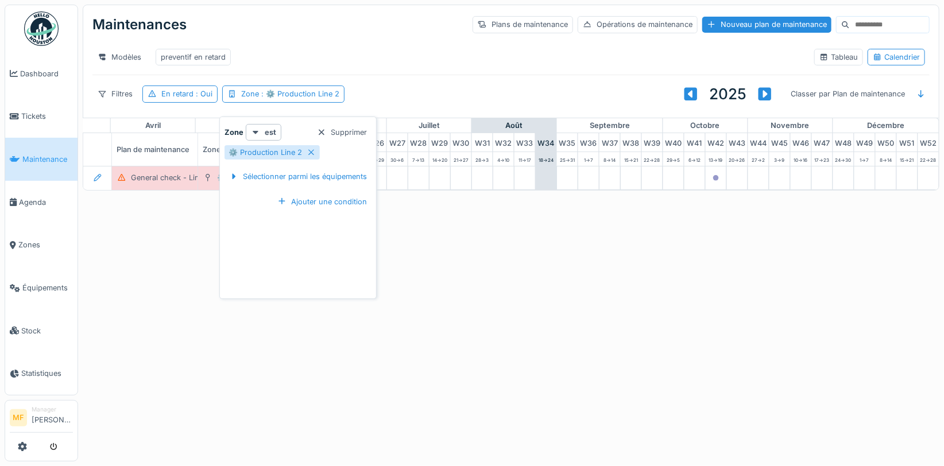
click at [414, 44] on div "Modèles preventif en retard" at bounding box center [448, 57] width 713 height 26
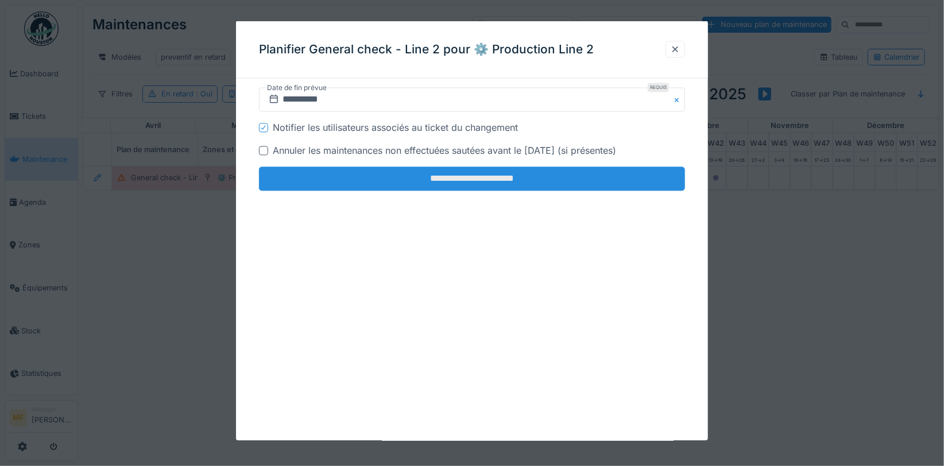
click at [520, 178] on input "**********" at bounding box center [472, 179] width 426 height 24
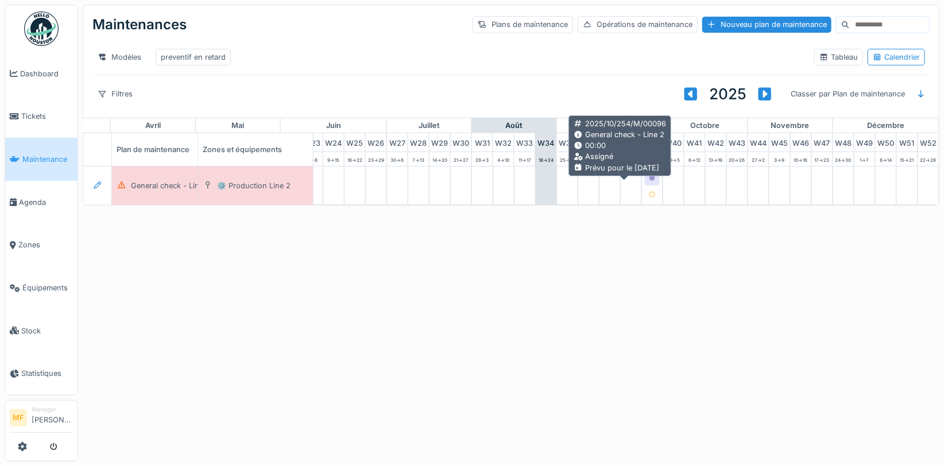
click at [649, 181] on icon at bounding box center [652, 178] width 7 height 6
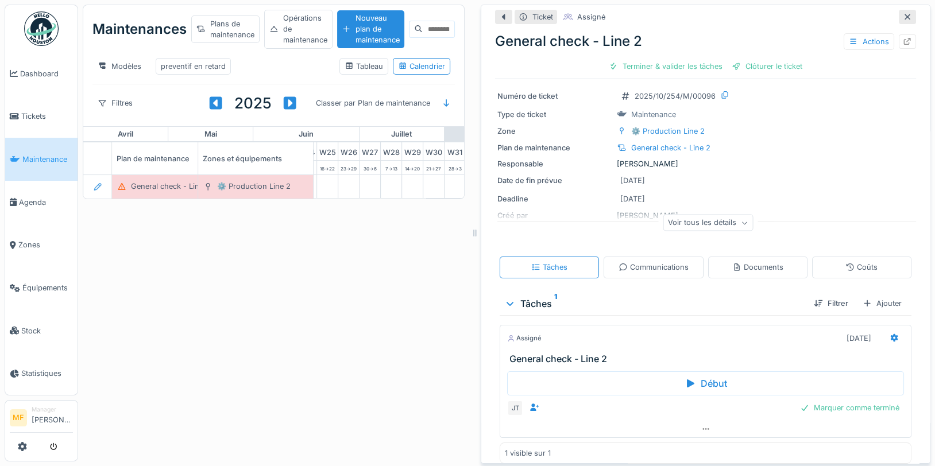
scroll to position [27, 0]
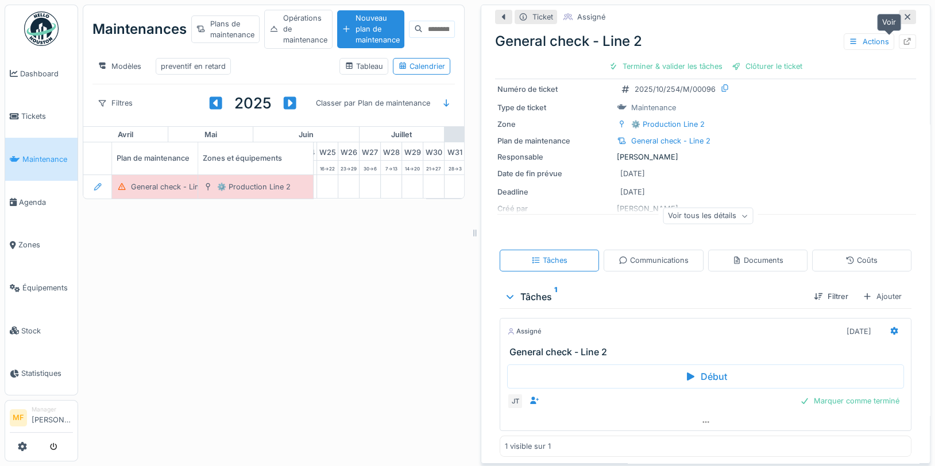
click at [903, 38] on icon at bounding box center [907, 41] width 9 height 7
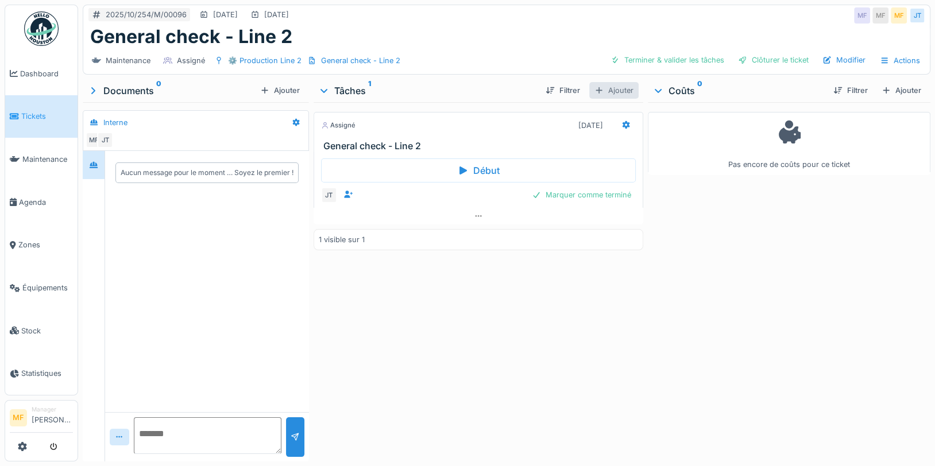
click at [600, 86] on div "Ajouter" at bounding box center [613, 90] width 49 height 17
click at [622, 117] on div "Créer une nouvelle tâche" at bounding box center [657, 114] width 140 height 17
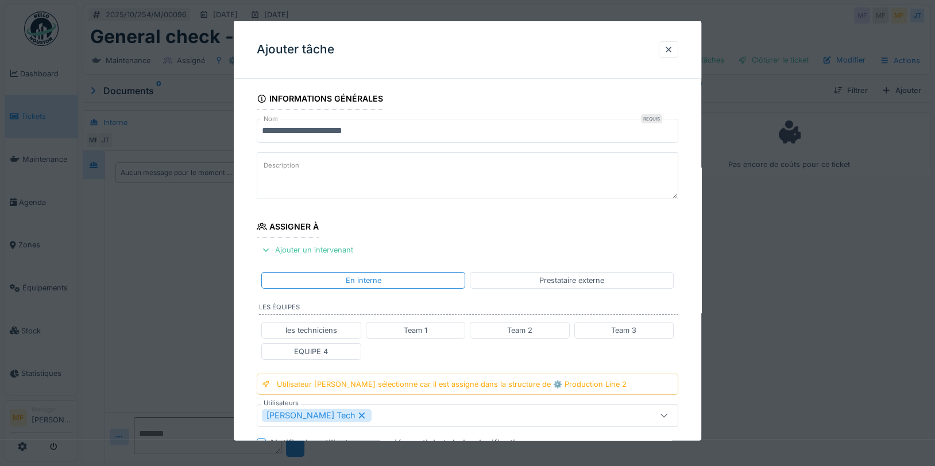
click at [562, 268] on div "En interne Prestataire externe" at bounding box center [468, 280] width 422 height 26
click at [558, 280] on div "Prestataire externe" at bounding box center [571, 280] width 65 height 11
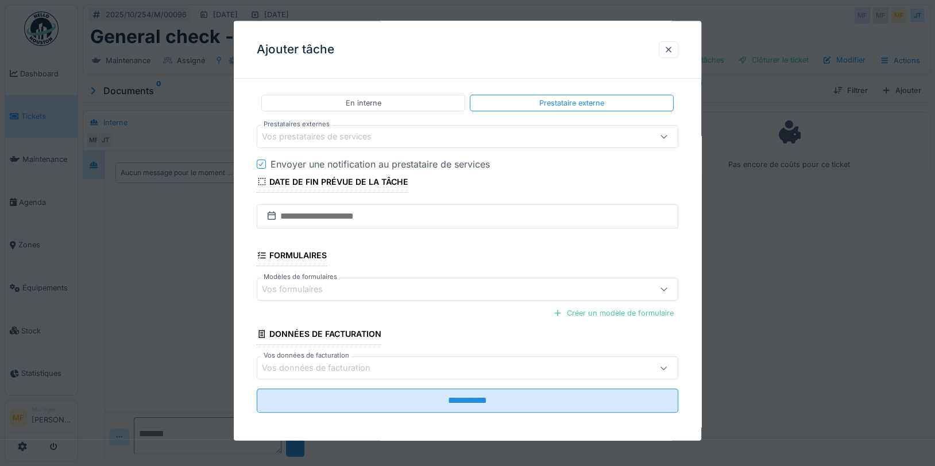
click at [337, 138] on div "Vos prestataires de services" at bounding box center [325, 136] width 126 height 13
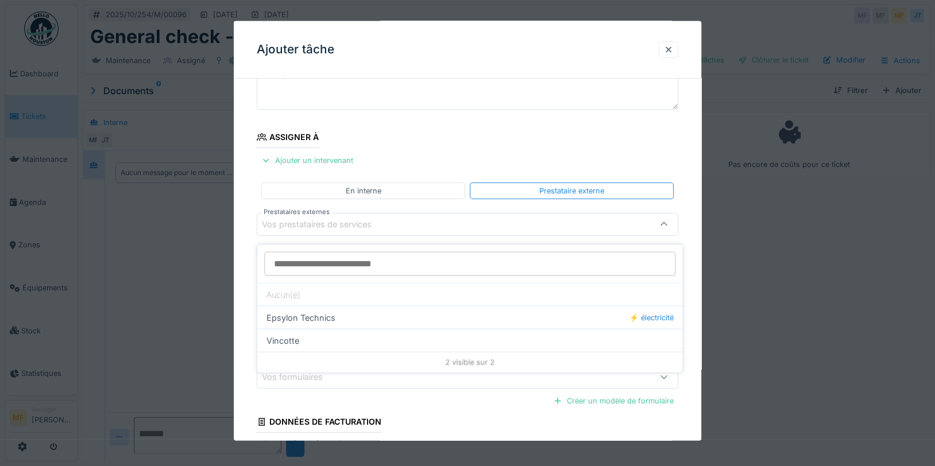
scroll to position [80, 0]
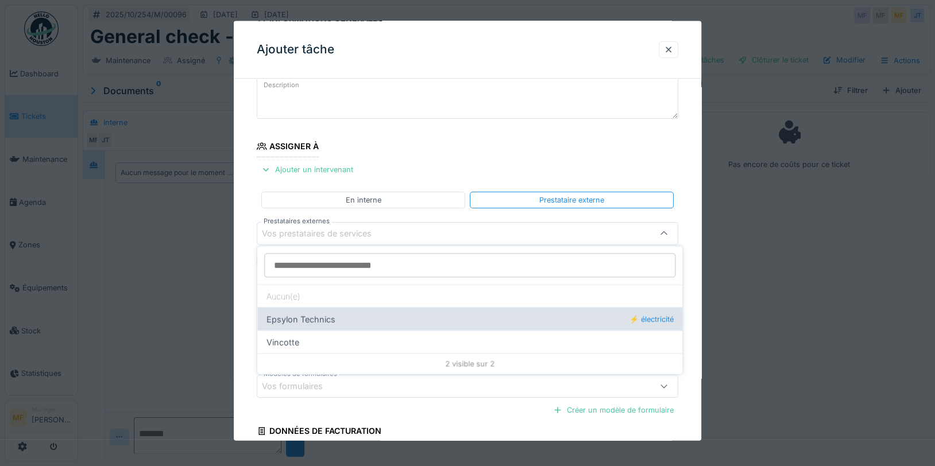
click at [337, 322] on div "Epsylon Technics ⚡️ électricité" at bounding box center [469, 318] width 425 height 23
type input "*****"
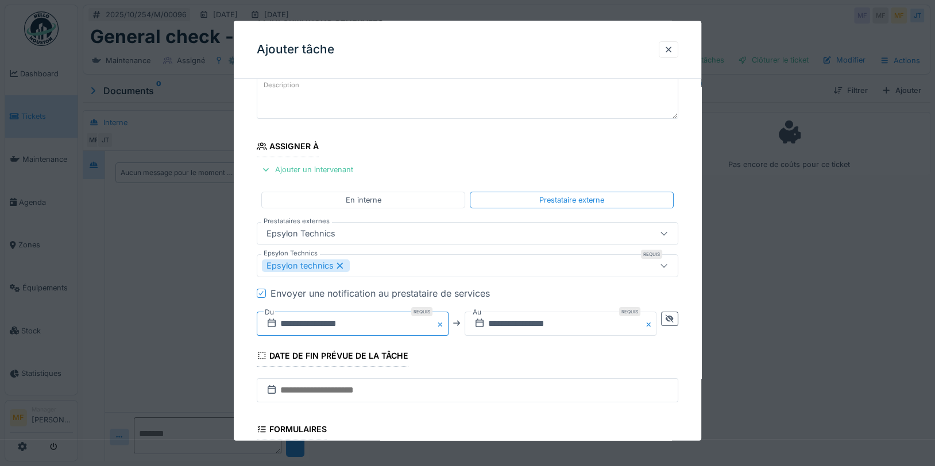
click at [331, 319] on input "**********" at bounding box center [353, 323] width 192 height 24
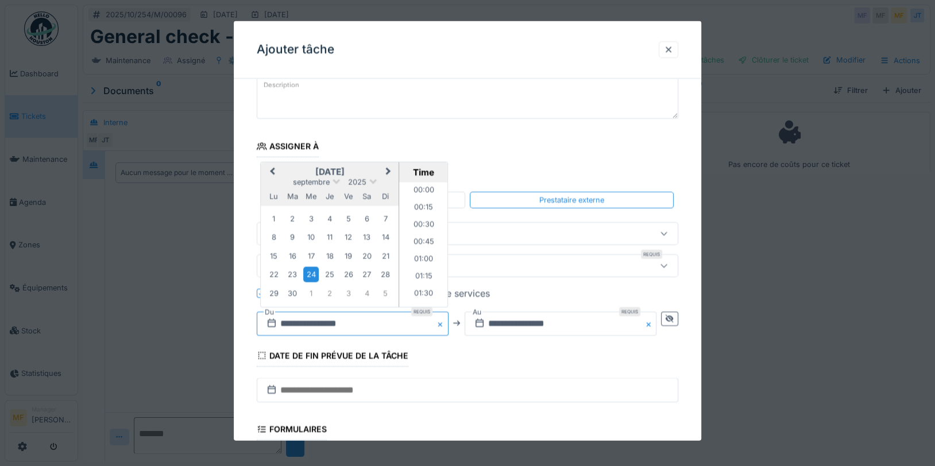
scroll to position [84, 0]
click at [279, 215] on div "1" at bounding box center [274, 219] width 16 height 16
click at [274, 216] on div "1" at bounding box center [274, 219] width 16 height 16
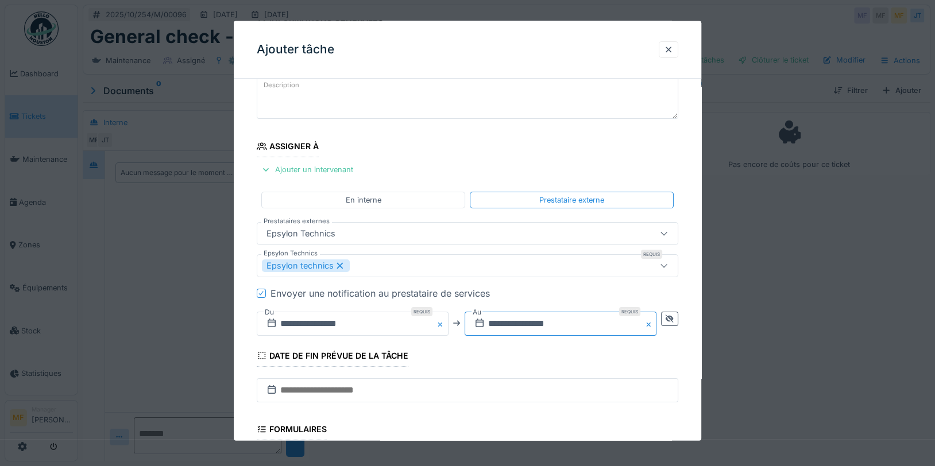
click at [542, 319] on input "**********" at bounding box center [561, 323] width 192 height 24
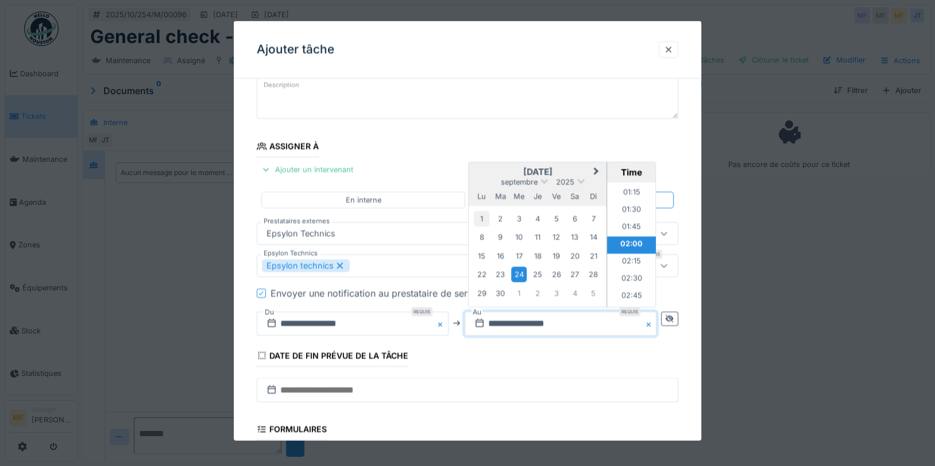
click at [488, 218] on div "1" at bounding box center [482, 219] width 16 height 16
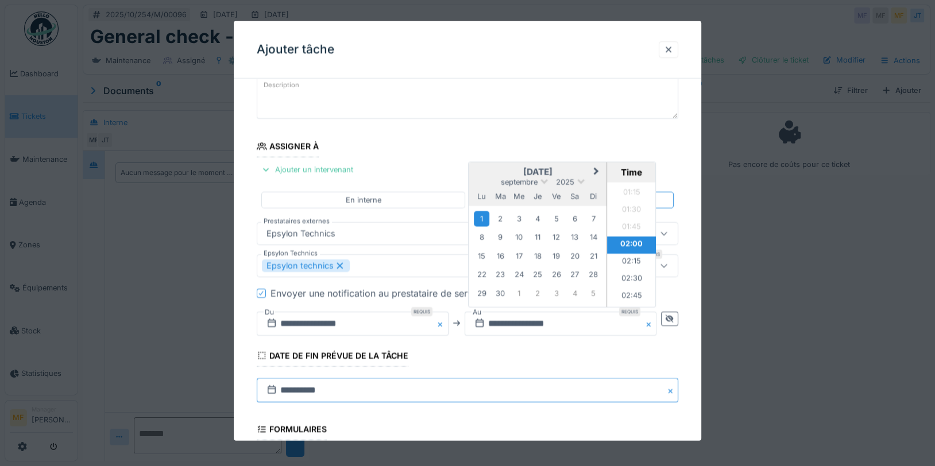
click at [562, 381] on input "**********" at bounding box center [468, 390] width 422 height 24
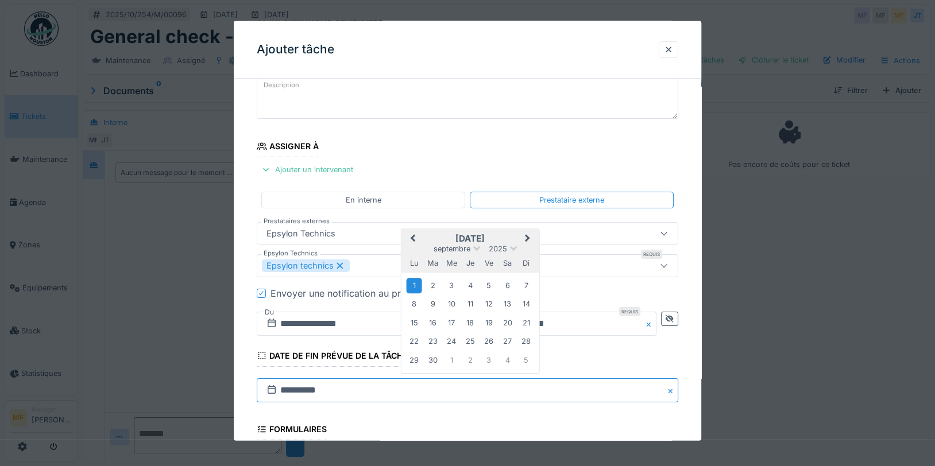
scroll to position [254, 0]
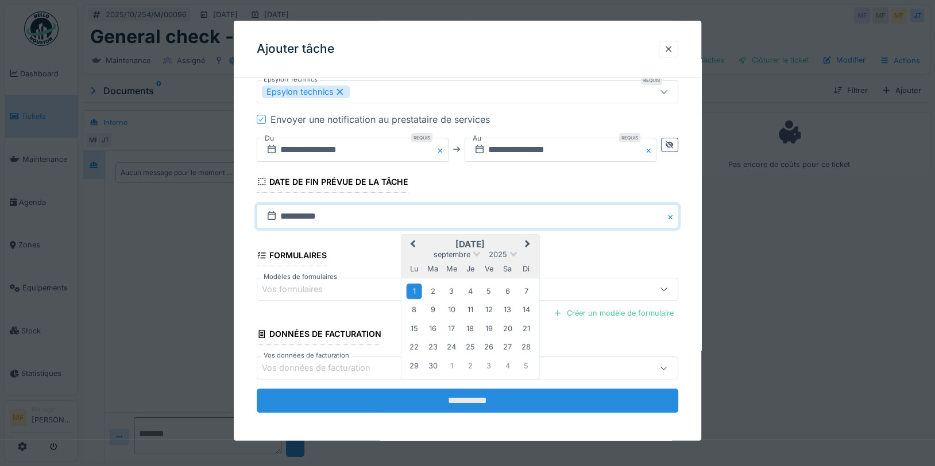
click at [482, 399] on input "**********" at bounding box center [468, 401] width 422 height 24
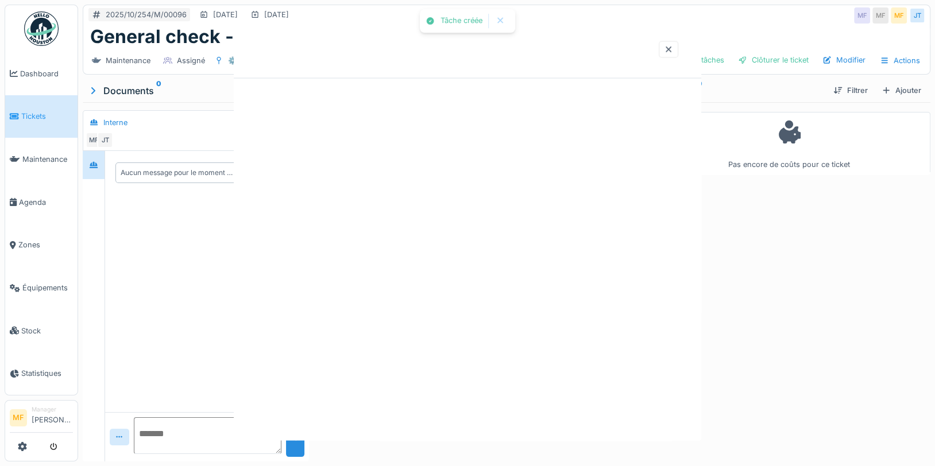
scroll to position [0, 0]
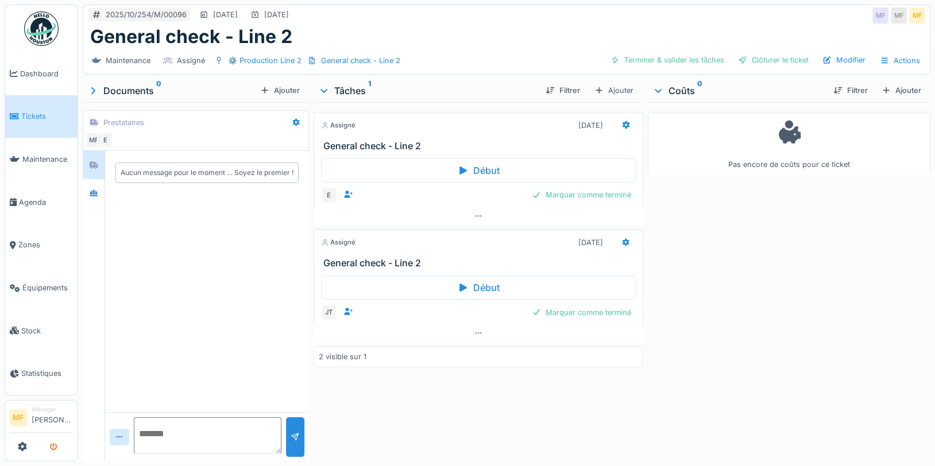
click at [54, 449] on icon "submit" at bounding box center [53, 447] width 7 height 7
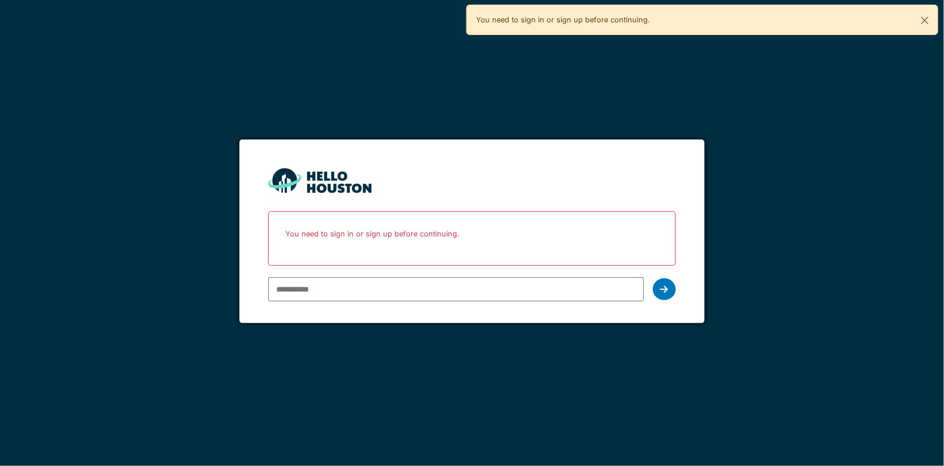
click at [740, 53] on div "You don't seem to have an account yet. Please follow the link given by your com…" at bounding box center [472, 233] width 944 height 466
click at [298, 294] on input "email" at bounding box center [455, 289] width 375 height 24
type input "**********"
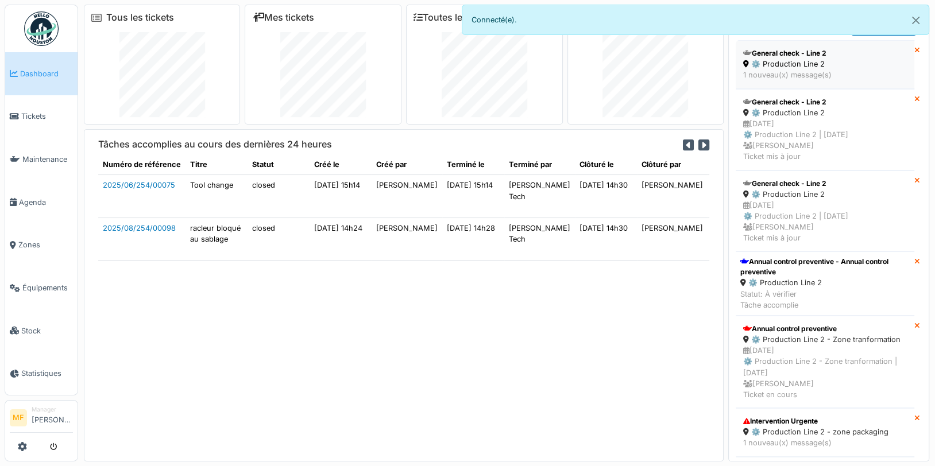
click at [802, 62] on div "⚙️ Production Line 2" at bounding box center [825, 64] width 164 height 11
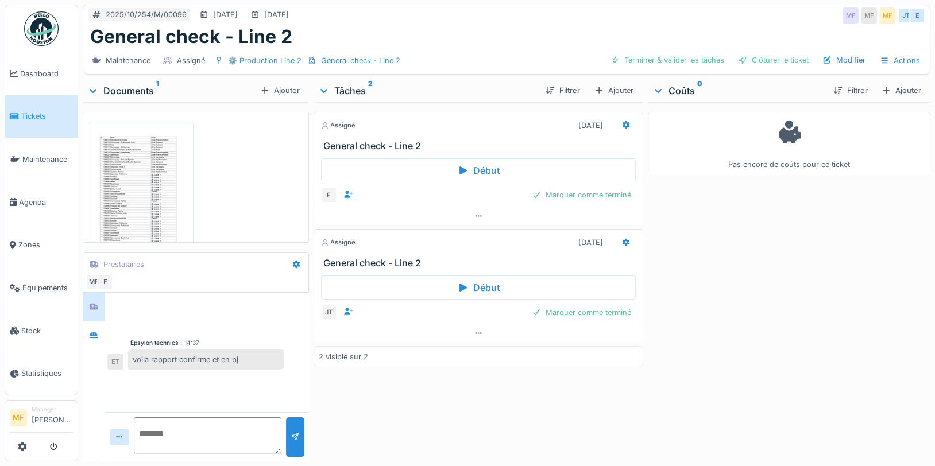
click at [133, 172] on img at bounding box center [141, 195] width 100 height 141
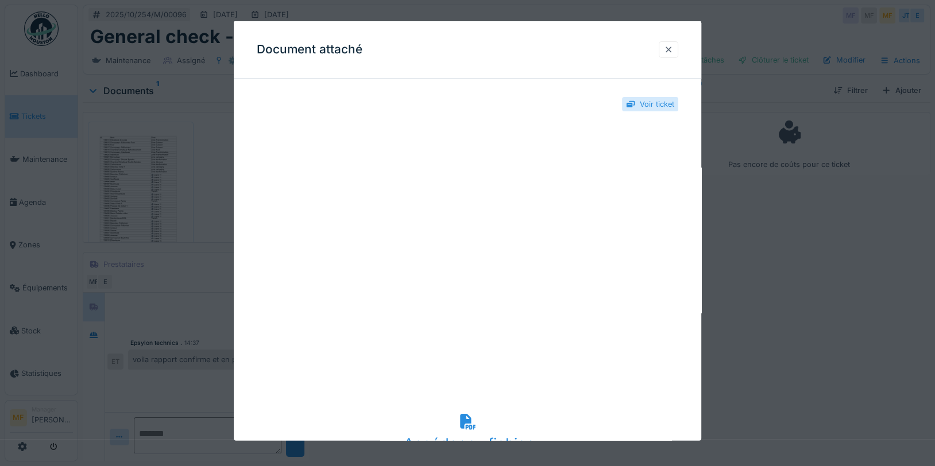
click at [670, 51] on div at bounding box center [668, 49] width 9 height 11
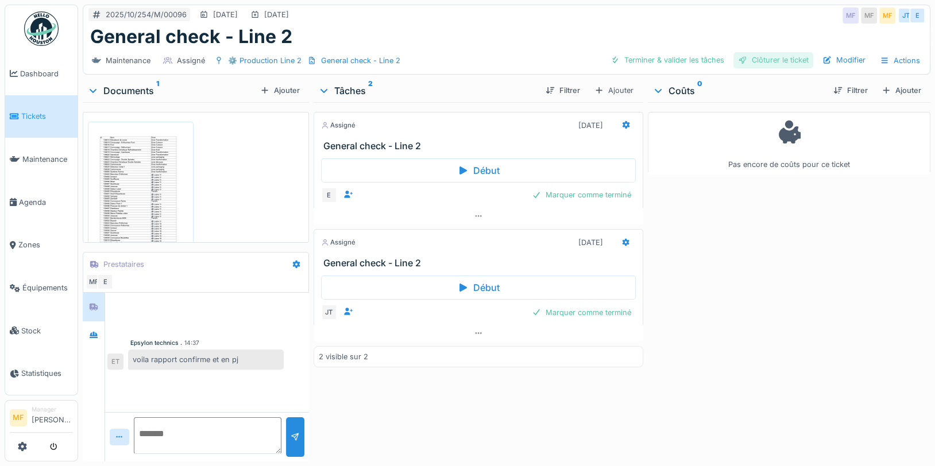
click at [774, 56] on div "Clôturer le ticket" at bounding box center [774, 60] width 80 height 16
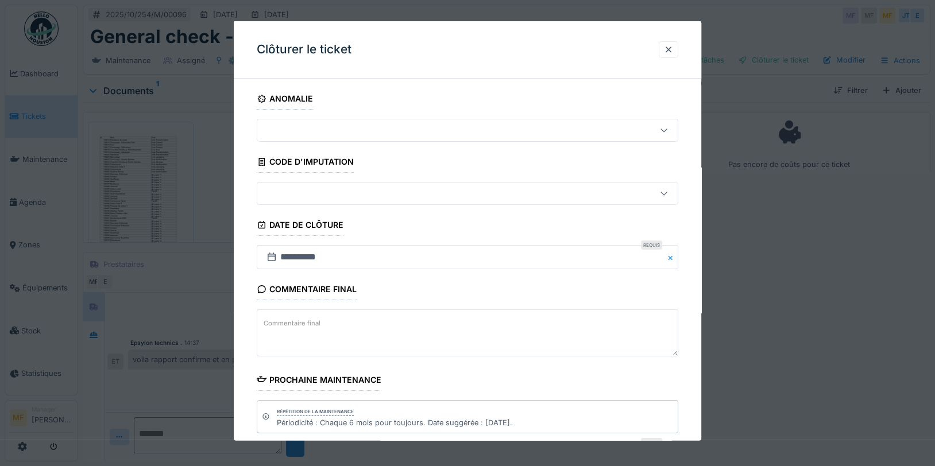
scroll to position [129, 0]
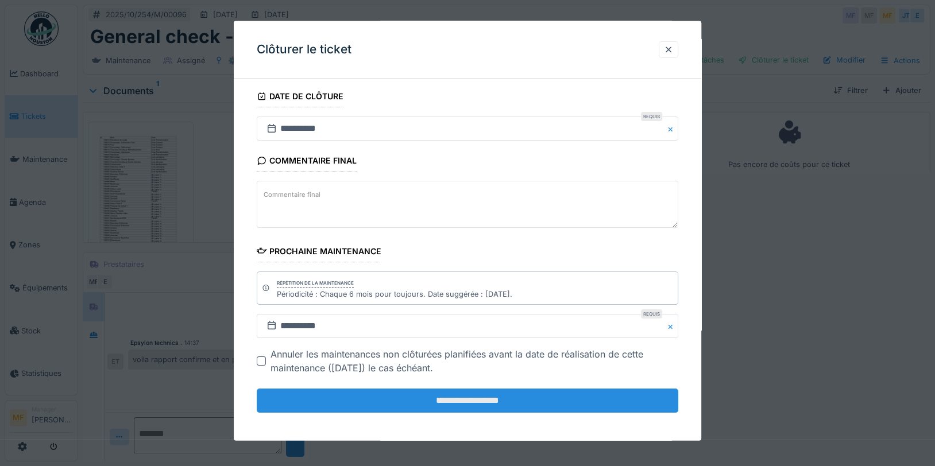
click at [457, 403] on input "**********" at bounding box center [468, 401] width 422 height 24
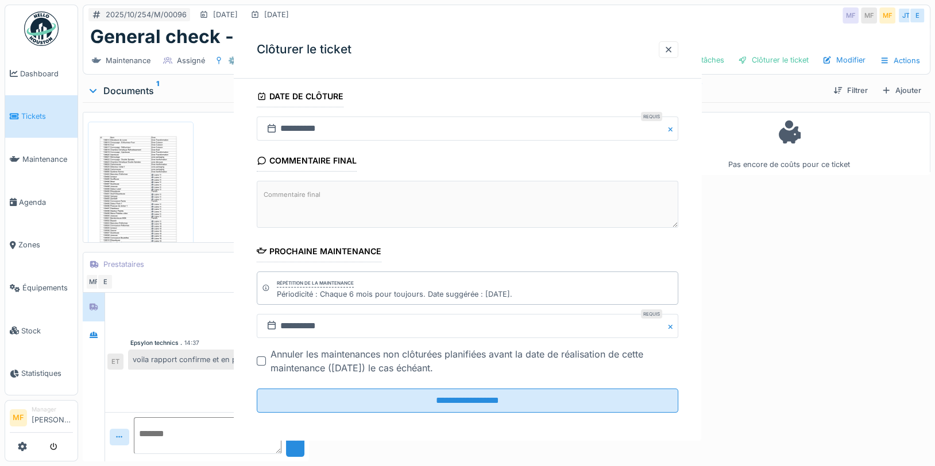
scroll to position [0, 0]
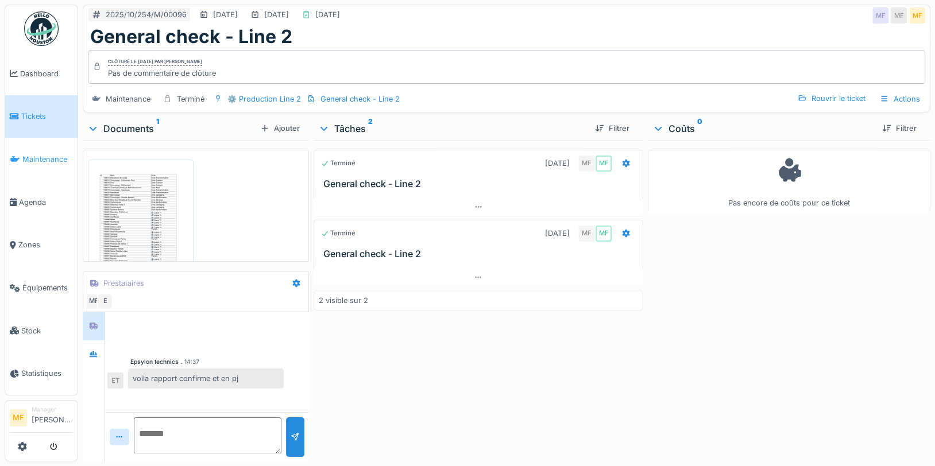
click at [46, 154] on span "Maintenance" at bounding box center [47, 159] width 51 height 11
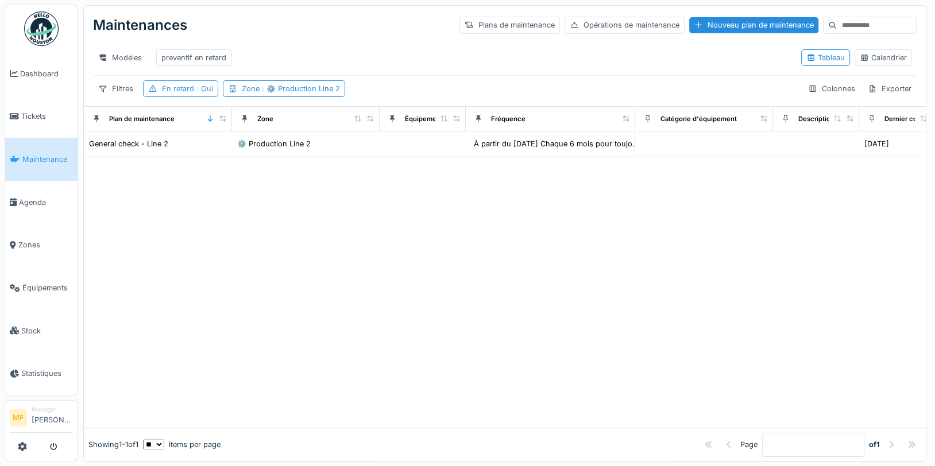
drag, startPoint x: 196, startPoint y: 97, endPoint x: 202, endPoint y: 99, distance: 6.2
click at [197, 93] on span ": Oui" at bounding box center [203, 88] width 19 height 9
click at [254, 126] on div "Supprimer" at bounding box center [247, 127] width 59 height 16
click at [122, 97] on div "Filtres" at bounding box center [115, 88] width 45 height 17
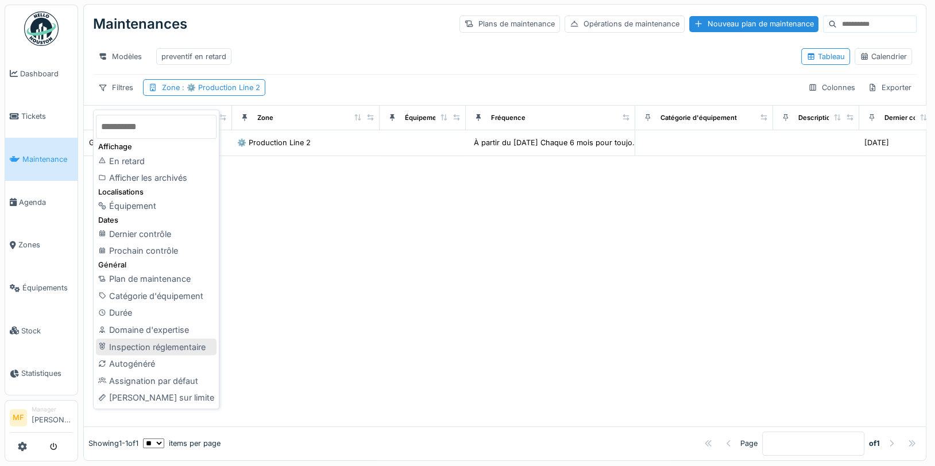
scroll to position [10, 0]
click at [166, 339] on div "Inspection réglementaire" at bounding box center [156, 347] width 121 height 17
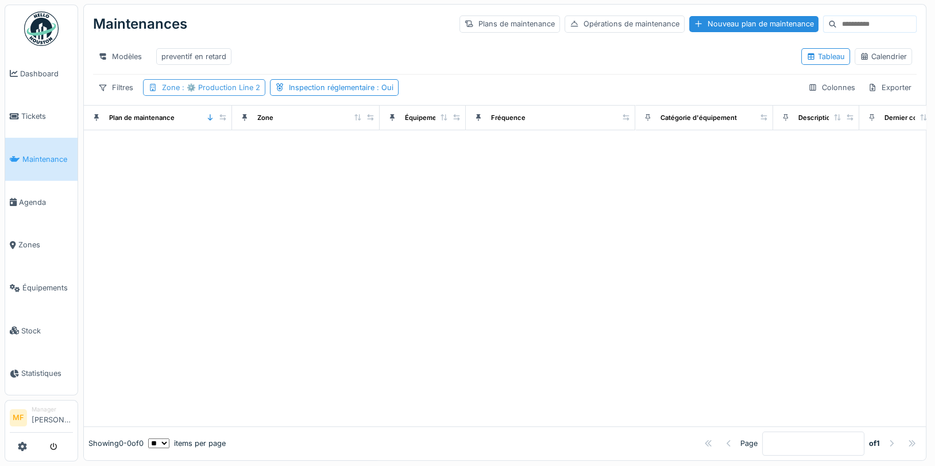
click at [226, 87] on span ": ⚙️ Production Line 2" at bounding box center [220, 87] width 80 height 9
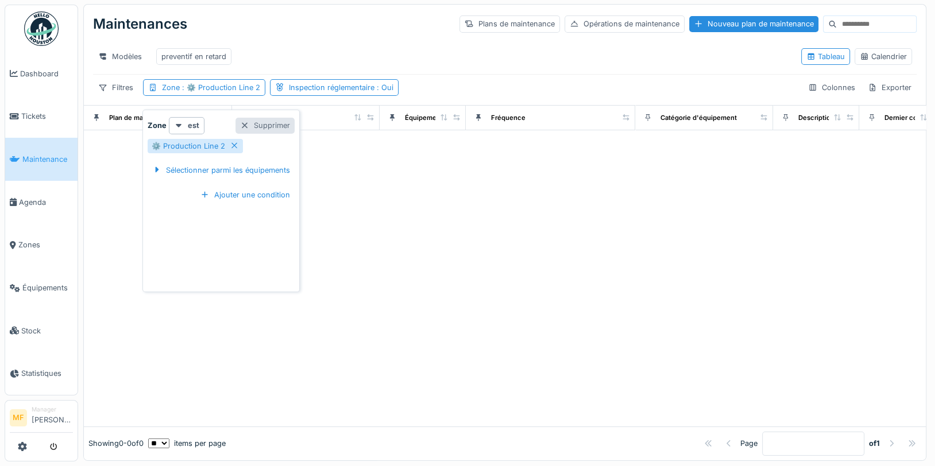
click at [268, 119] on div "Supprimer" at bounding box center [265, 126] width 59 height 16
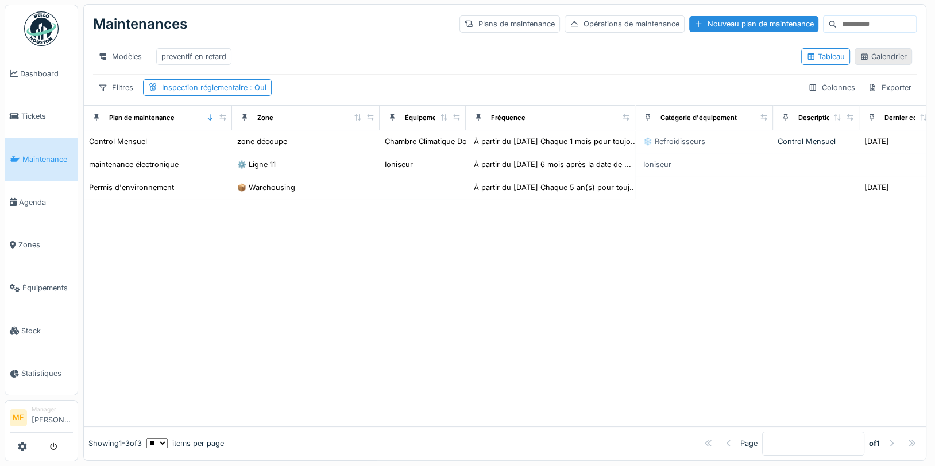
click at [871, 51] on div "Calendrier" at bounding box center [883, 56] width 47 height 11
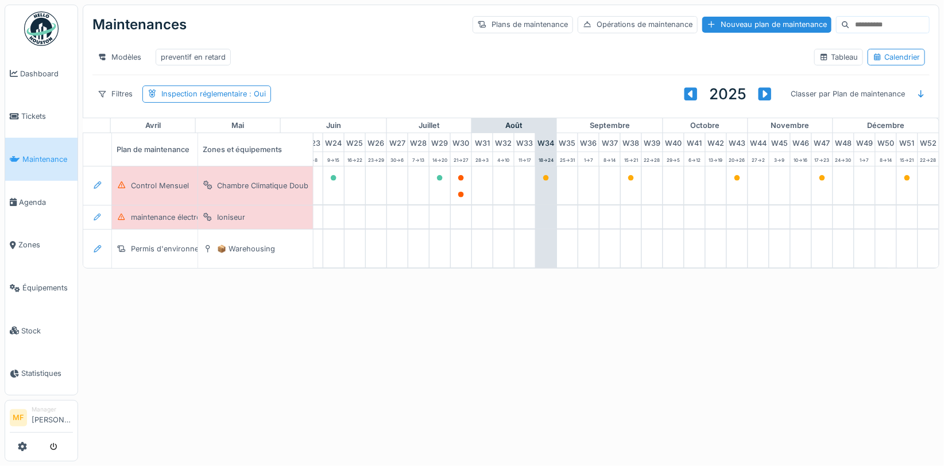
scroll to position [0, 537]
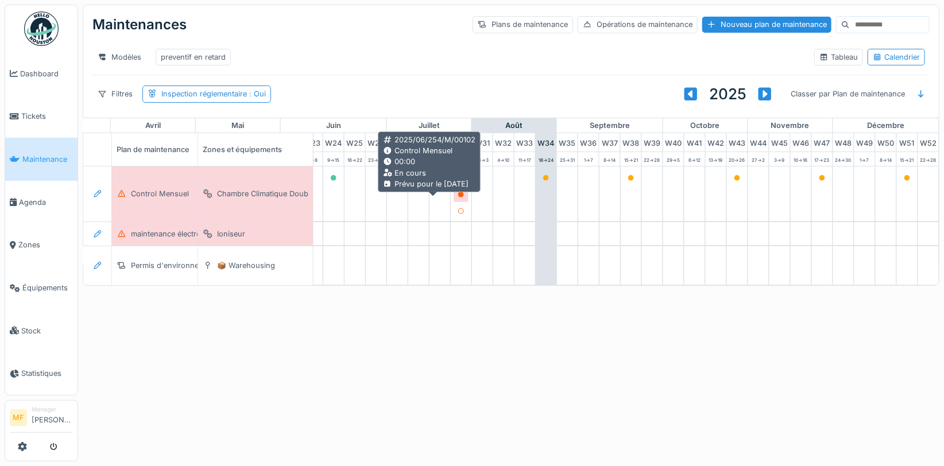
click at [454, 202] on div at bounding box center [461, 195] width 15 height 14
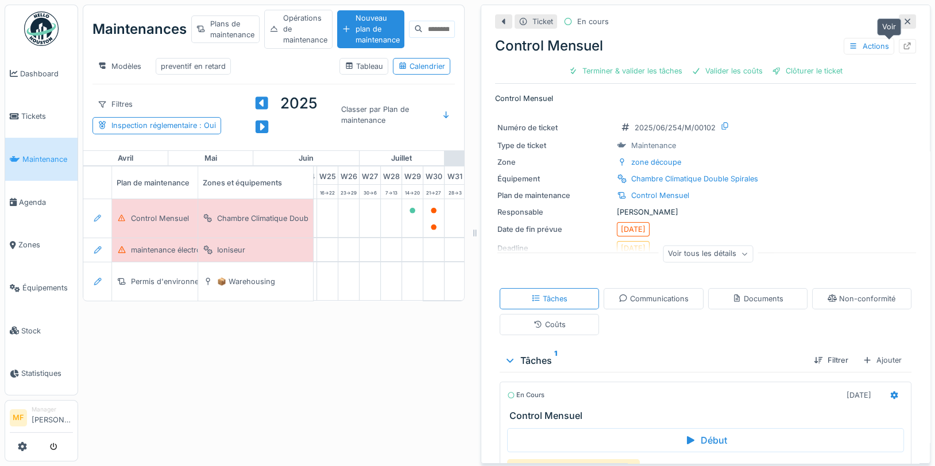
drag, startPoint x: 862, startPoint y: 42, endPoint x: 887, endPoint y: 45, distance: 25.5
click at [887, 45] on div "Actions" at bounding box center [880, 46] width 72 height 17
click at [903, 45] on icon at bounding box center [907, 46] width 9 height 7
click at [903, 20] on icon at bounding box center [907, 21] width 9 height 7
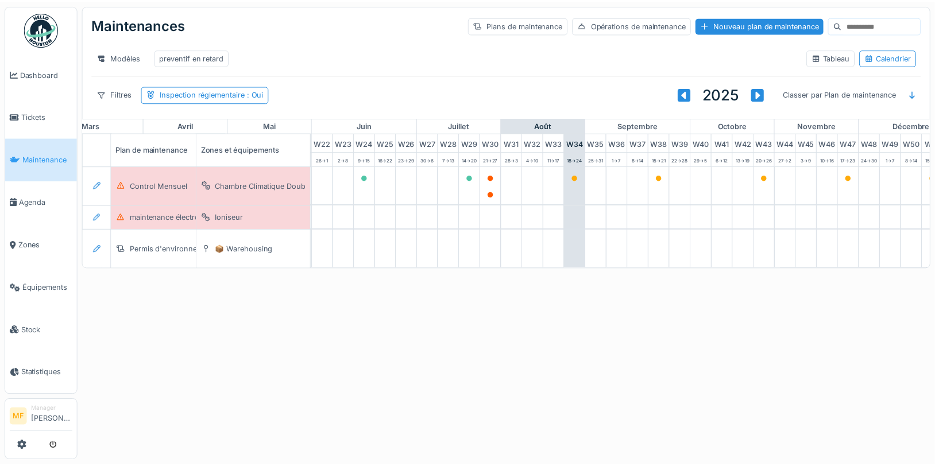
scroll to position [0, 476]
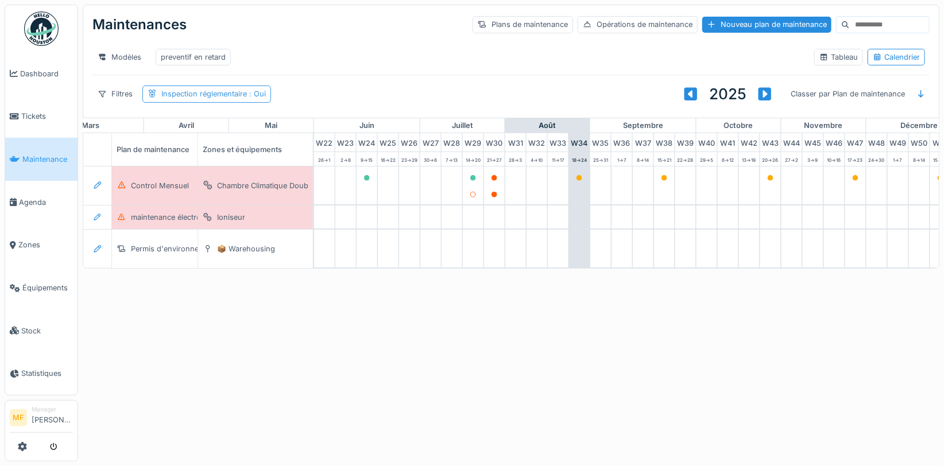
click at [265, 102] on div "Inspection réglementaire : Oui" at bounding box center [206, 94] width 129 height 17
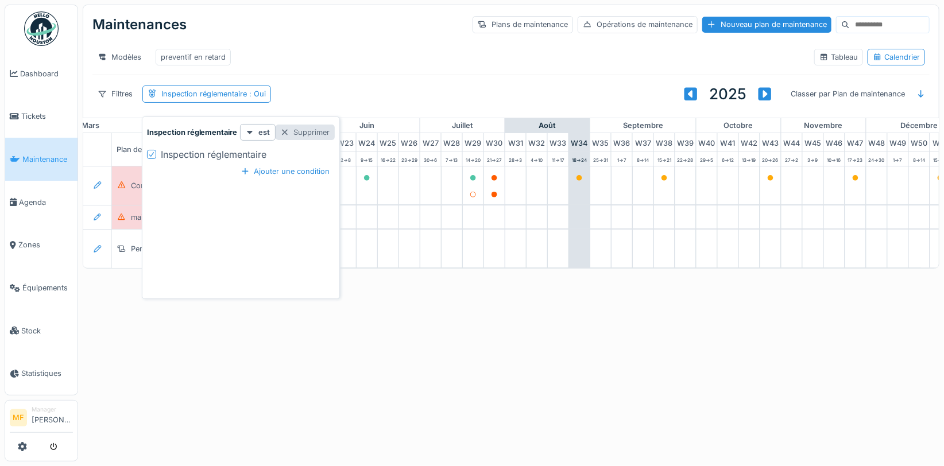
click at [304, 128] on div "Supprimer" at bounding box center [305, 133] width 59 height 16
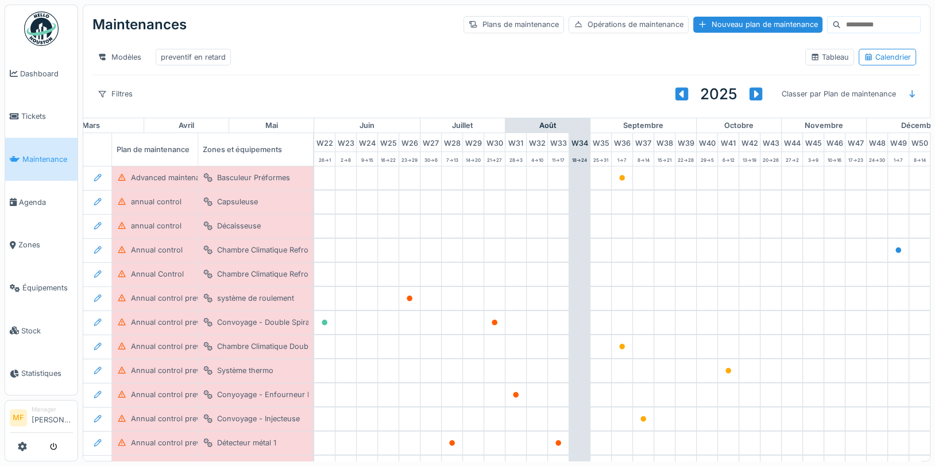
scroll to position [0, 546]
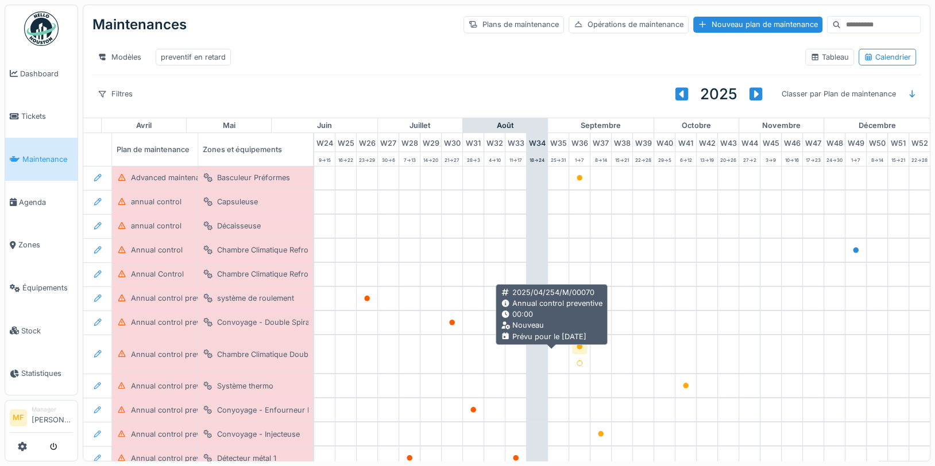
click at [572, 354] on div at bounding box center [579, 347] width 15 height 14
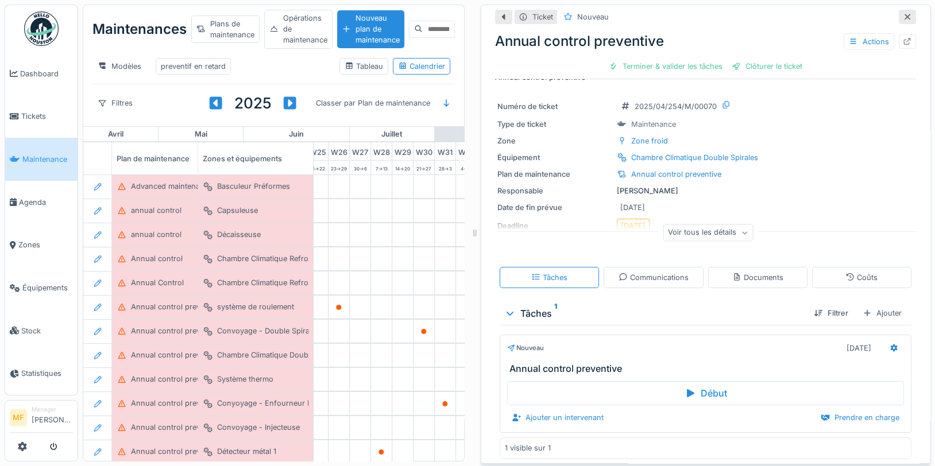
scroll to position [24, 0]
click at [550, 420] on div "Ajouter un intervenant" at bounding box center [557, 416] width 101 height 16
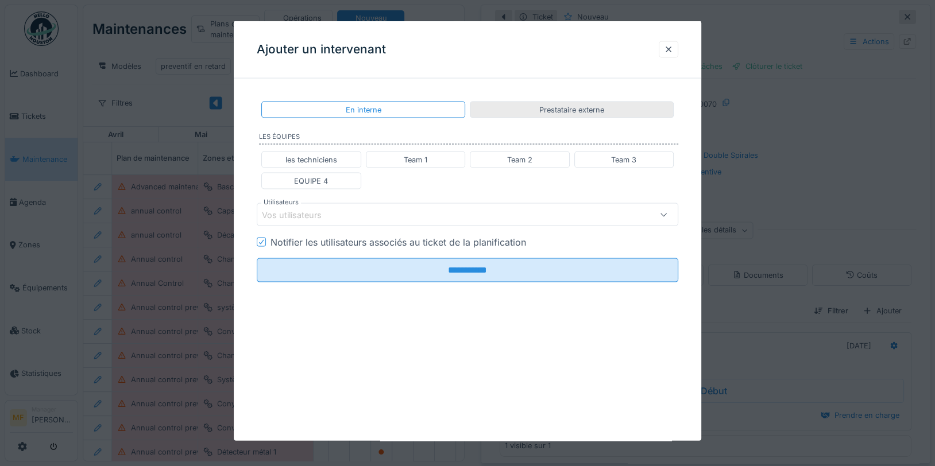
click at [576, 111] on div "Prestataire externe" at bounding box center [571, 110] width 65 height 11
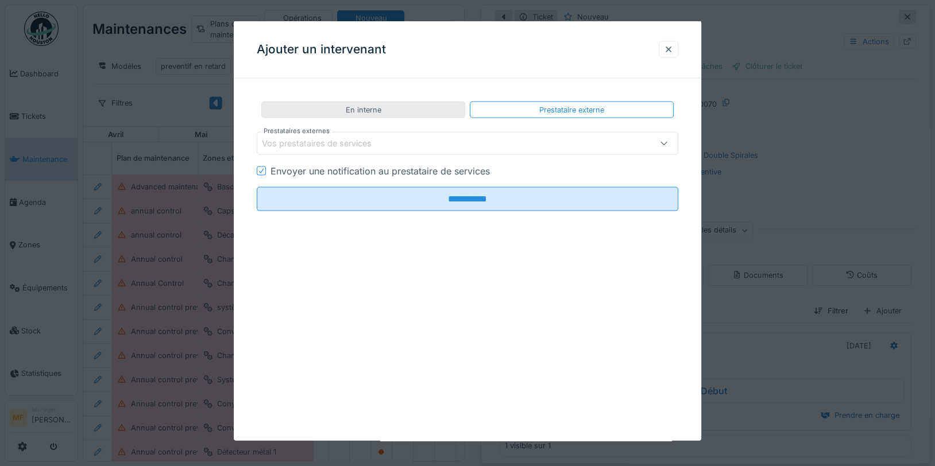
click at [408, 110] on div "En interne" at bounding box center [363, 110] width 204 height 17
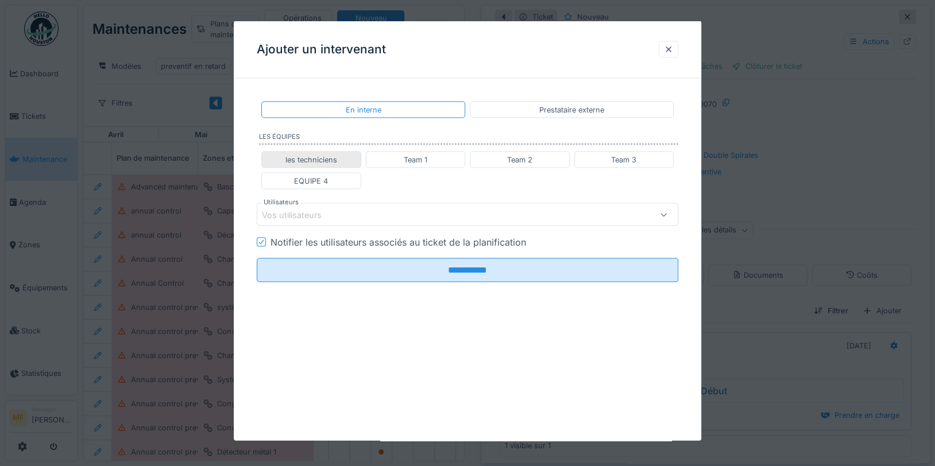
click at [319, 157] on div "les techniciens" at bounding box center [311, 160] width 52 height 11
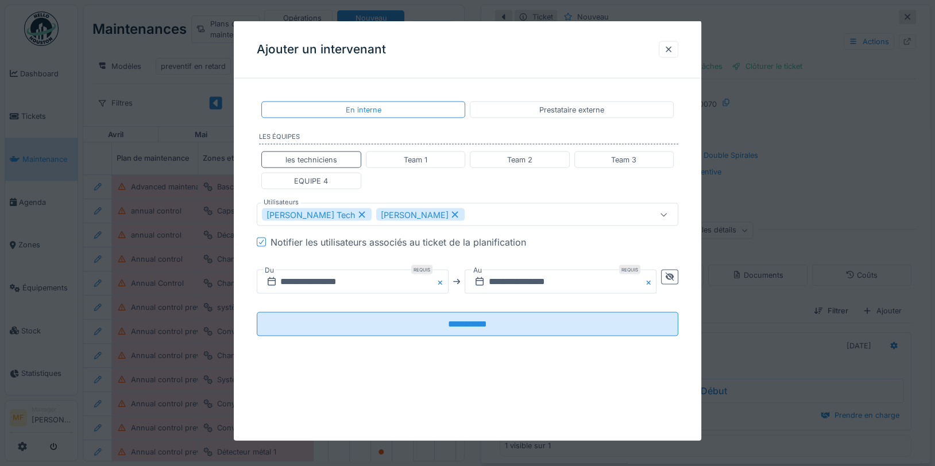
click at [450, 211] on icon at bounding box center [455, 215] width 10 height 8
type input "****"
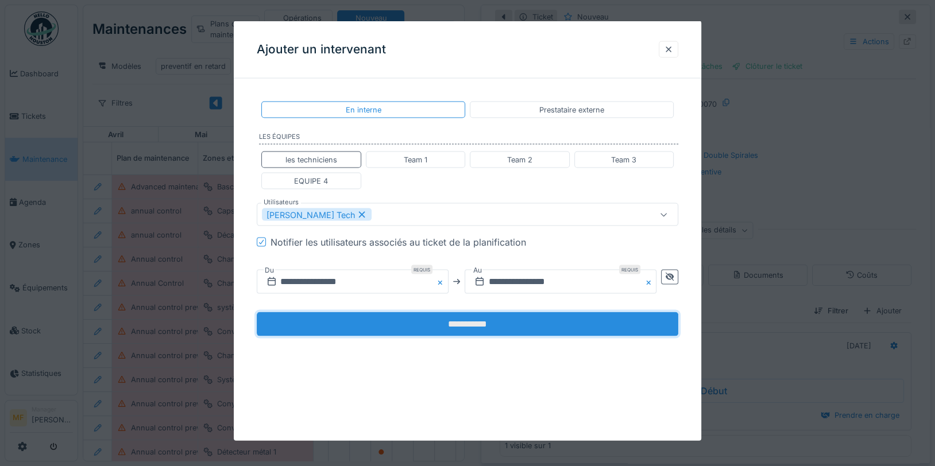
click at [491, 317] on input "**********" at bounding box center [468, 324] width 422 height 24
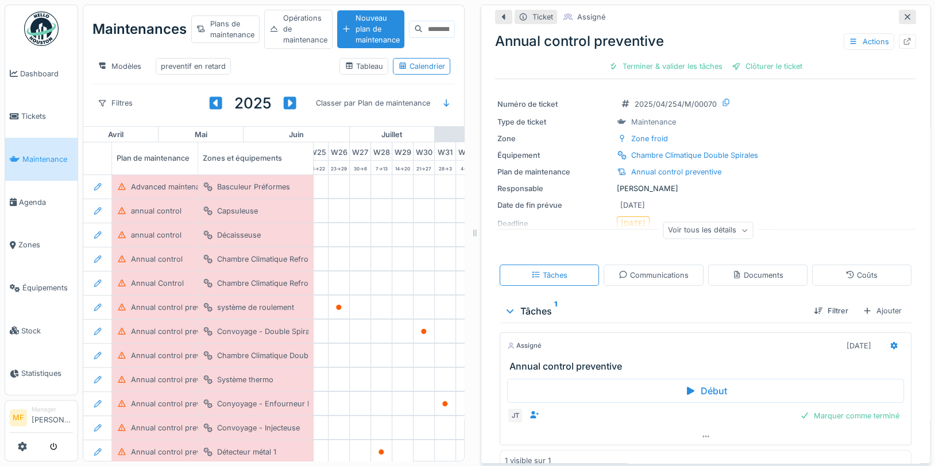
click at [903, 18] on icon at bounding box center [907, 16] width 9 height 7
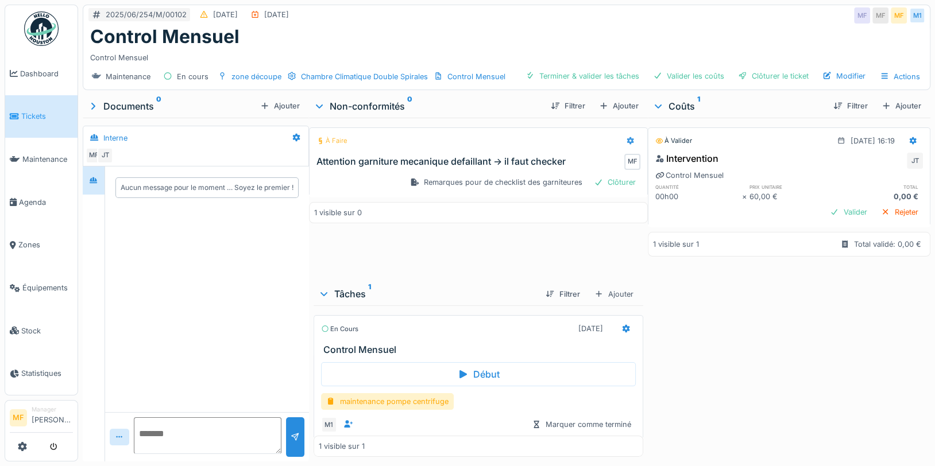
click at [627, 140] on icon at bounding box center [630, 141] width 7 height 8
click at [647, 166] on div "Créer un ticket" at bounding box center [654, 164] width 73 height 17
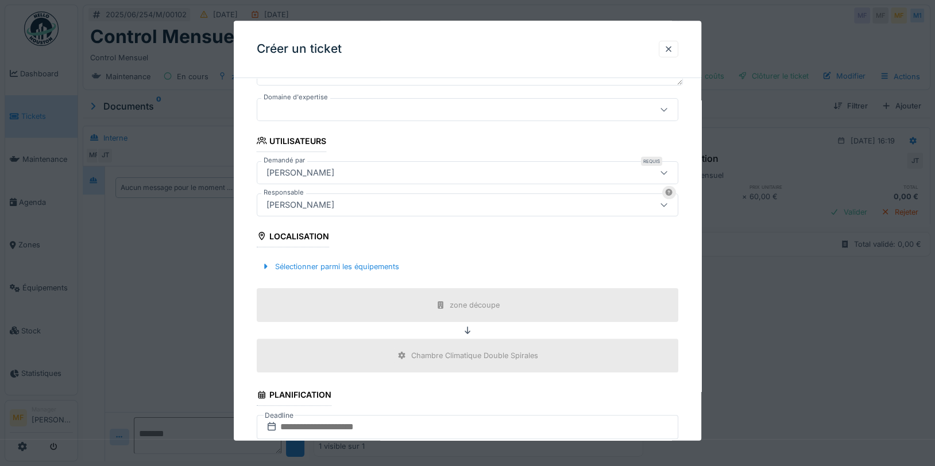
scroll to position [214, 0]
click at [673, 49] on div at bounding box center [668, 49] width 9 height 11
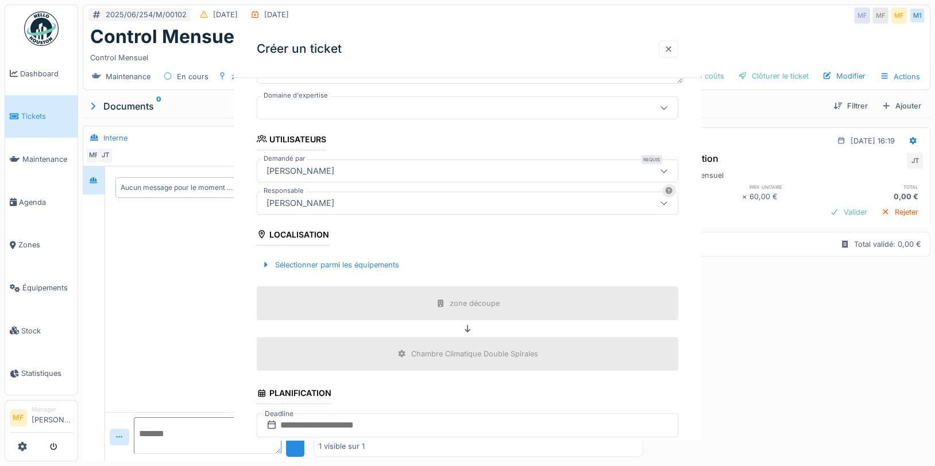
scroll to position [0, 0]
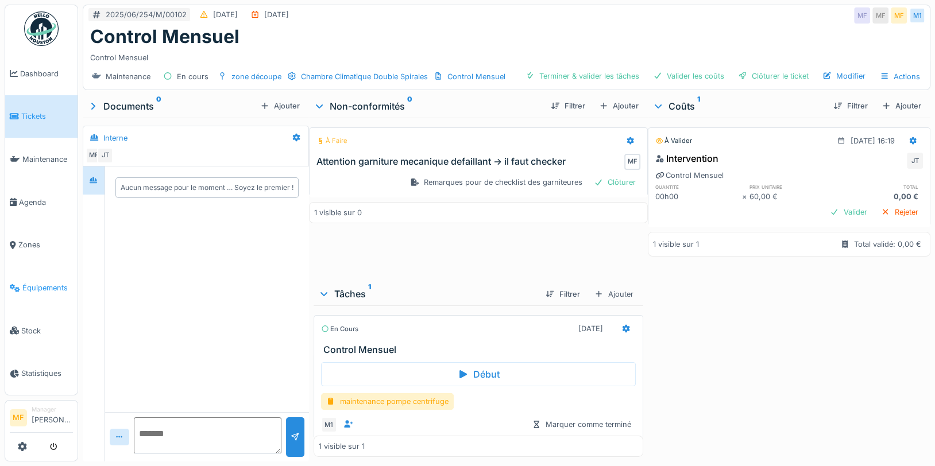
click at [39, 288] on link "Équipements" at bounding box center [41, 288] width 72 height 43
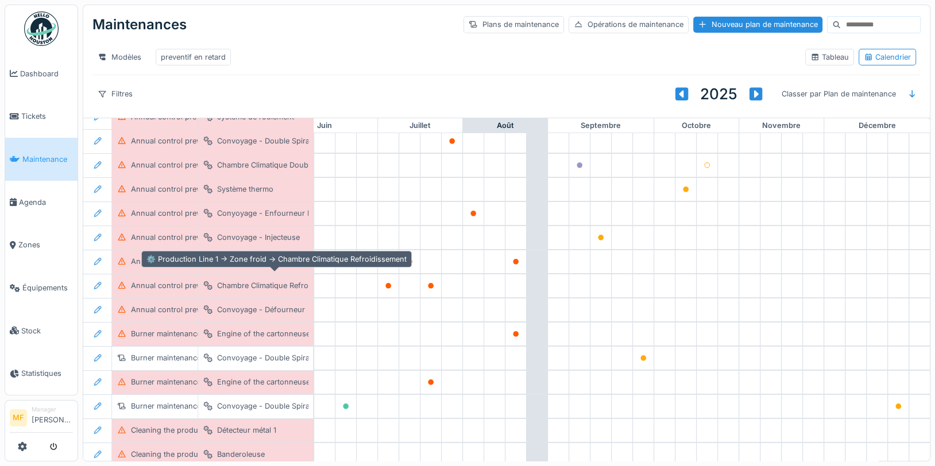
scroll to position [180, 537]
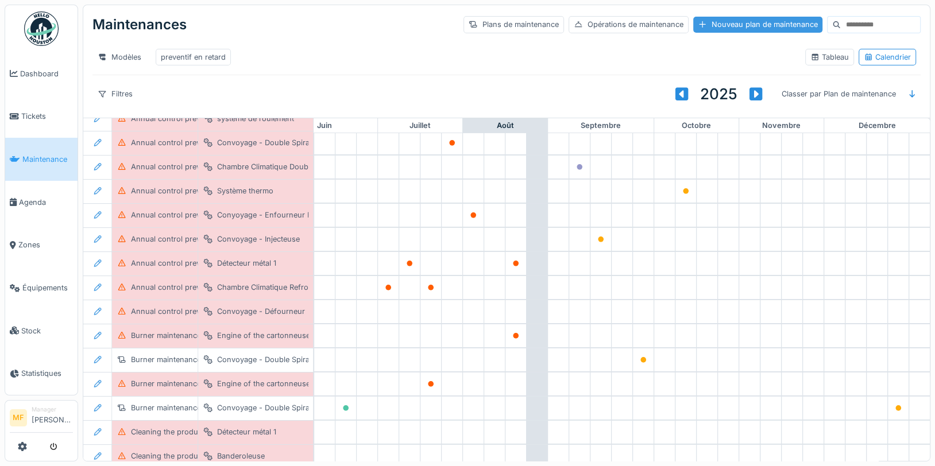
click at [701, 28] on div "Nouveau plan de maintenance" at bounding box center [757, 25] width 129 height 16
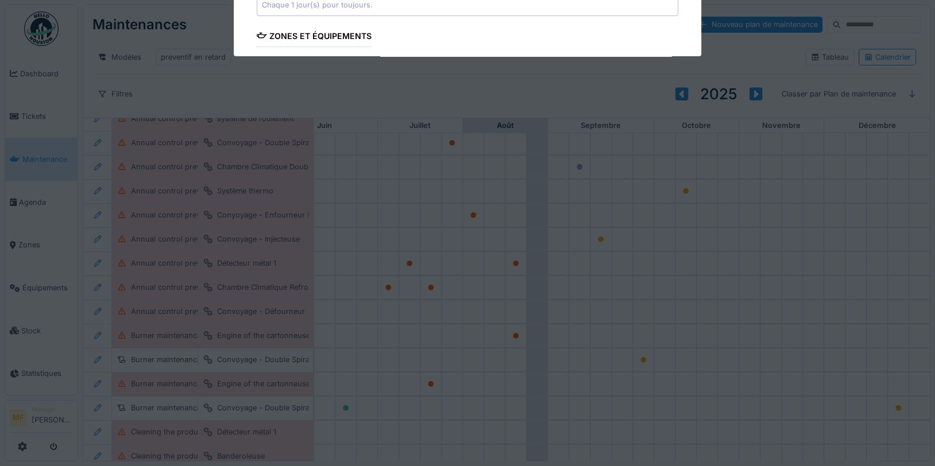
type input "***"
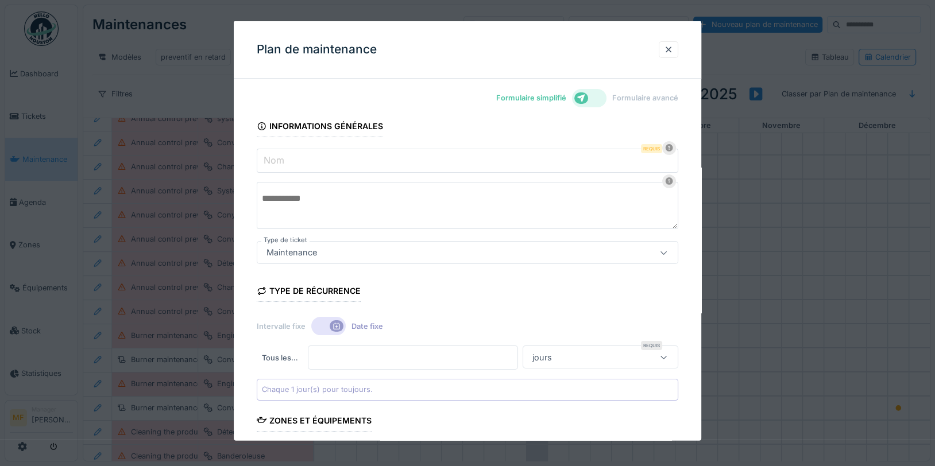
click at [306, 157] on input "Nom" at bounding box center [468, 161] width 422 height 24
click at [307, 159] on input "Nom" at bounding box center [468, 161] width 422 height 24
click at [313, 160] on input "Nom" at bounding box center [468, 161] width 422 height 24
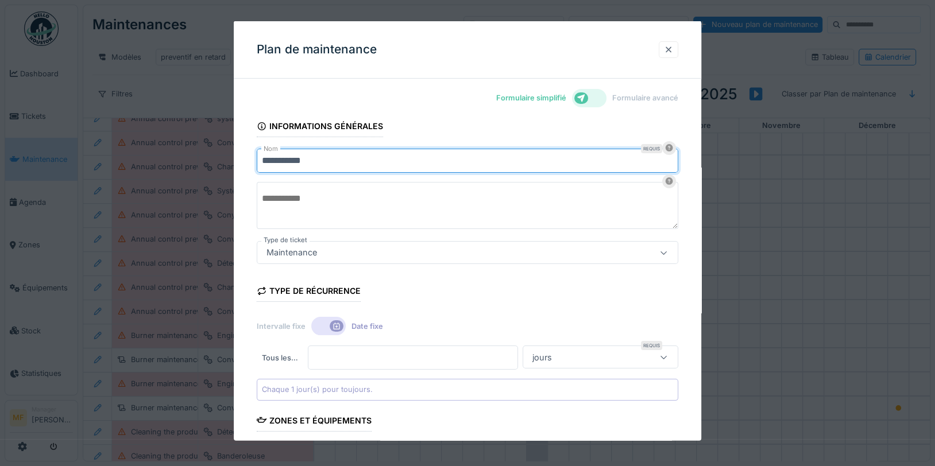
type input "**********"
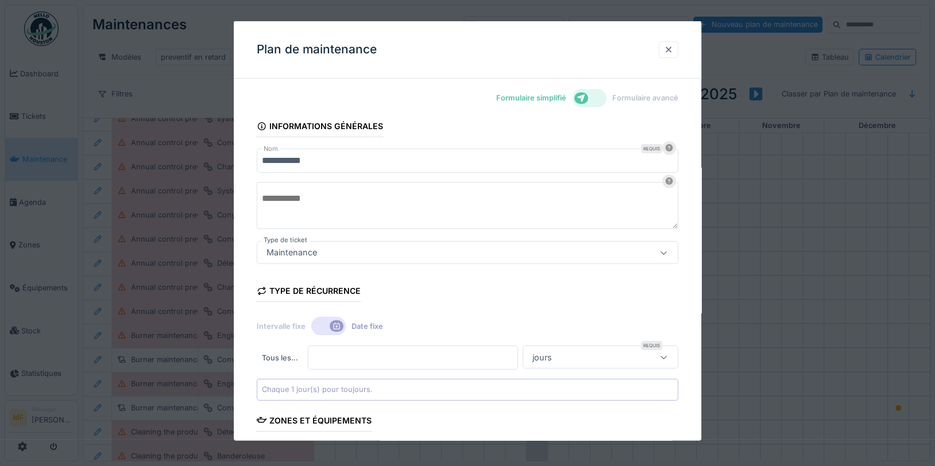
click at [673, 49] on div at bounding box center [668, 49] width 9 height 11
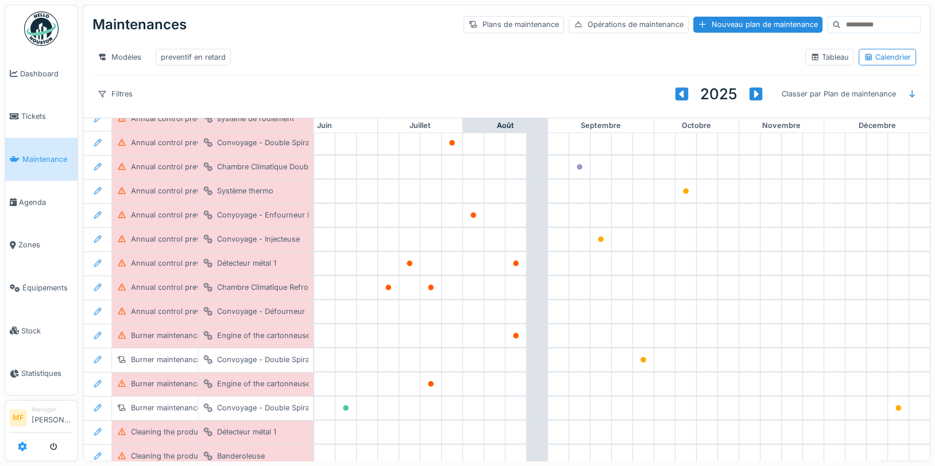
click at [25, 447] on icon at bounding box center [22, 446] width 9 height 9
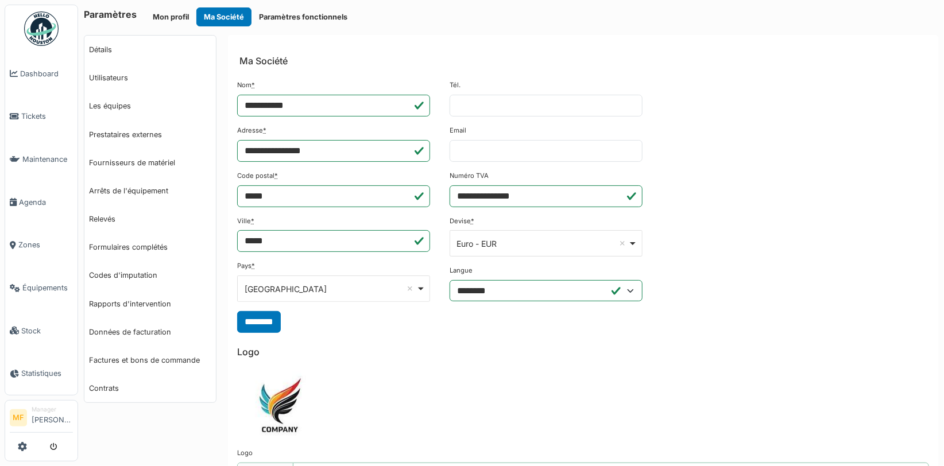
click at [312, 25] on div "**********" at bounding box center [511, 233] width 866 height 466
click at [312, 15] on button "Paramètres fonctionnels" at bounding box center [303, 16] width 103 height 19
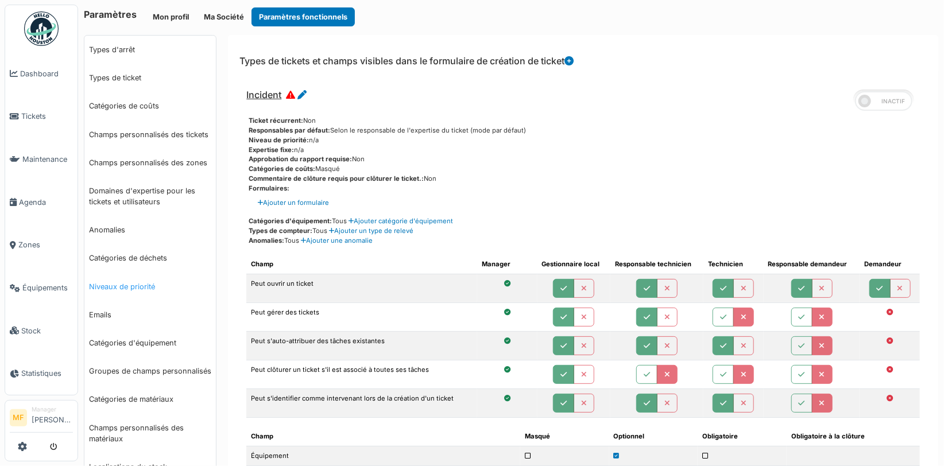
click at [129, 283] on link "Niveaux de priorité" at bounding box center [150, 287] width 132 height 28
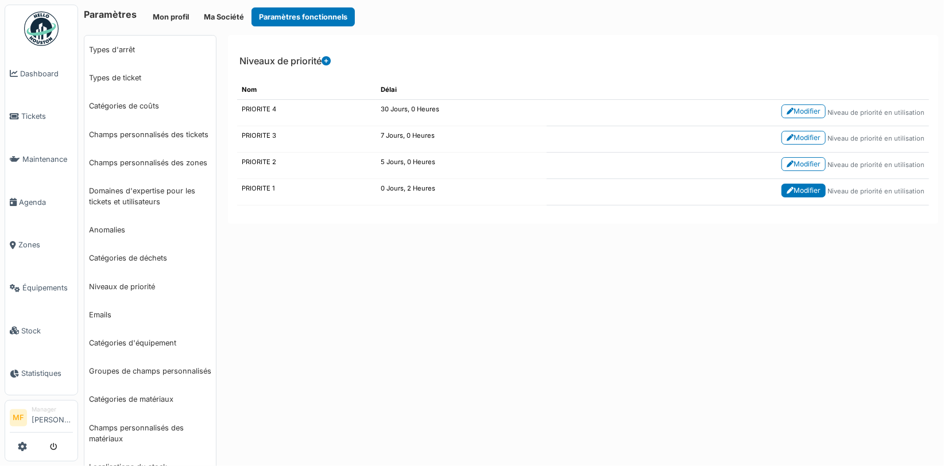
click at [815, 185] on link "Modifier" at bounding box center [804, 191] width 44 height 14
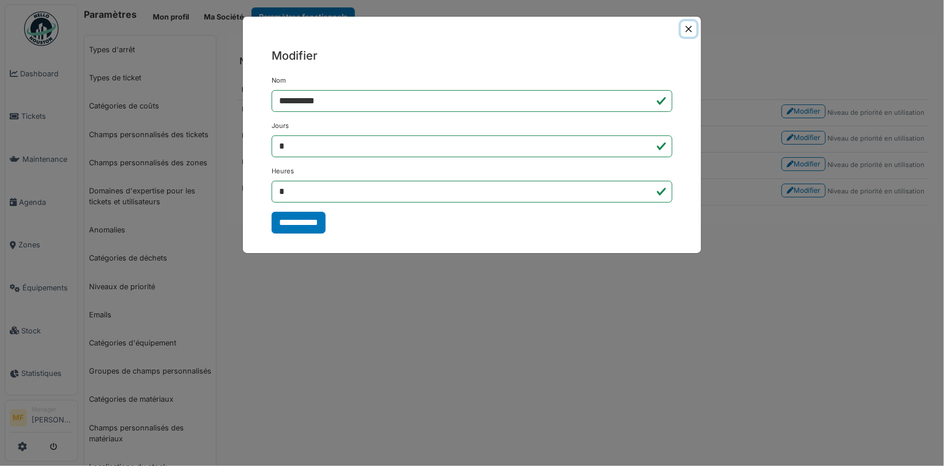
click at [685, 28] on button "Close" at bounding box center [689, 29] width 16 height 16
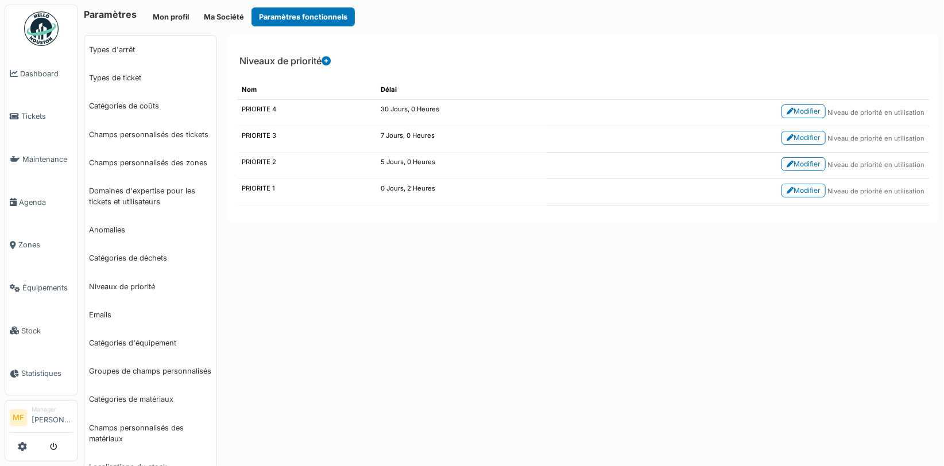
click at [326, 63] on icon at bounding box center [326, 60] width 9 height 9
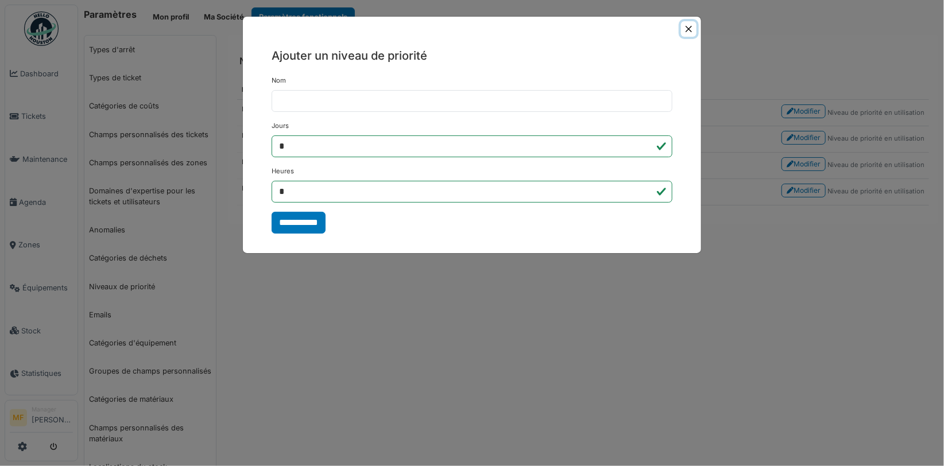
click at [684, 32] on button "Close" at bounding box center [689, 29] width 16 height 16
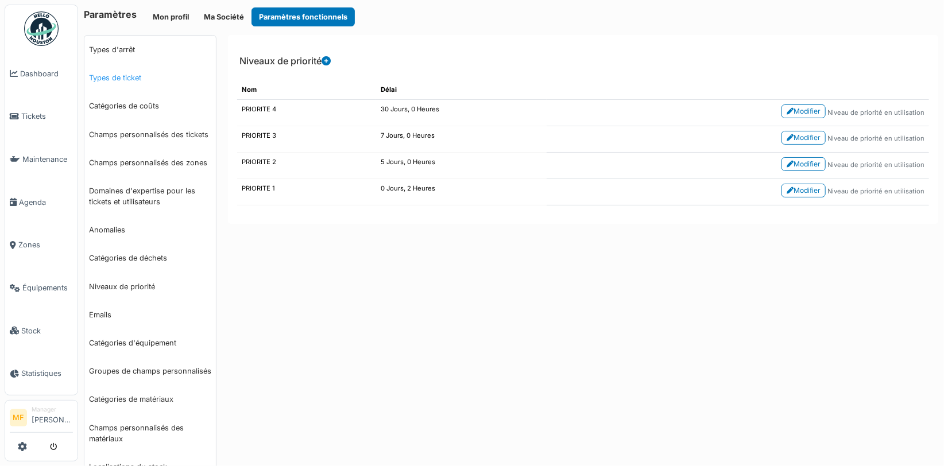
click at [121, 79] on link "Types de ticket" at bounding box center [150, 78] width 132 height 28
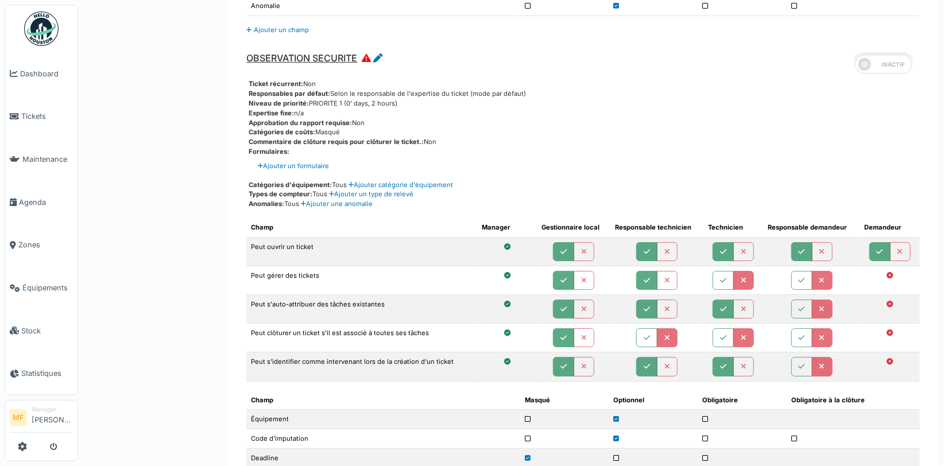
scroll to position [1913, 0]
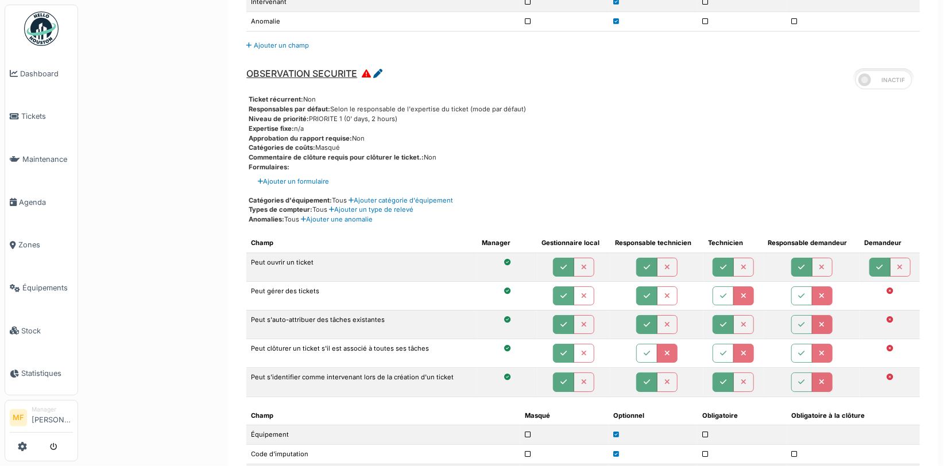
click at [382, 69] on icon at bounding box center [377, 73] width 9 height 9
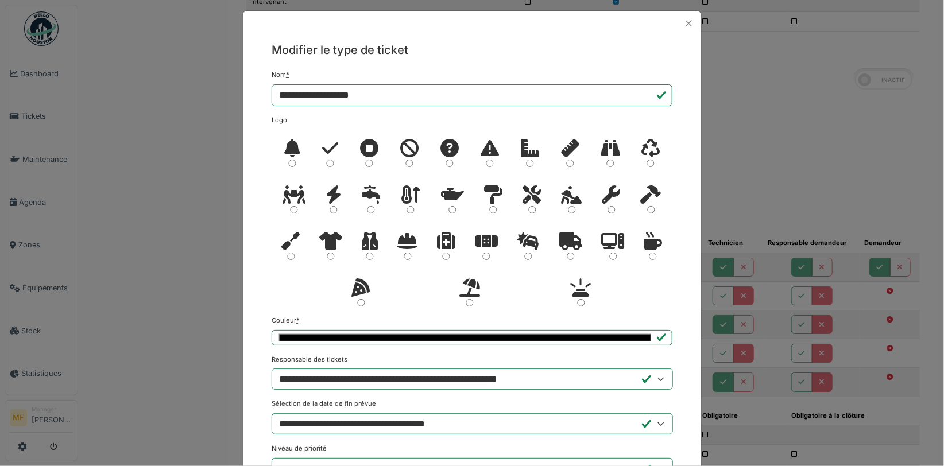
scroll to position [0, 0]
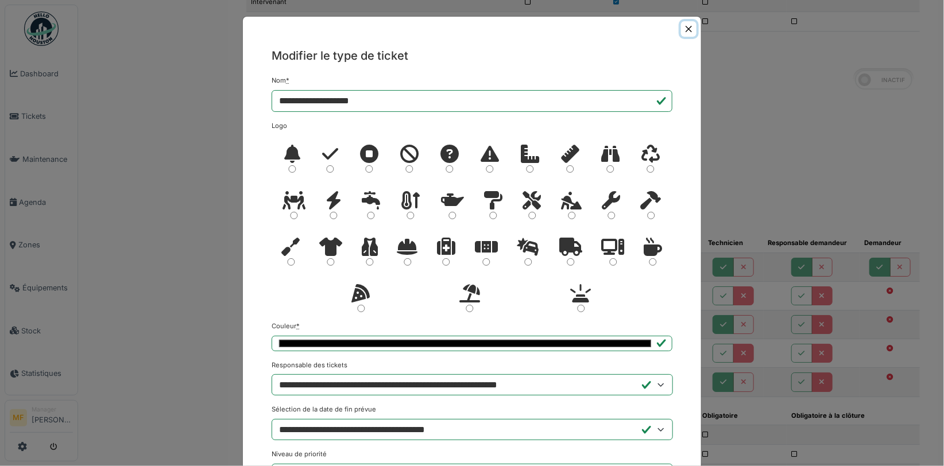
click at [684, 30] on button "Close" at bounding box center [689, 29] width 16 height 16
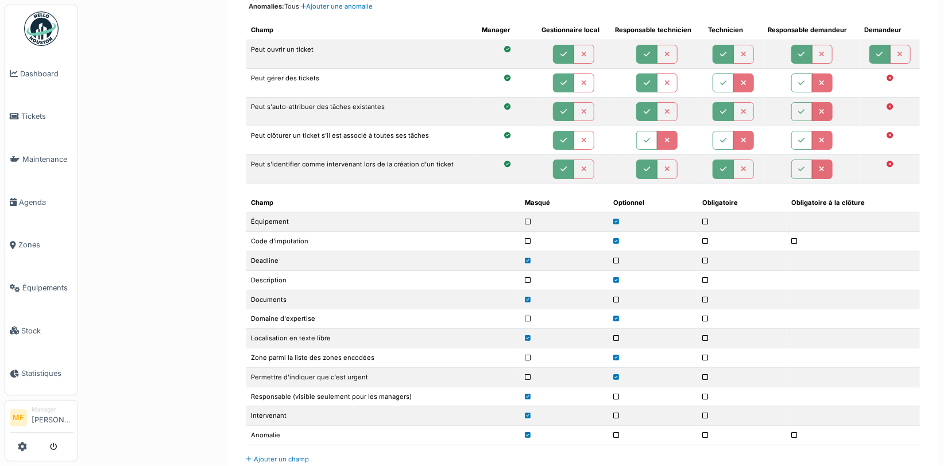
scroll to position [2127, 0]
click at [46, 115] on span "Tickets" at bounding box center [47, 116] width 52 height 11
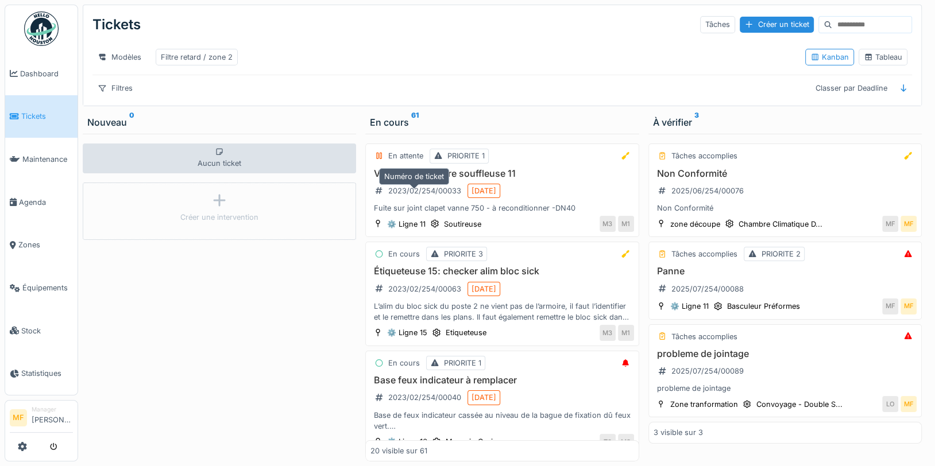
click at [377, 194] on icon at bounding box center [379, 190] width 7 height 7
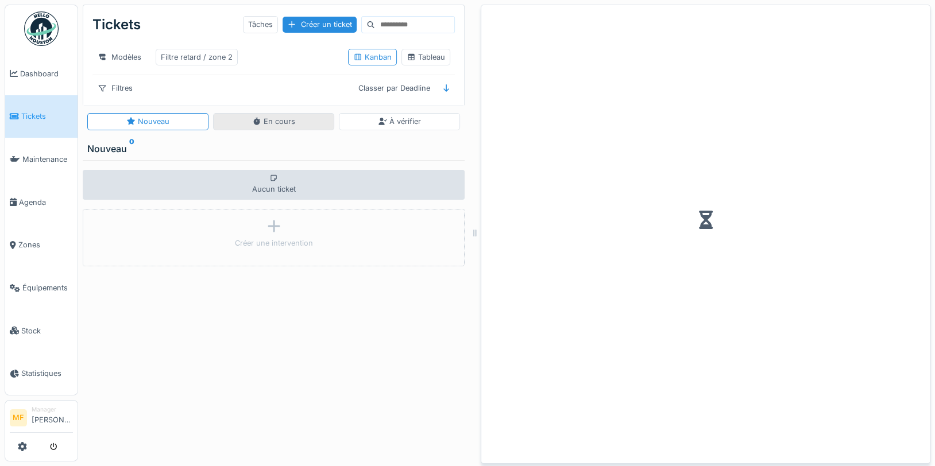
click at [270, 127] on div "En cours" at bounding box center [273, 121] width 43 height 11
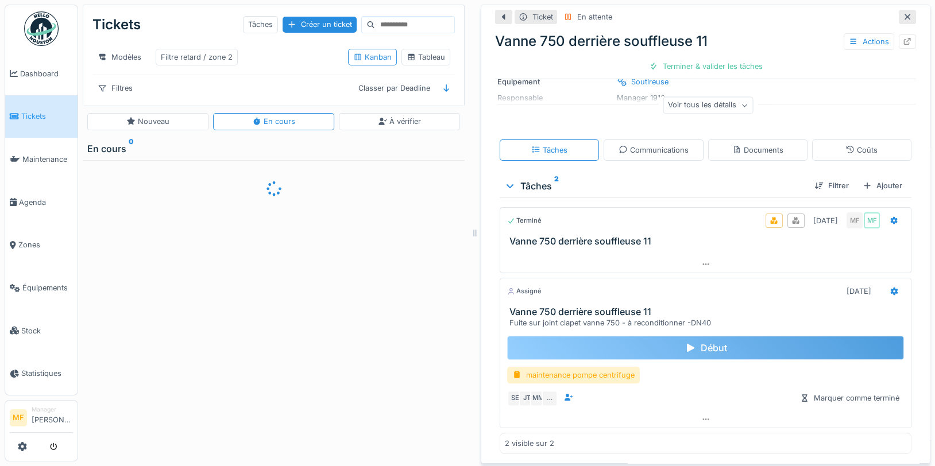
scroll to position [144, 0]
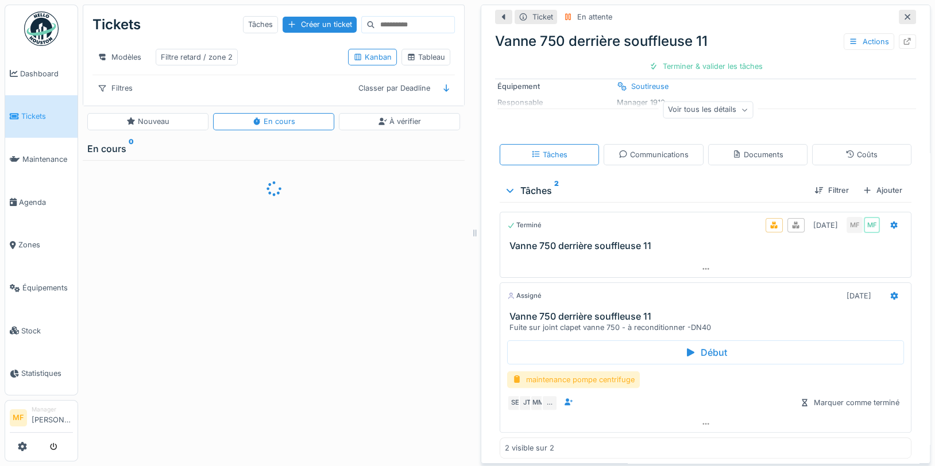
click at [557, 374] on div "maintenance pompe centrifuge" at bounding box center [573, 380] width 133 height 17
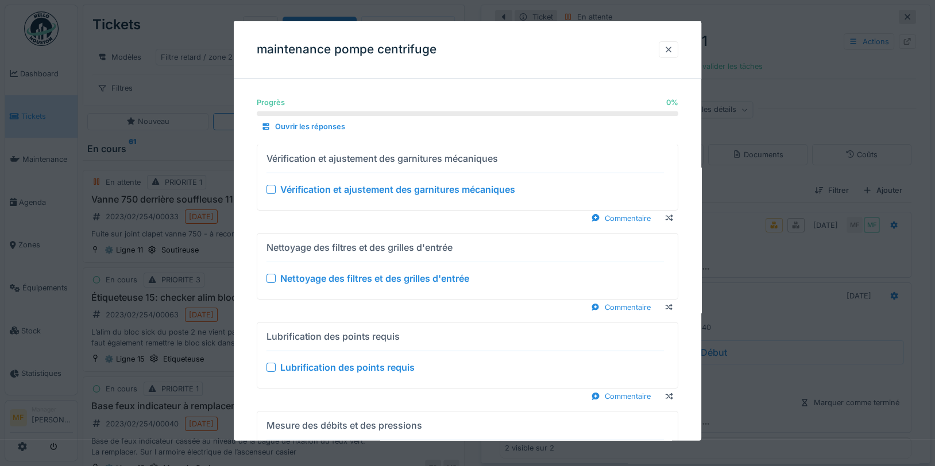
click at [673, 48] on div at bounding box center [668, 49] width 9 height 11
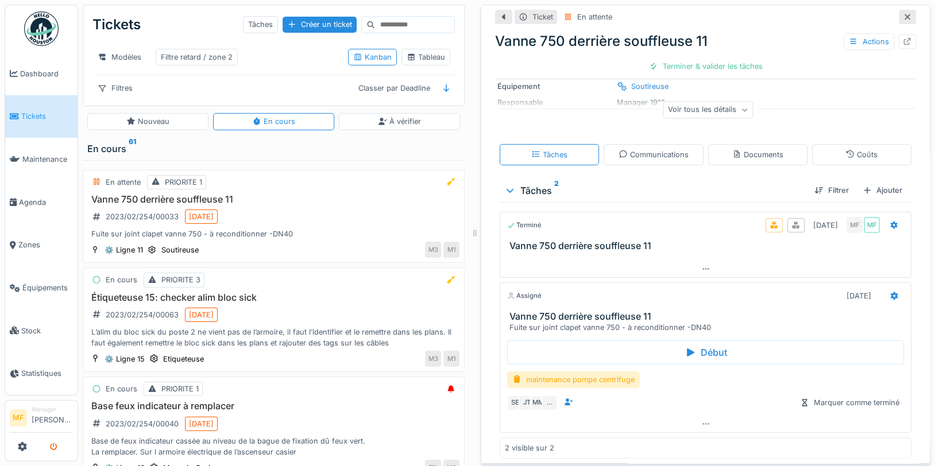
click at [52, 444] on icon "submit" at bounding box center [53, 447] width 7 height 7
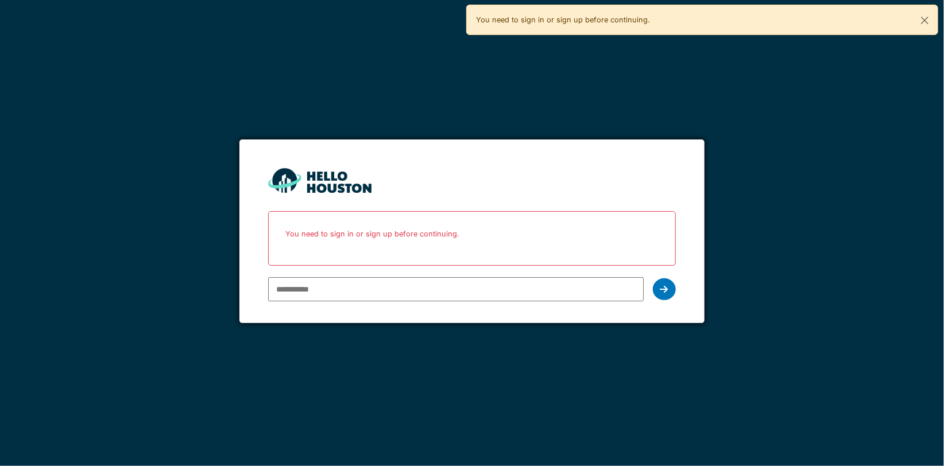
type input "**********"
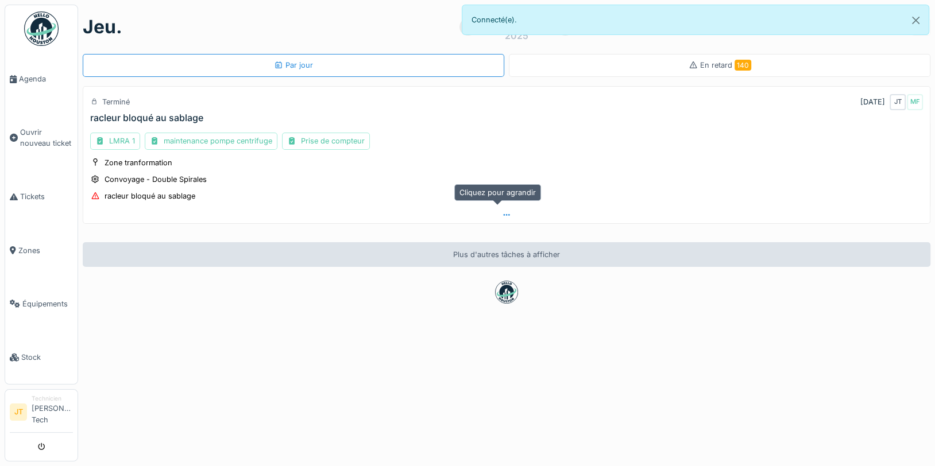
click at [502, 218] on div at bounding box center [506, 215] width 847 height 17
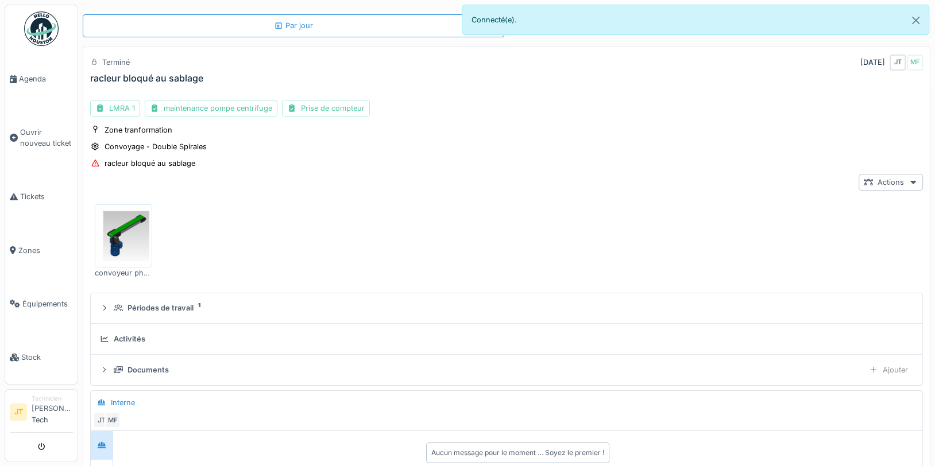
scroll to position [40, 0]
click at [134, 141] on div "Convoyage - Double Spirales" at bounding box center [156, 146] width 102 height 11
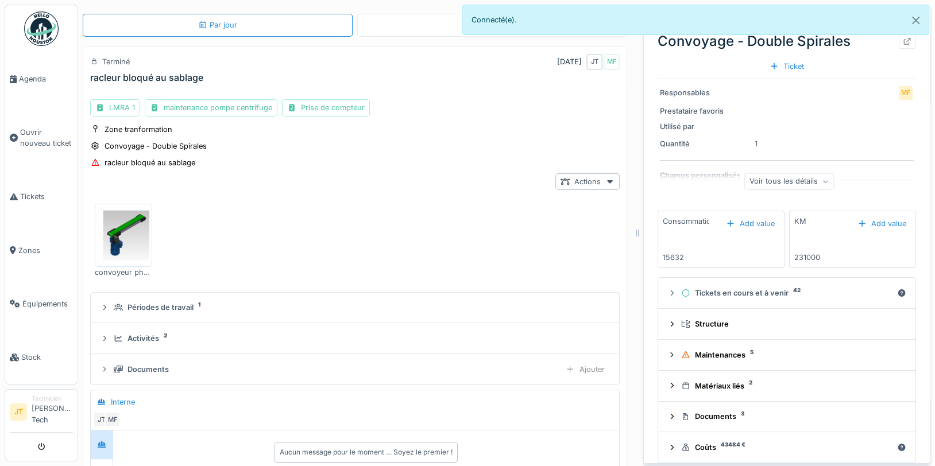
scroll to position [51, 0]
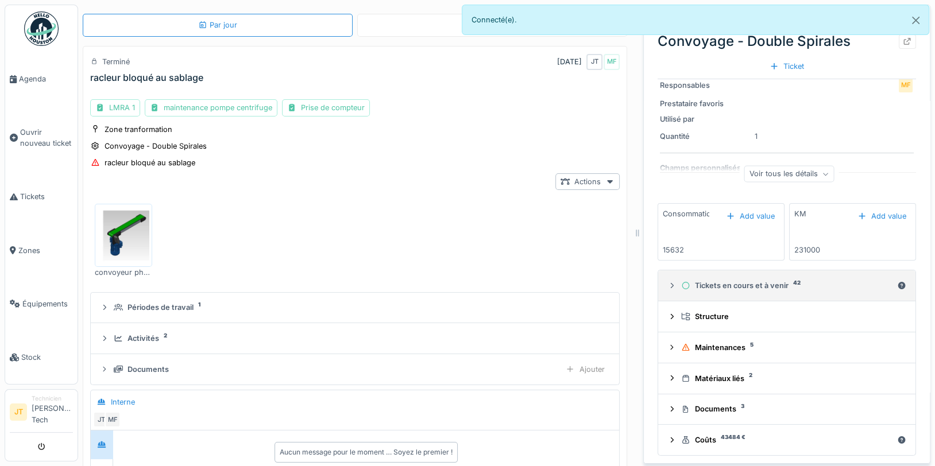
click at [716, 280] on div "Tickets en cours et à venir 42" at bounding box center [786, 285] width 211 height 11
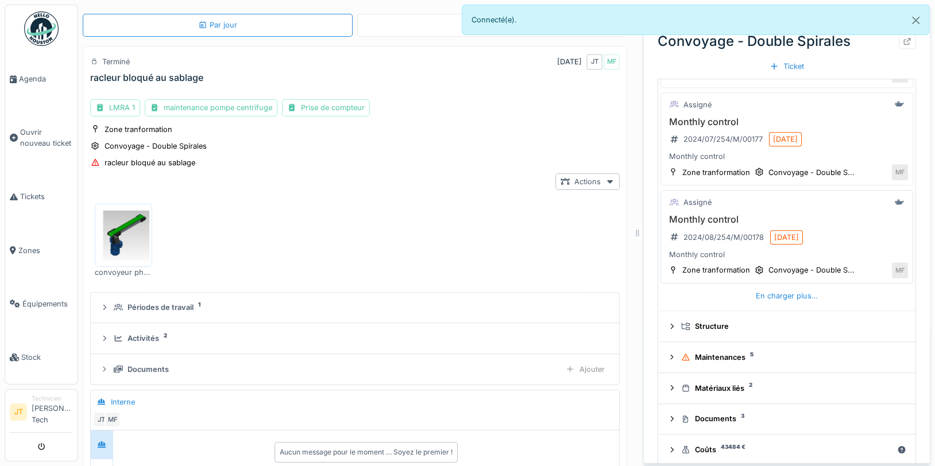
scroll to position [553, 0]
click at [755, 290] on div "En charger plus…" at bounding box center [786, 298] width 71 height 16
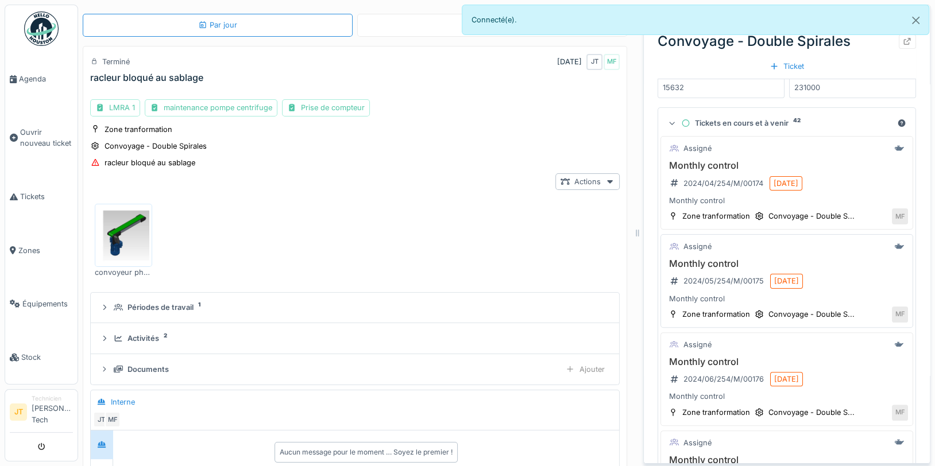
scroll to position [210, 0]
click at [697, 163] on h3 "Monthly control" at bounding box center [787, 168] width 242 height 11
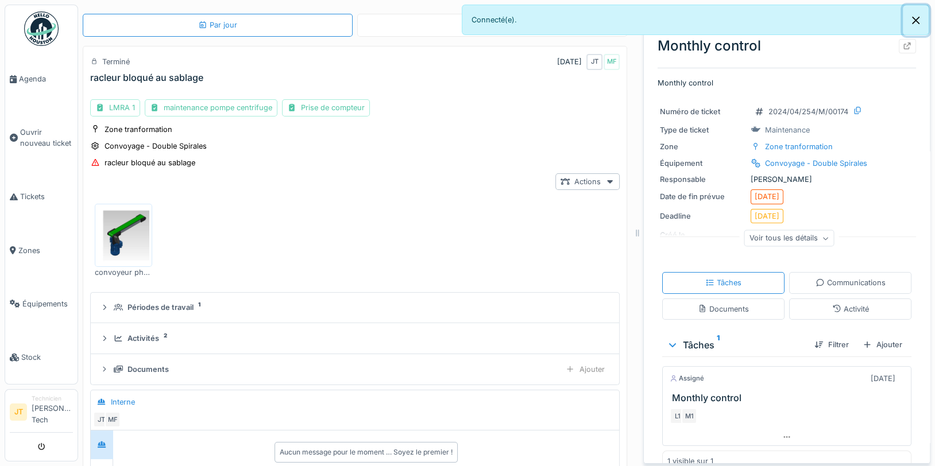
click at [913, 15] on button "Close" at bounding box center [916, 20] width 26 height 30
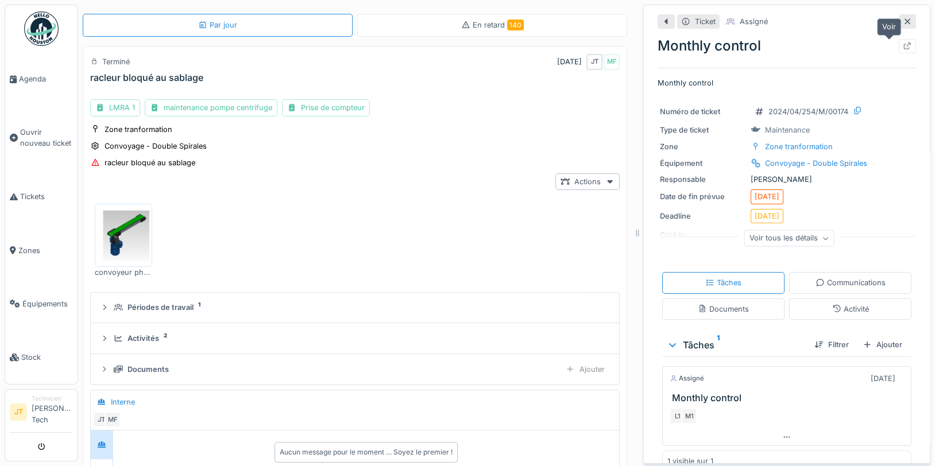
click at [904, 43] on icon at bounding box center [907, 46] width 7 height 7
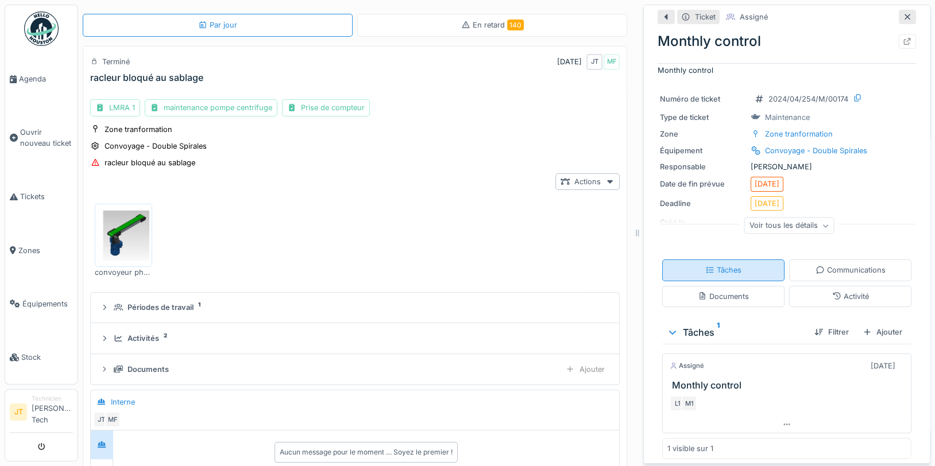
scroll to position [15, 0]
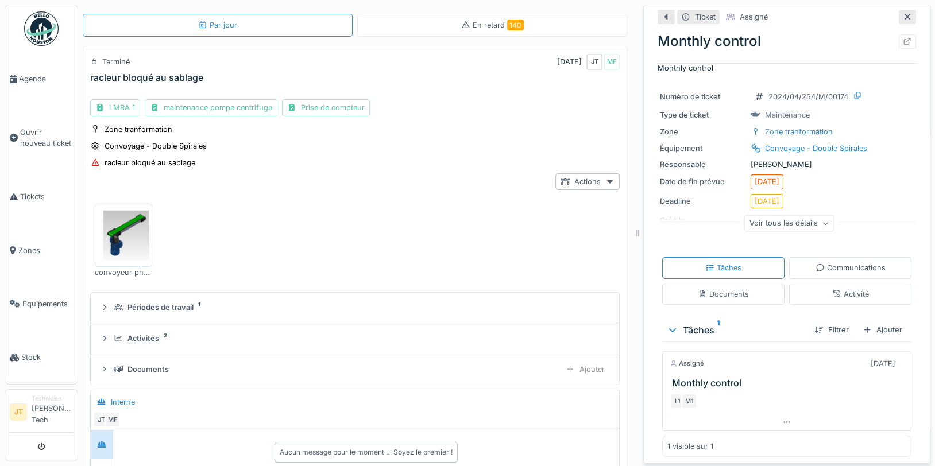
click at [667, 326] on div "Tâches 1" at bounding box center [736, 330] width 138 height 14
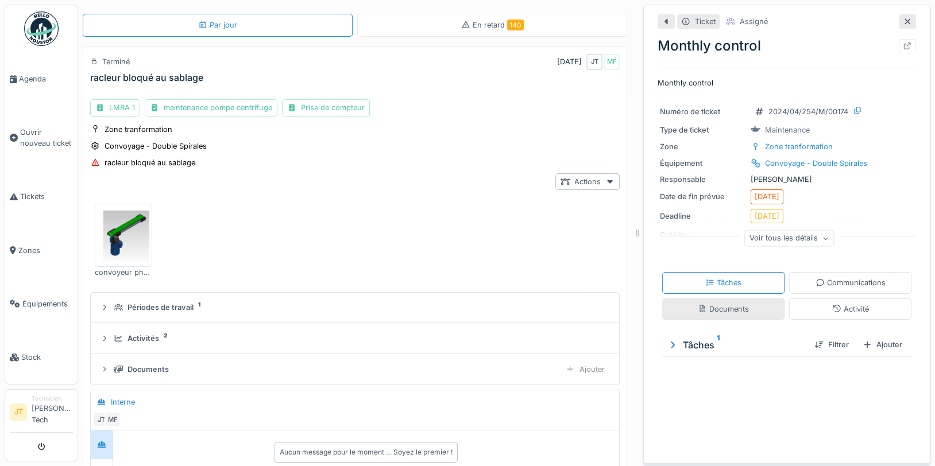
scroll to position [0, 0]
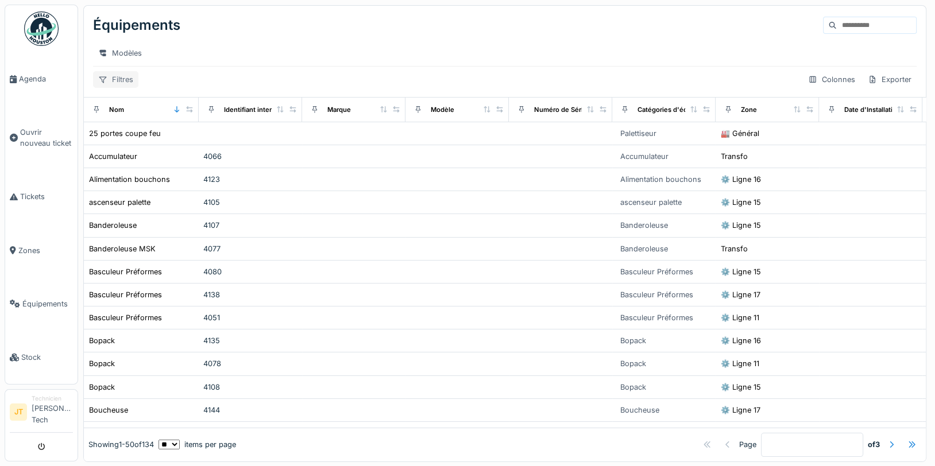
click at [123, 83] on div "Filtres" at bounding box center [115, 79] width 45 height 17
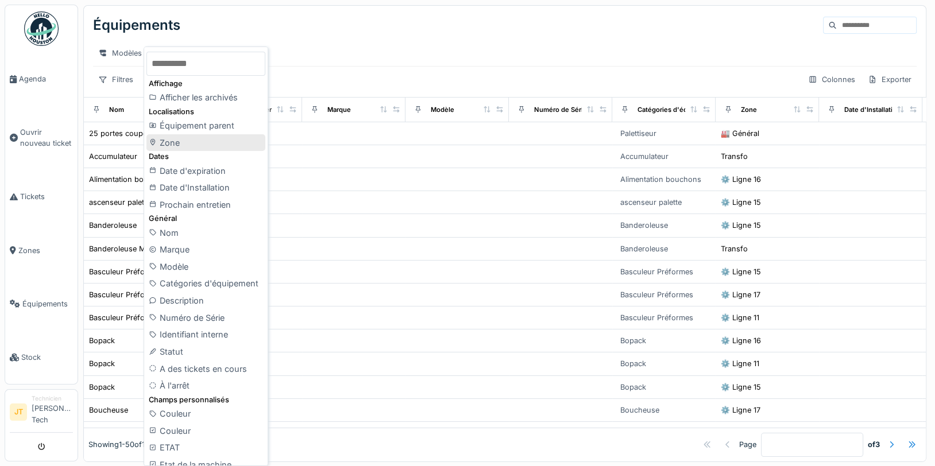
click at [192, 142] on div "Zone" at bounding box center [205, 142] width 119 height 17
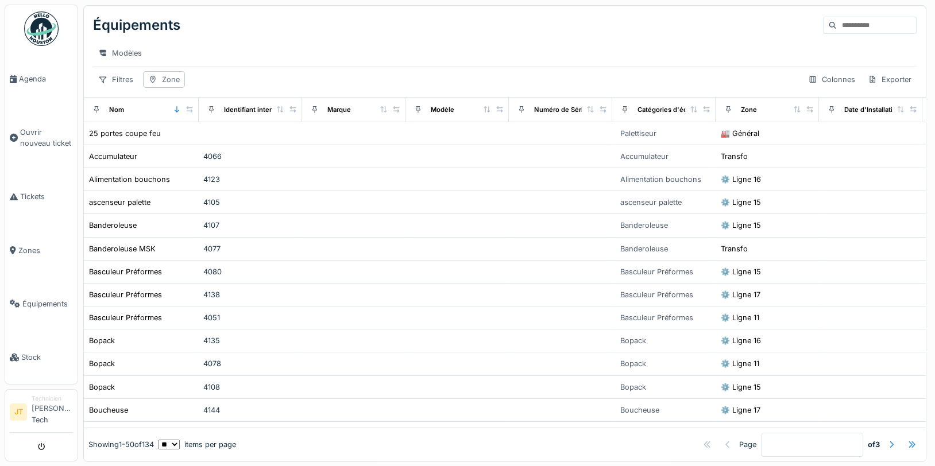
click at [179, 88] on div "Zone" at bounding box center [164, 79] width 42 height 17
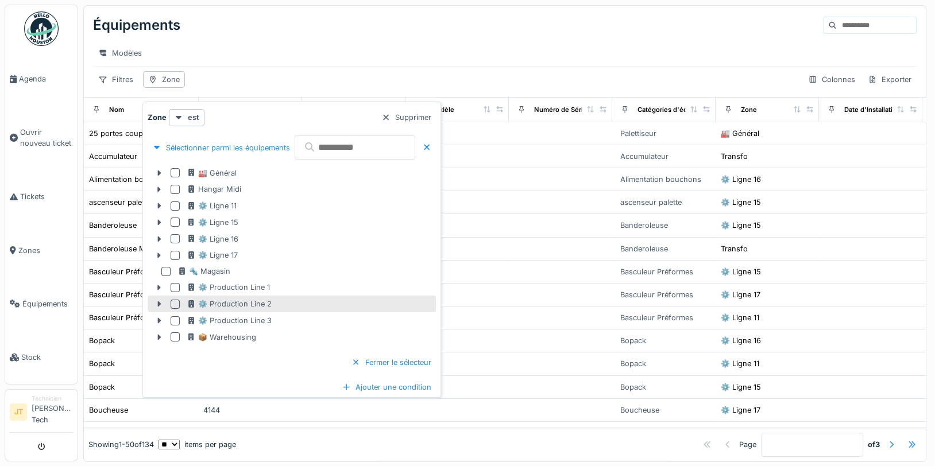
click at [174, 304] on div at bounding box center [175, 304] width 9 height 9
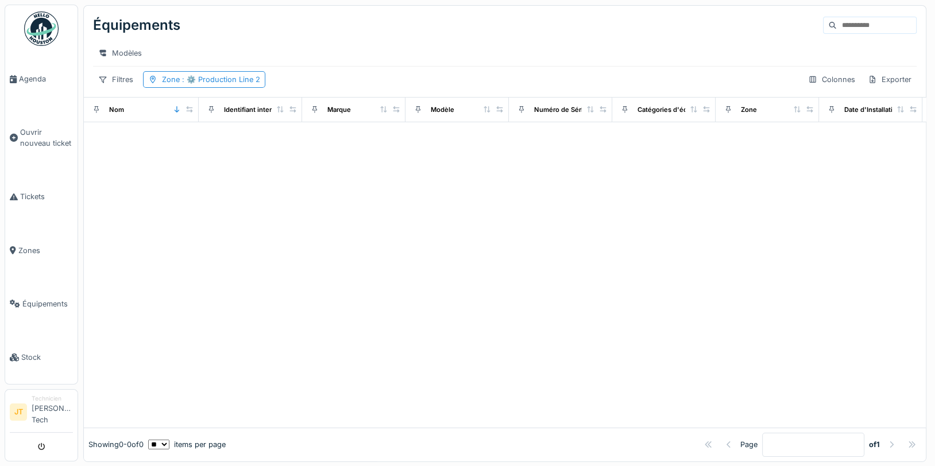
click at [393, 32] on div "Équipements" at bounding box center [505, 25] width 824 height 30
click at [217, 84] on span ": ⚙️ Production Line 2" at bounding box center [220, 79] width 80 height 9
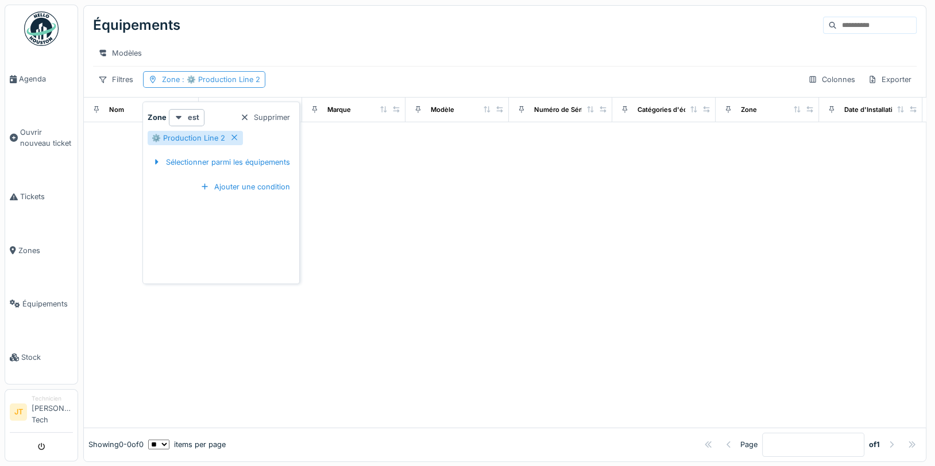
drag, startPoint x: 248, startPoint y: 86, endPoint x: 257, endPoint y: 91, distance: 10.0
click at [248, 84] on span ": ⚙️ Production Line 2" at bounding box center [220, 79] width 80 height 9
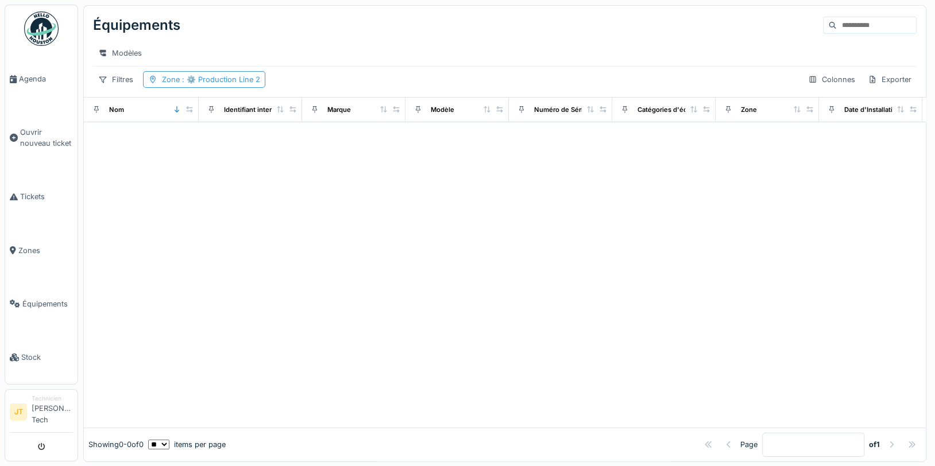
click at [253, 84] on span ": ⚙️ Production Line 2" at bounding box center [220, 79] width 80 height 9
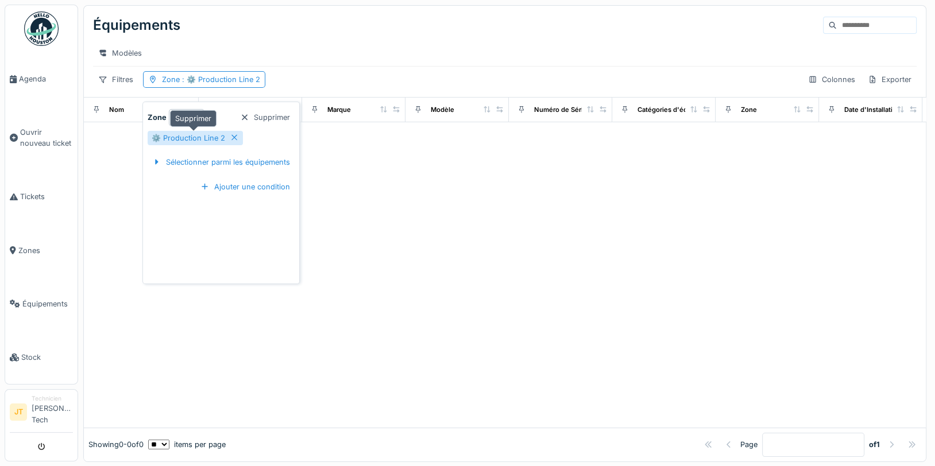
click at [231, 138] on icon at bounding box center [234, 138] width 6 height 6
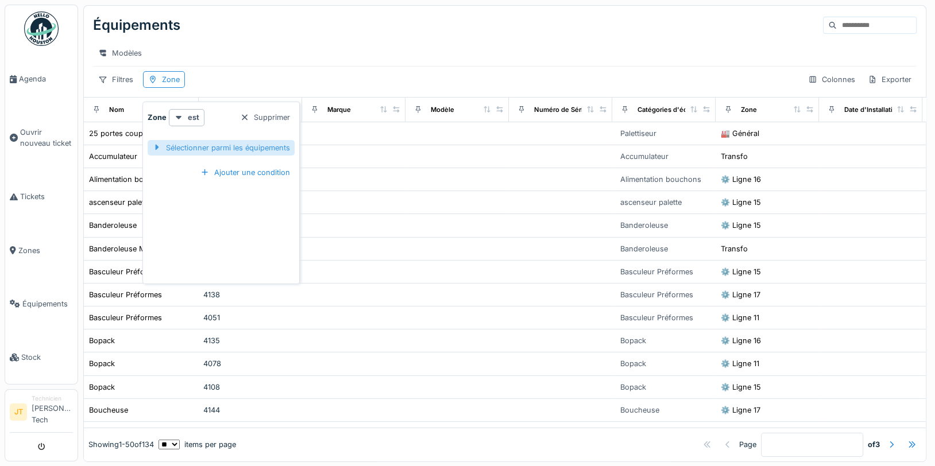
click at [159, 146] on div at bounding box center [156, 147] width 9 height 11
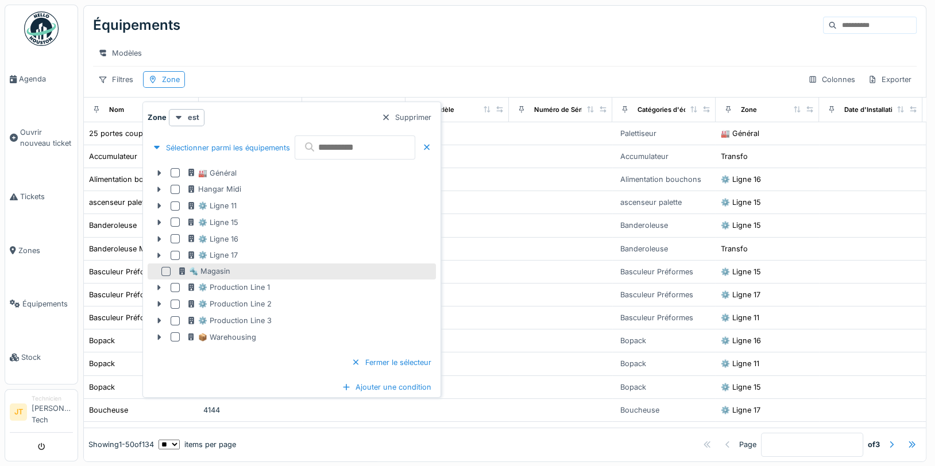
click at [176, 288] on div at bounding box center [175, 287] width 9 height 9
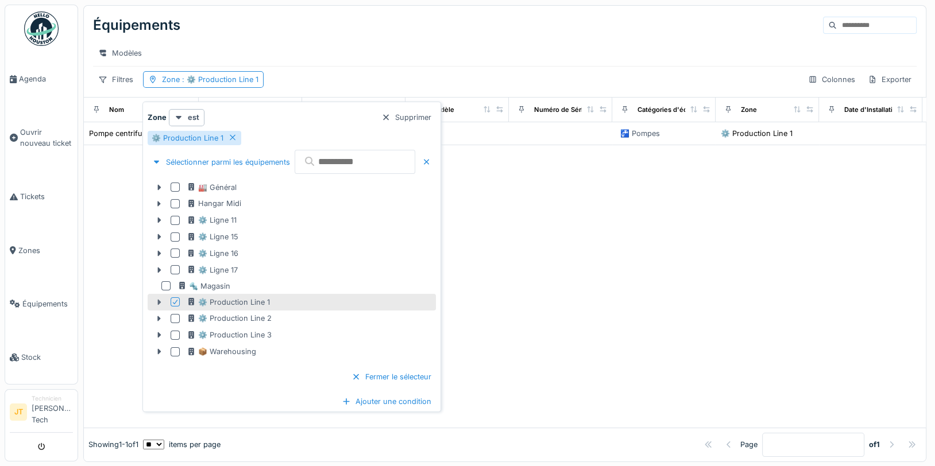
click at [163, 301] on icon at bounding box center [159, 302] width 9 height 7
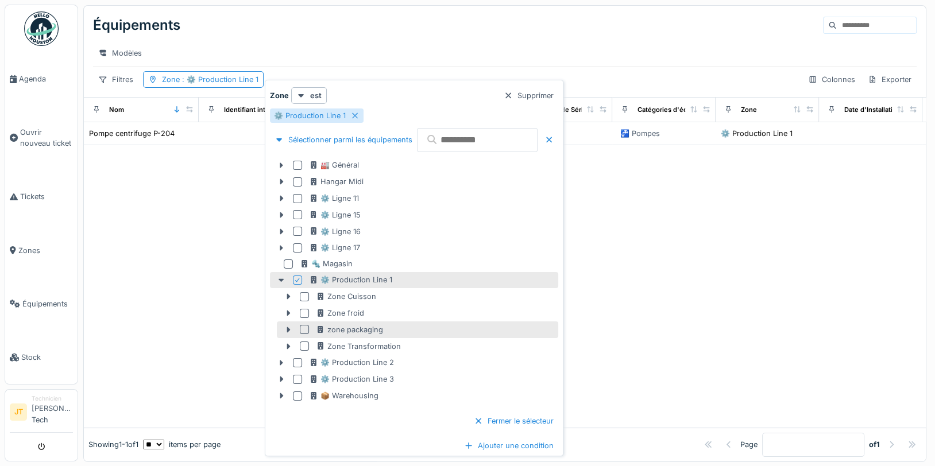
click at [308, 330] on div at bounding box center [304, 329] width 9 height 9
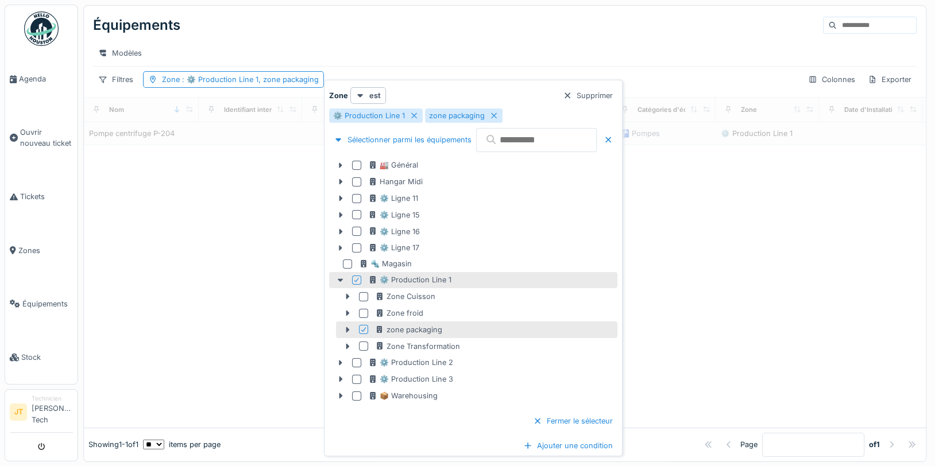
drag, startPoint x: 364, startPoint y: 312, endPoint x: 365, endPoint y: 330, distance: 18.4
click at [364, 313] on div at bounding box center [363, 313] width 9 height 9
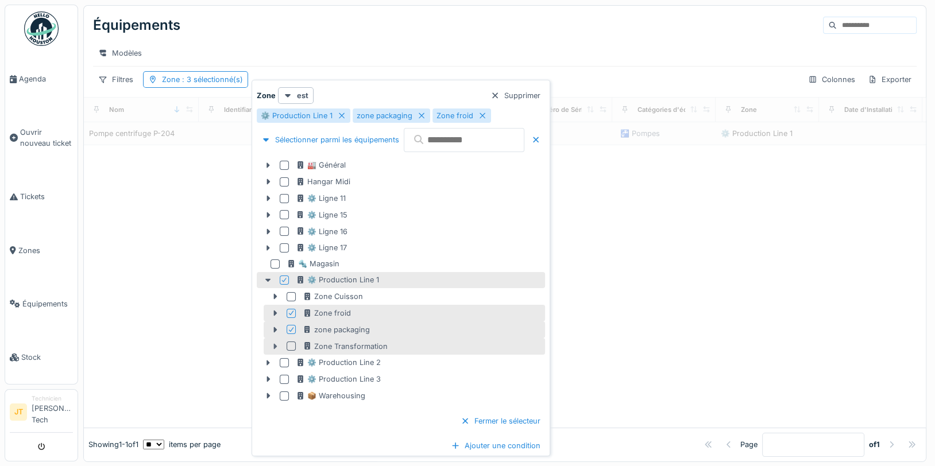
click at [277, 345] on icon at bounding box center [275, 346] width 9 height 7
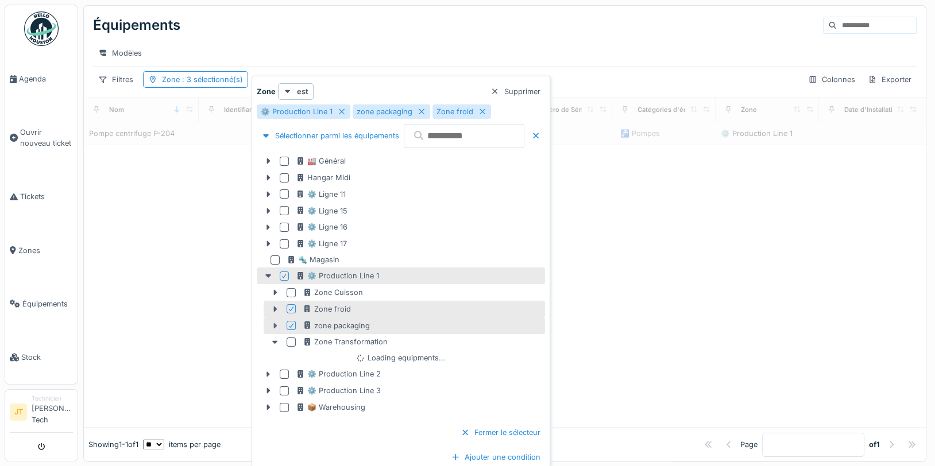
click at [275, 326] on icon at bounding box center [275, 325] width 9 height 7
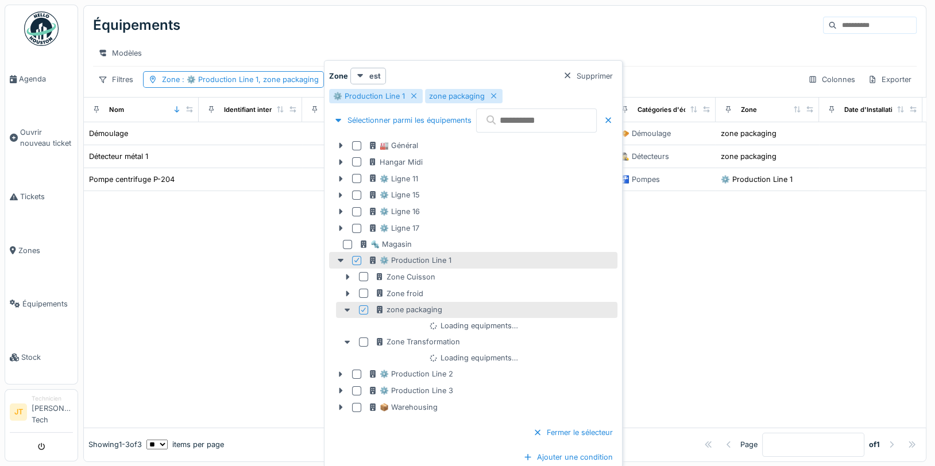
click at [438, 9] on div "Équipements Modèles Filtres Zone : ⚙️ Production Line 1, zone packaging Colonne…" at bounding box center [505, 51] width 842 height 91
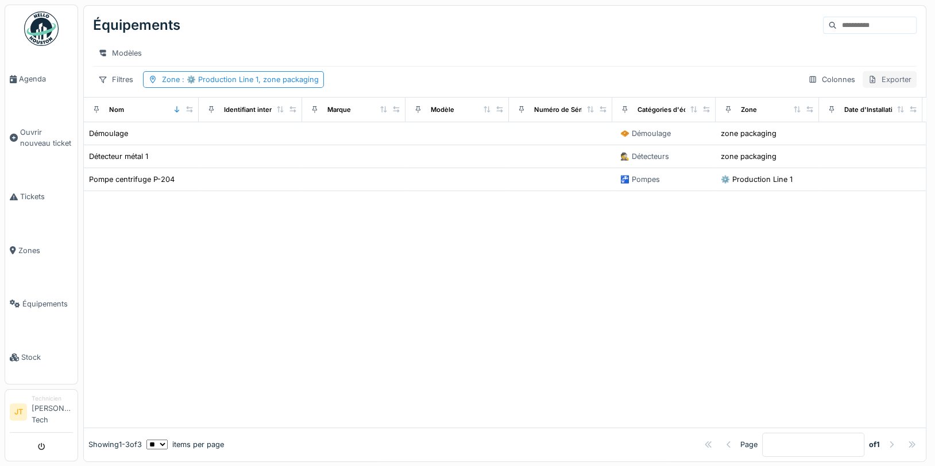
click at [865, 87] on div "Exporter" at bounding box center [890, 79] width 54 height 17
click at [847, 119] on div "Export des codes QR" at bounding box center [837, 113] width 98 height 17
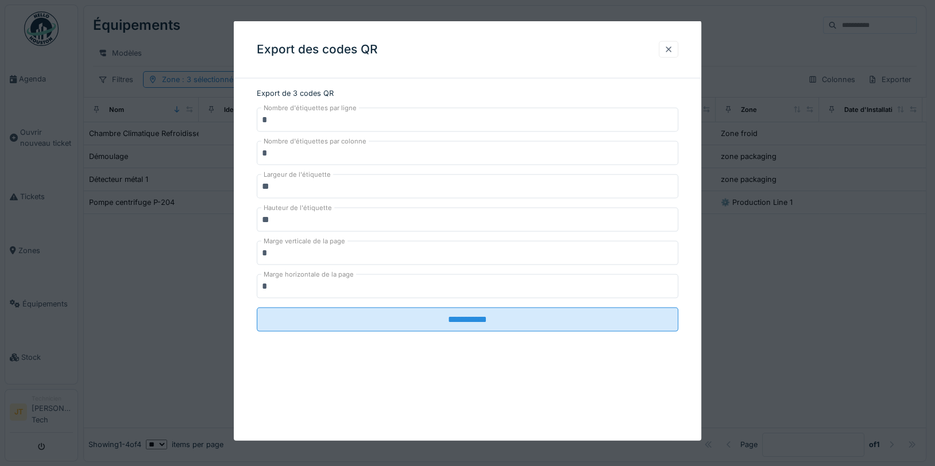
click at [673, 47] on div at bounding box center [668, 49] width 9 height 11
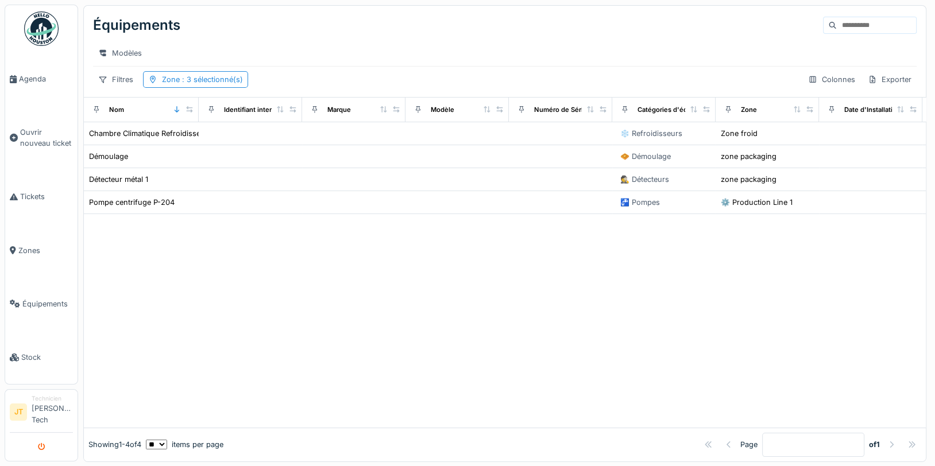
click at [38, 444] on icon "submit" at bounding box center [41, 447] width 7 height 7
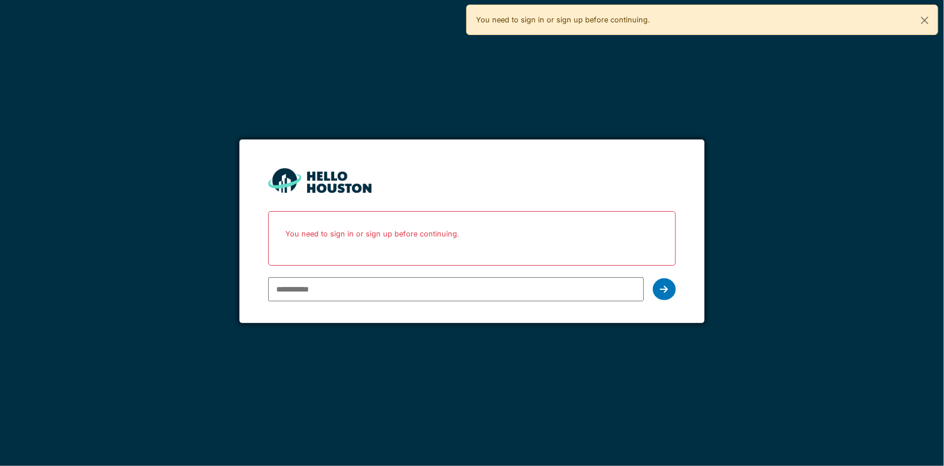
type input "**********"
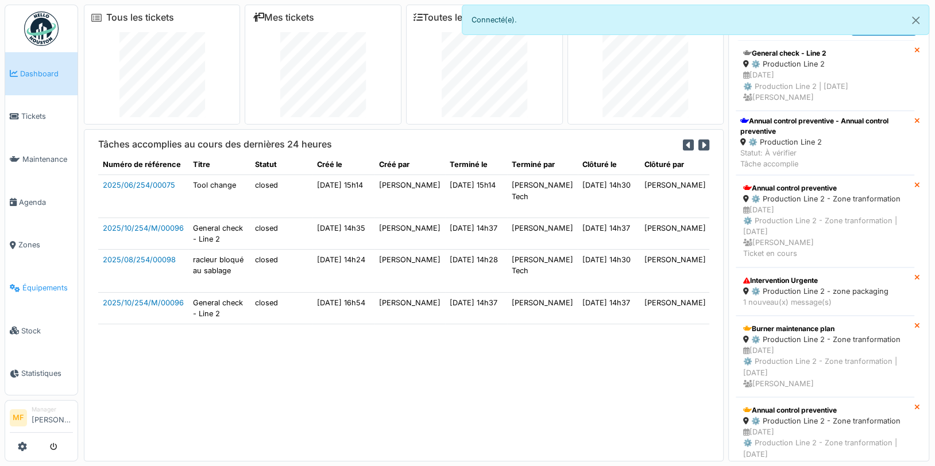
click at [44, 283] on span "Équipements" at bounding box center [47, 288] width 51 height 11
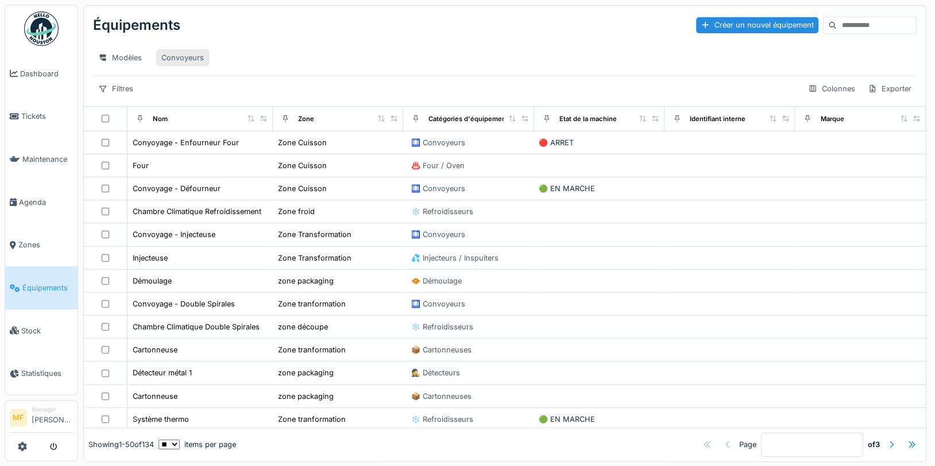
click at [189, 57] on div "Convoyeurs" at bounding box center [182, 57] width 43 height 11
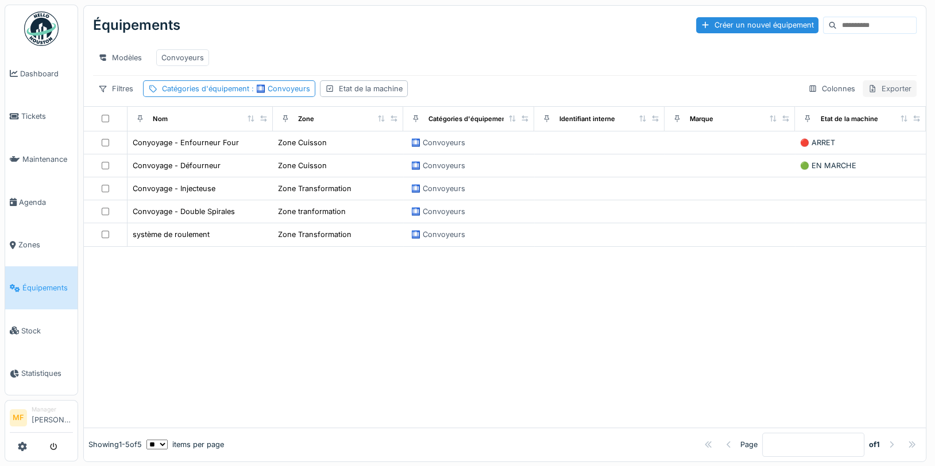
click at [871, 95] on div "Exporter" at bounding box center [890, 88] width 54 height 17
click at [779, 66] on div "Modèles Convoyeurs" at bounding box center [505, 58] width 824 height 26
click at [730, 24] on div "Créer un nouvel équipement" at bounding box center [757, 25] width 122 height 16
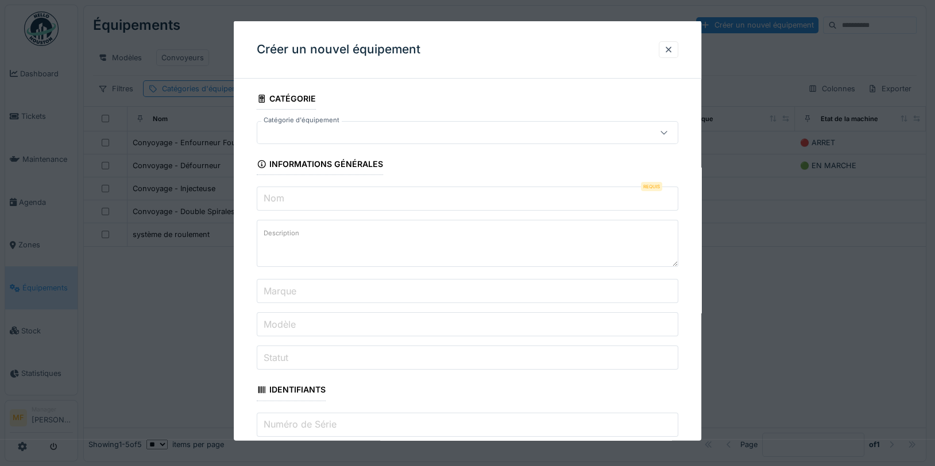
click at [336, 127] on div at bounding box center [442, 132] width 361 height 13
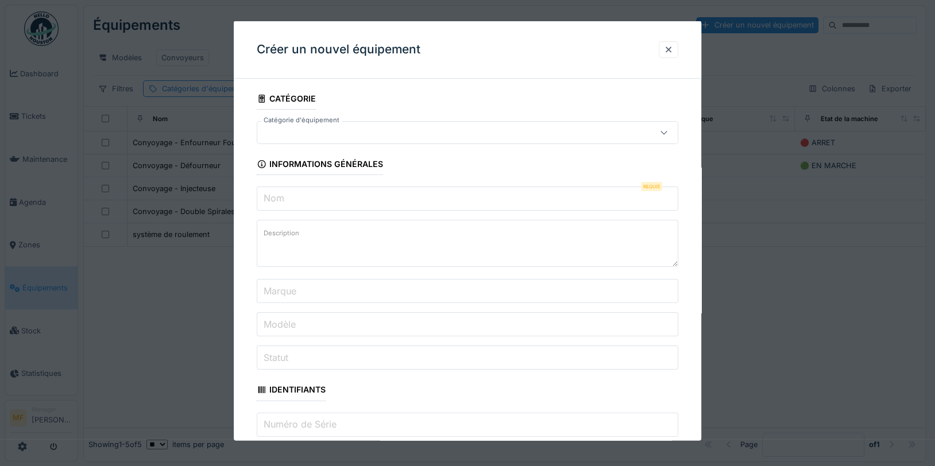
click at [287, 201] on input "Nom" at bounding box center [468, 199] width 422 height 24
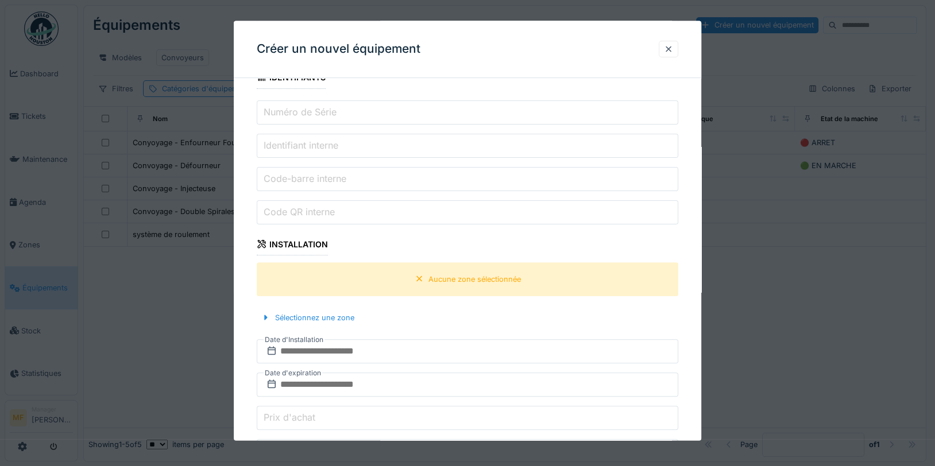
scroll to position [308, 0]
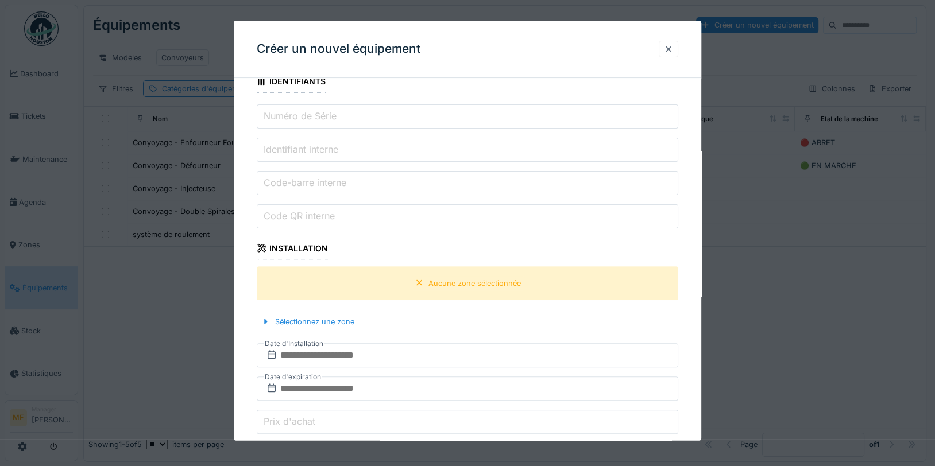
click at [672, 51] on div at bounding box center [668, 49] width 9 height 11
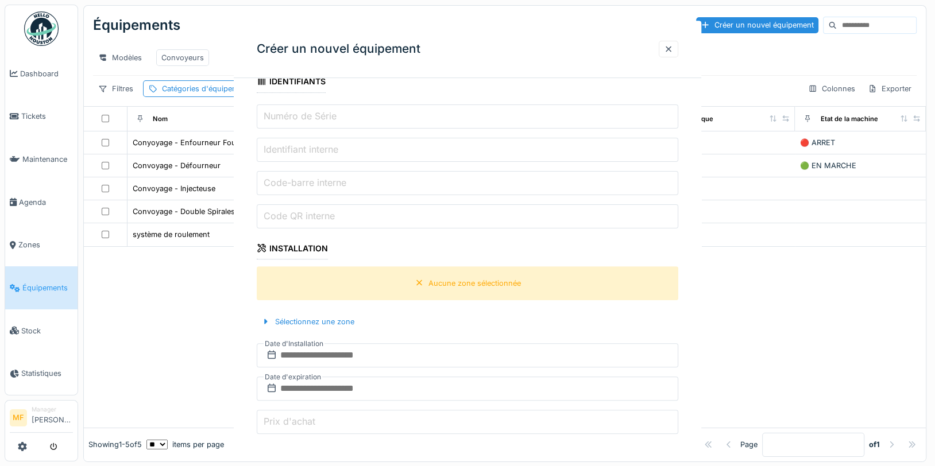
scroll to position [0, 0]
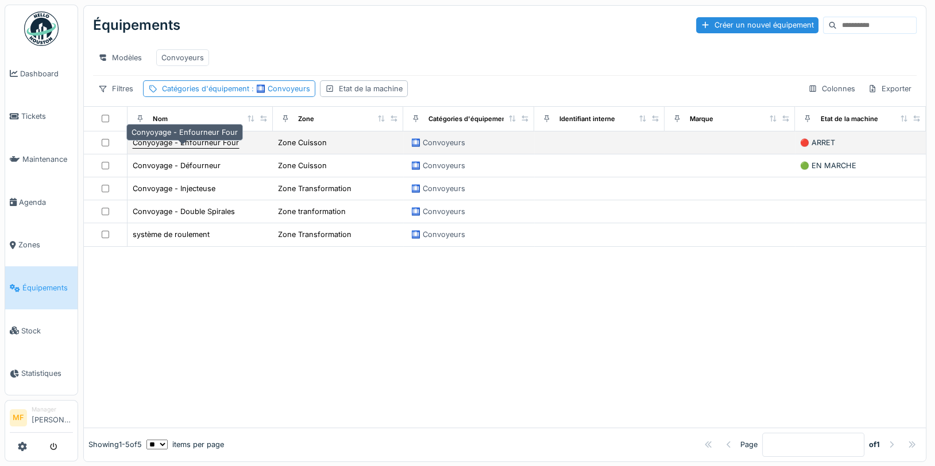
click at [202, 148] on div "Conyoyage - Enfourneur Four" at bounding box center [186, 142] width 106 height 11
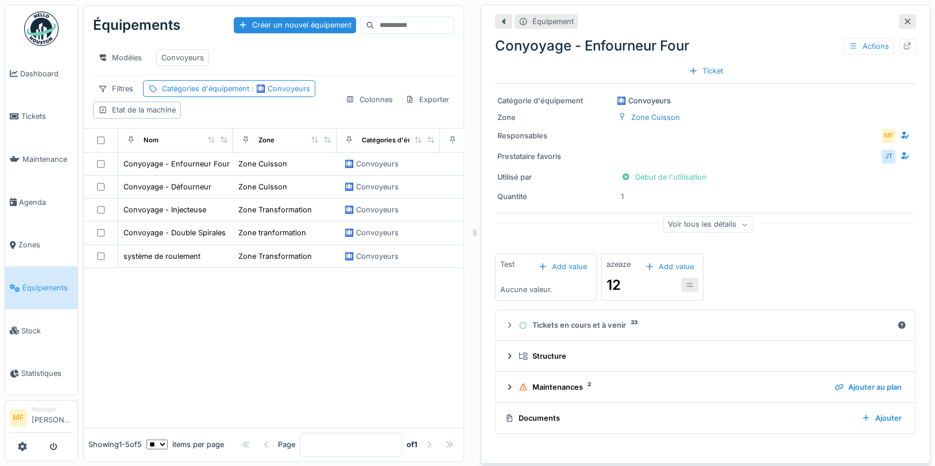
click at [903, 22] on icon at bounding box center [907, 21] width 9 height 7
